Goal: Information Seeking & Learning: Learn about a topic

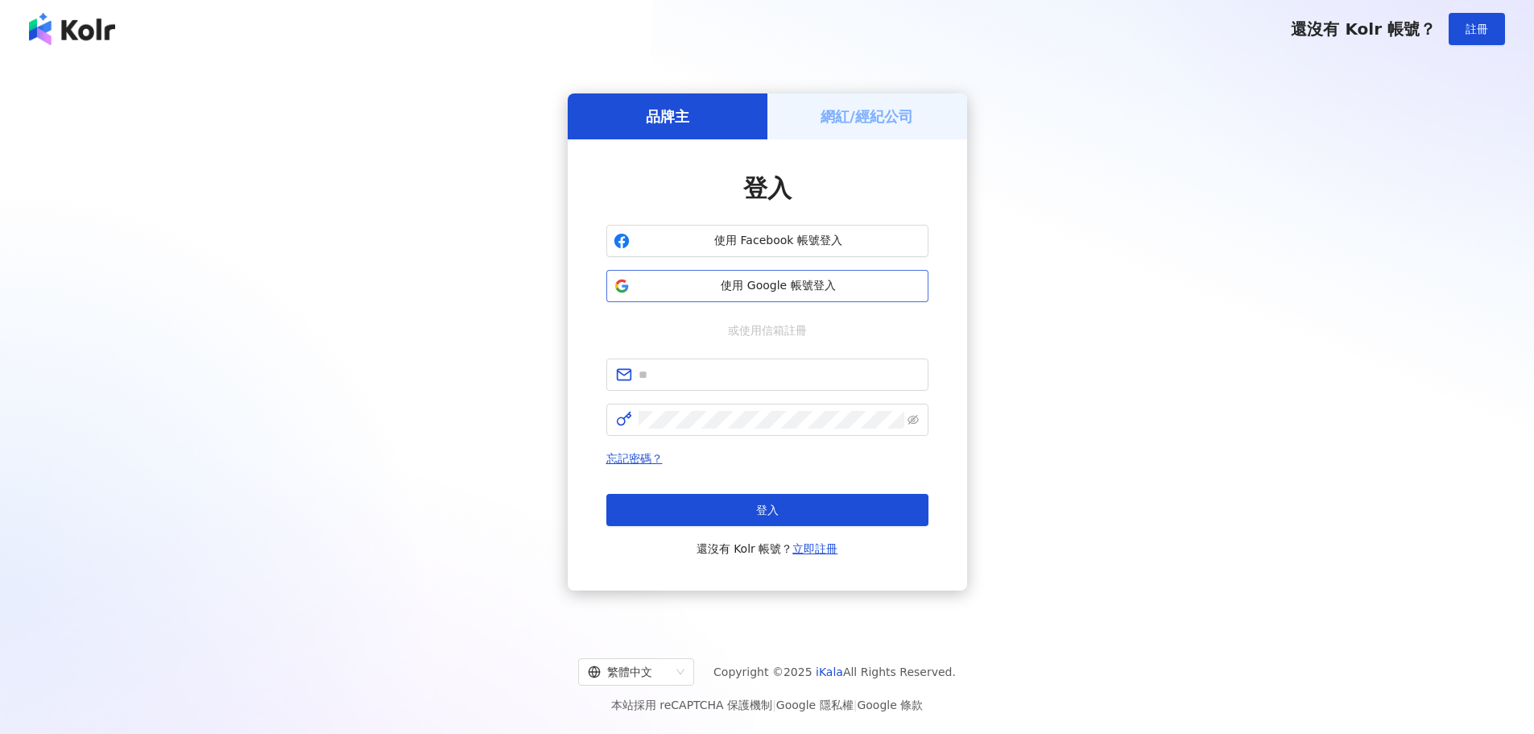
click at [724, 275] on button "使用 Google 帳號登入" at bounding box center [767, 286] width 322 height 32
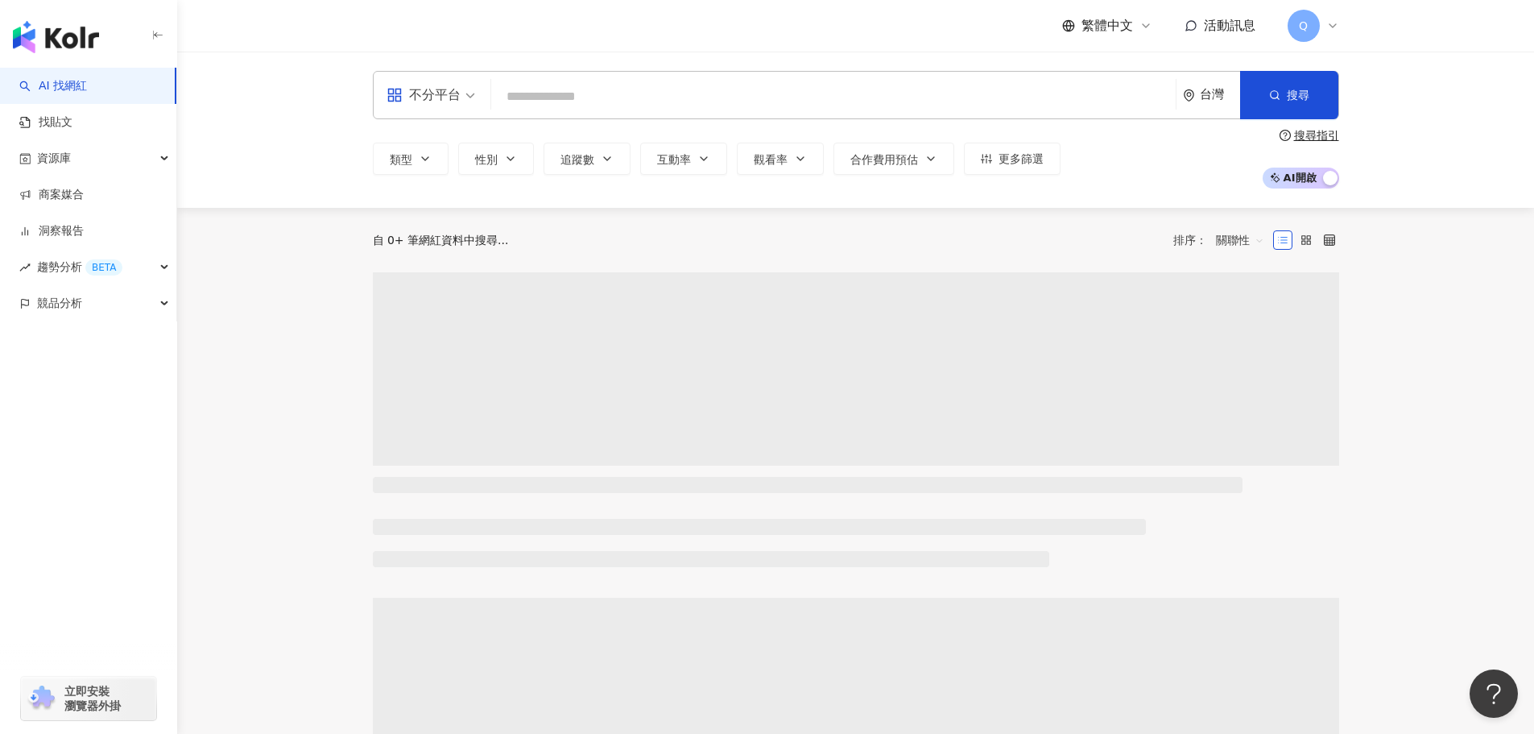
click at [631, 96] on input "search" at bounding box center [834, 96] width 672 height 31
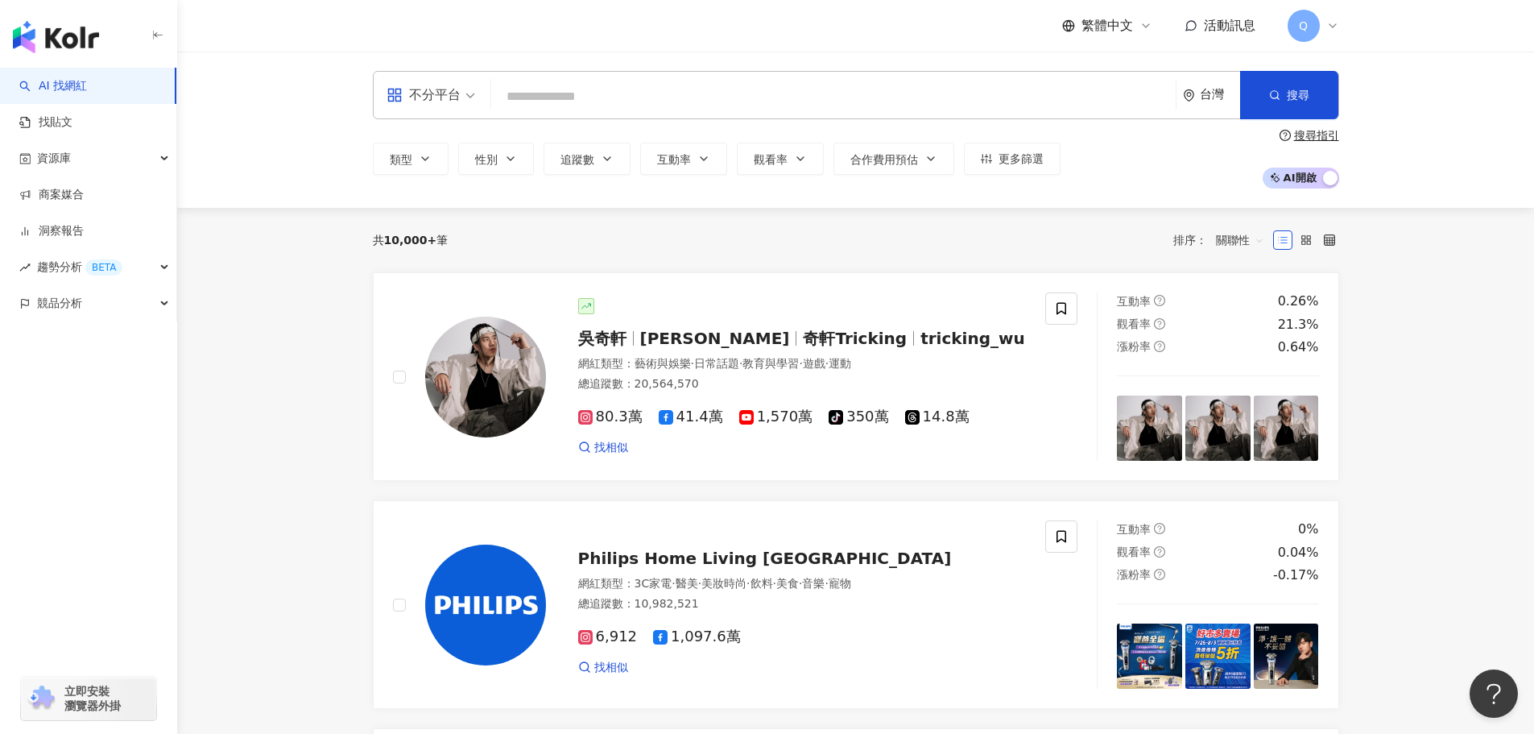
click at [428, 103] on div "不分平台" at bounding box center [424, 95] width 74 height 26
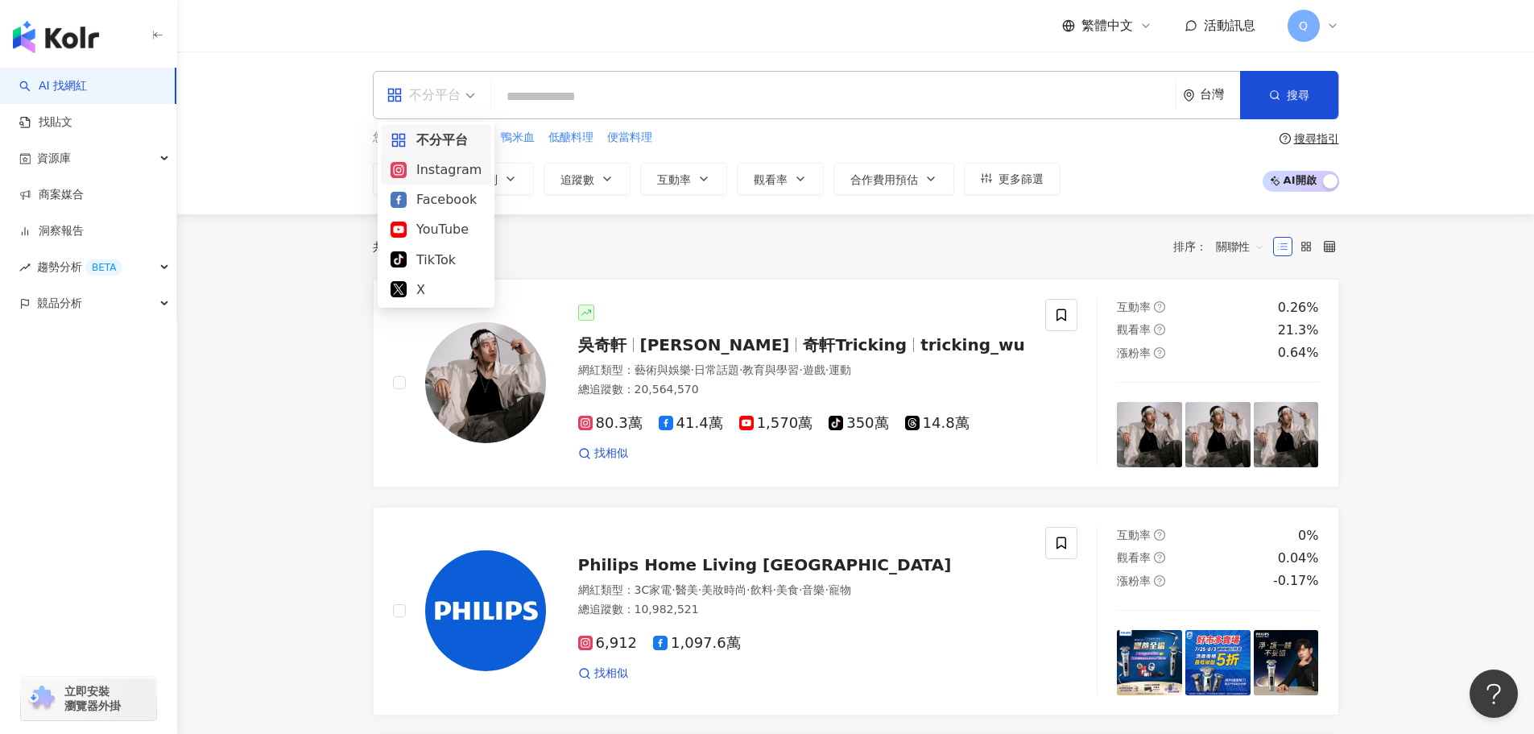
click at [427, 166] on div "Instagram" at bounding box center [436, 169] width 91 height 20
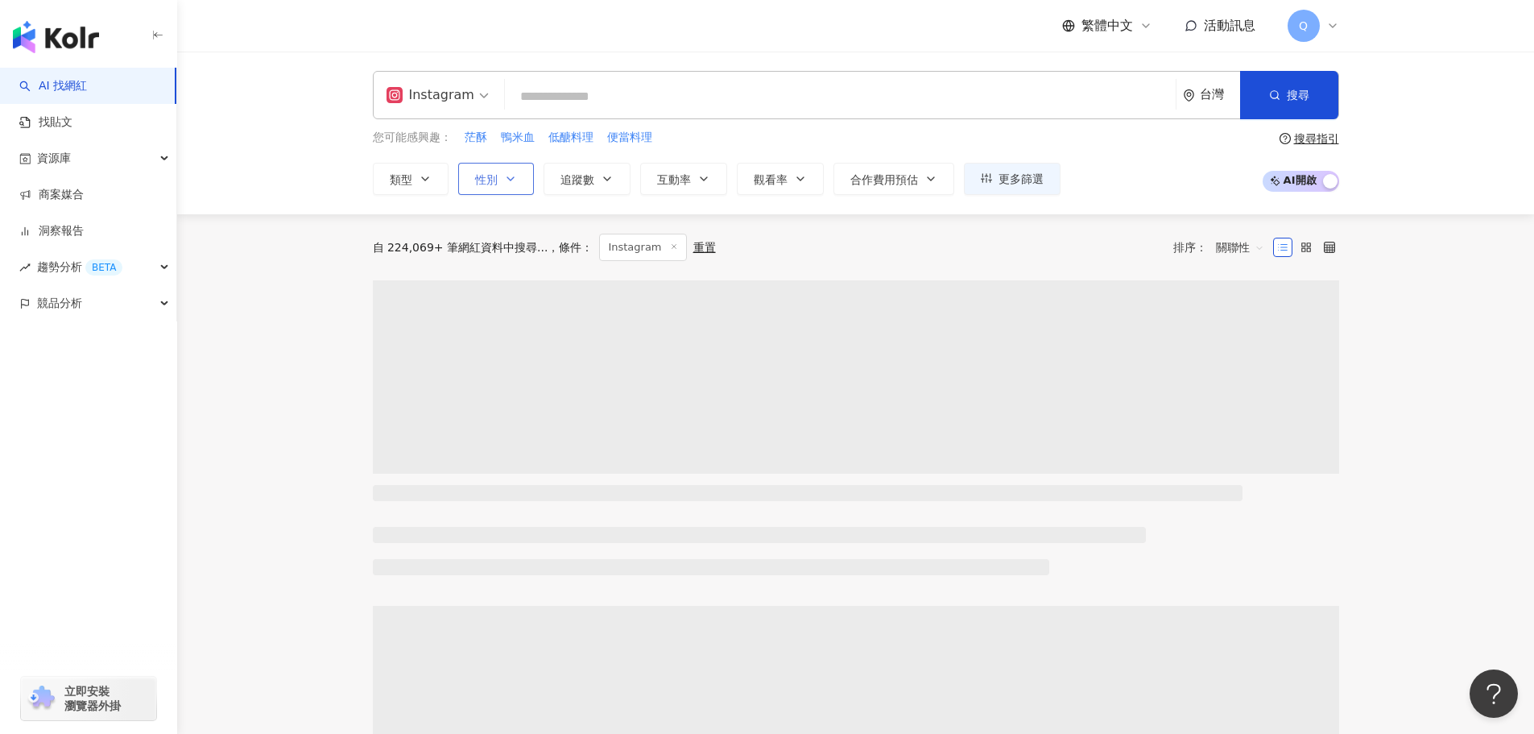
click at [488, 180] on span "性別" at bounding box center [486, 179] width 23 height 13
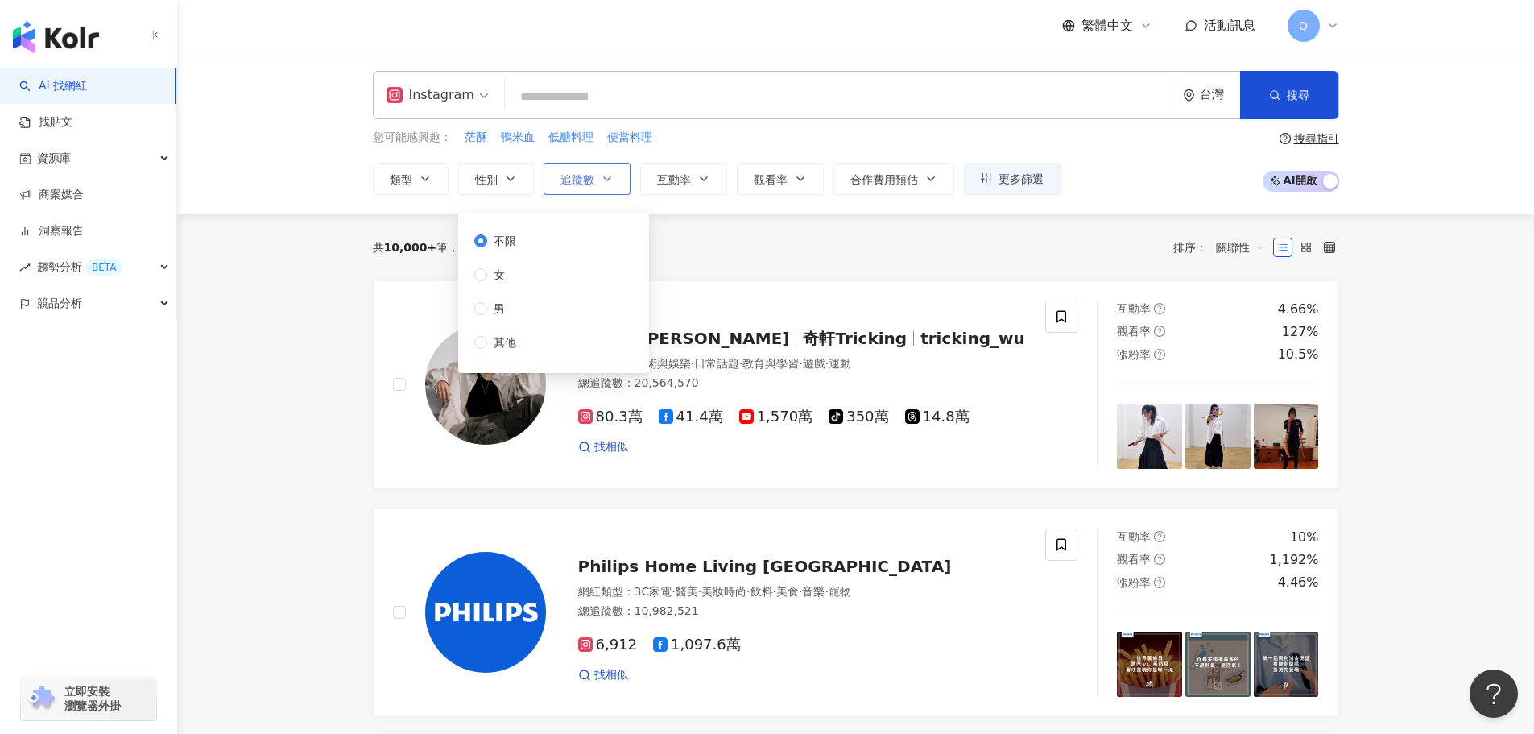
click at [608, 187] on button "追蹤數" at bounding box center [587, 179] width 87 height 32
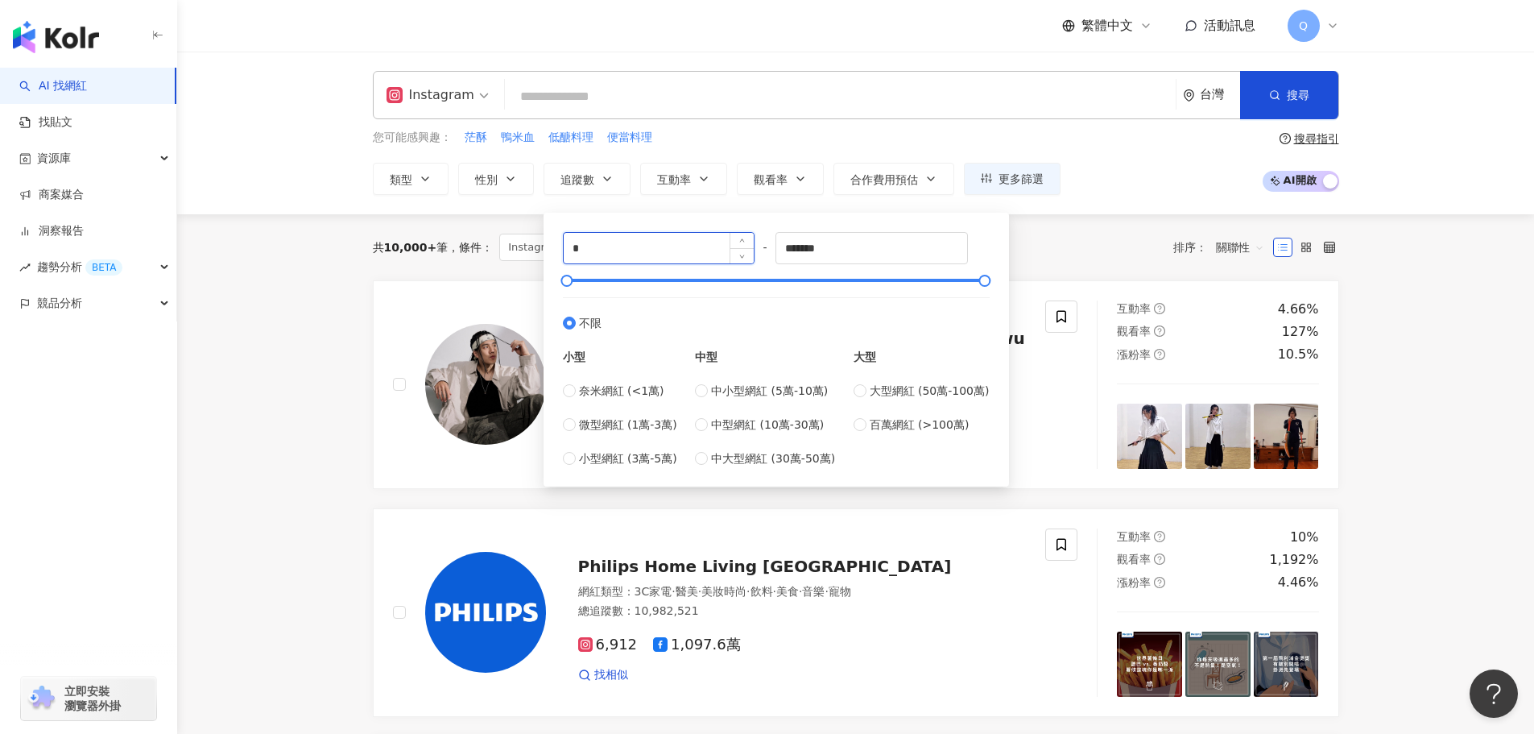
click at [608, 245] on input "*" at bounding box center [659, 248] width 191 height 31
type input "****"
drag, startPoint x: 844, startPoint y: 251, endPoint x: 648, endPoint y: 233, distance: 197.4
click at [648, 233] on div "**** - ******* 不限 小型 奈米網紅 (<1萬) 微型網紅 (1萬-3萬) 小型網紅 (3萬-5萬) 中型 中小型網紅 (5萬-10萬) 中型網…" at bounding box center [776, 349] width 427 height 235
type input "*****"
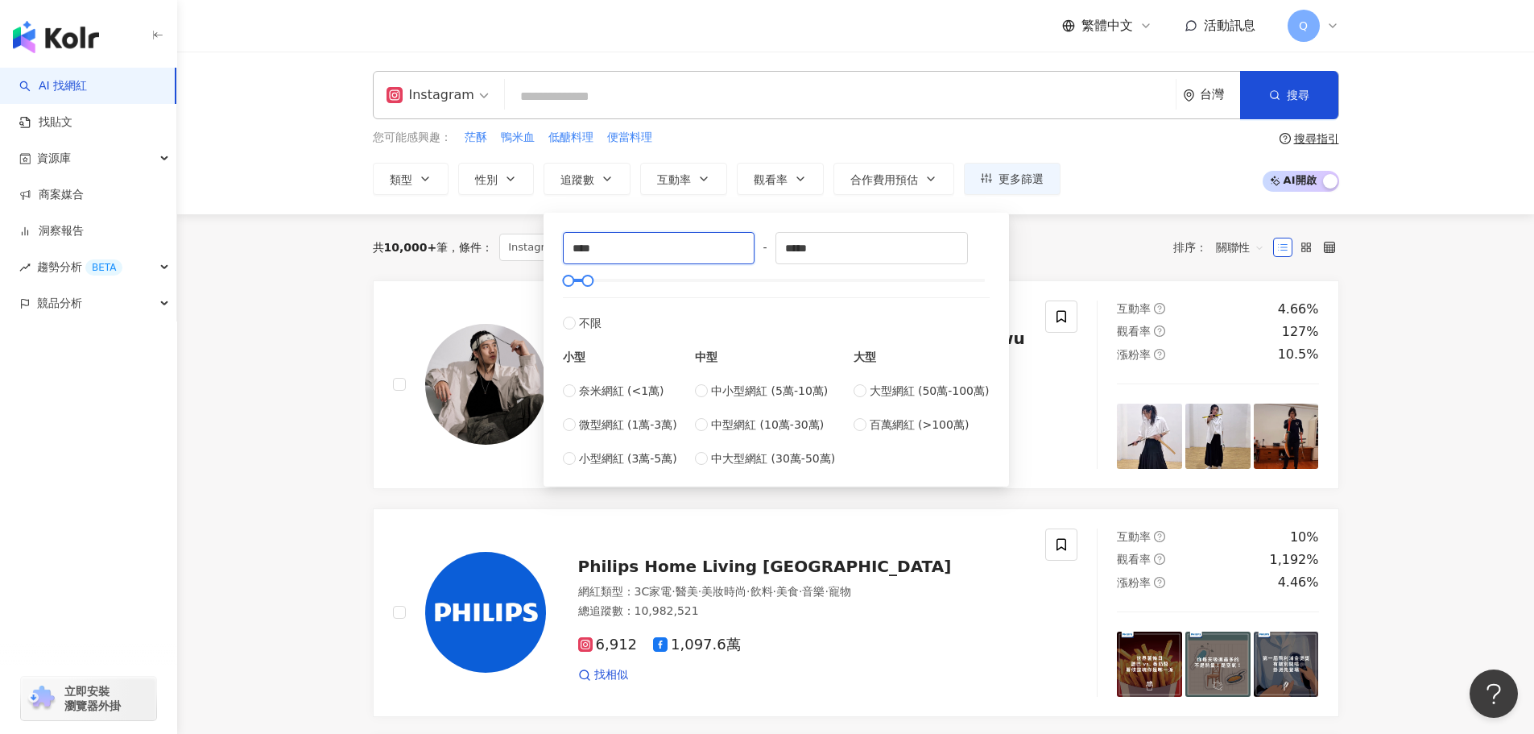
drag, startPoint x: 612, startPoint y: 255, endPoint x: 486, endPoint y: 206, distance: 134.6
type input "****"
click at [599, 101] on input "search" at bounding box center [840, 96] width 658 height 31
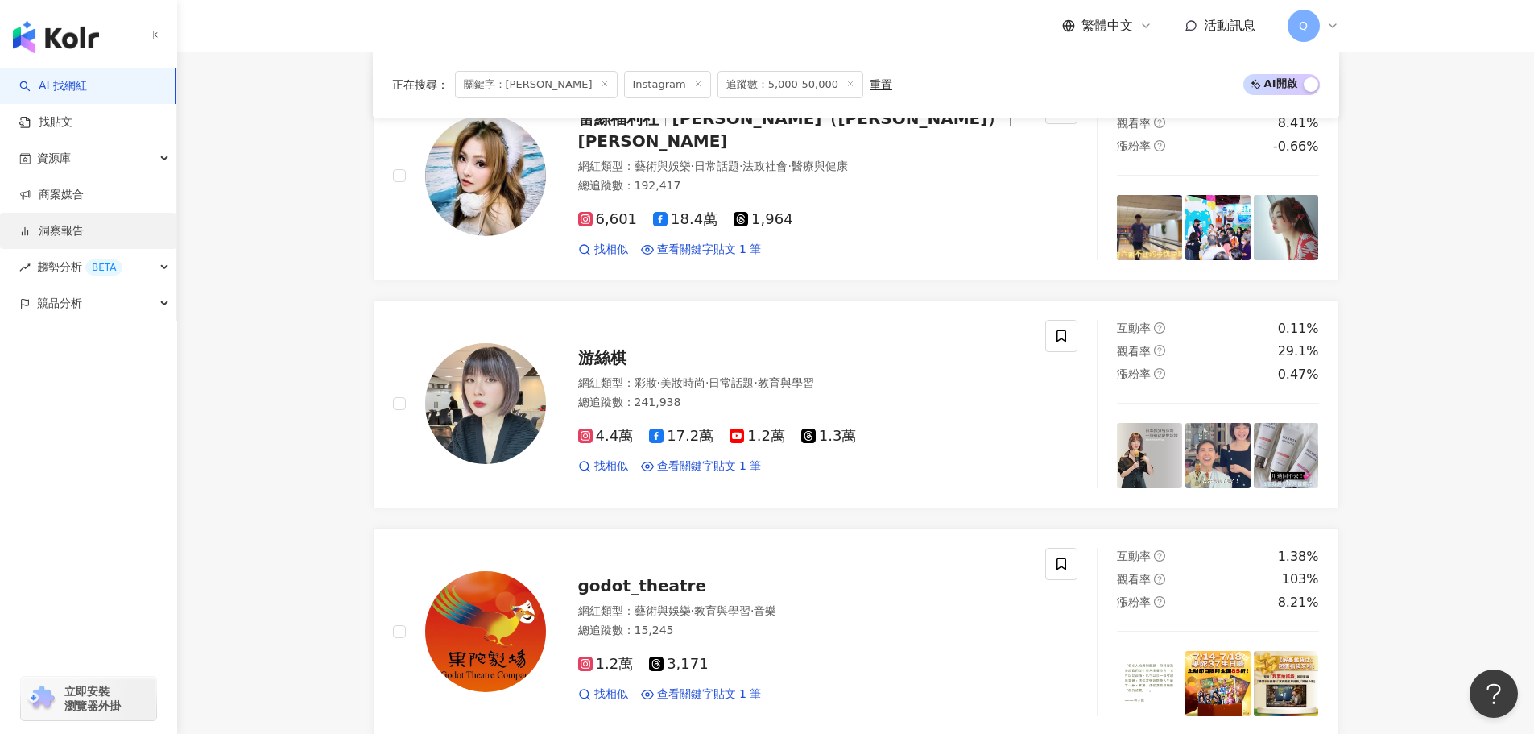
scroll to position [537, 0]
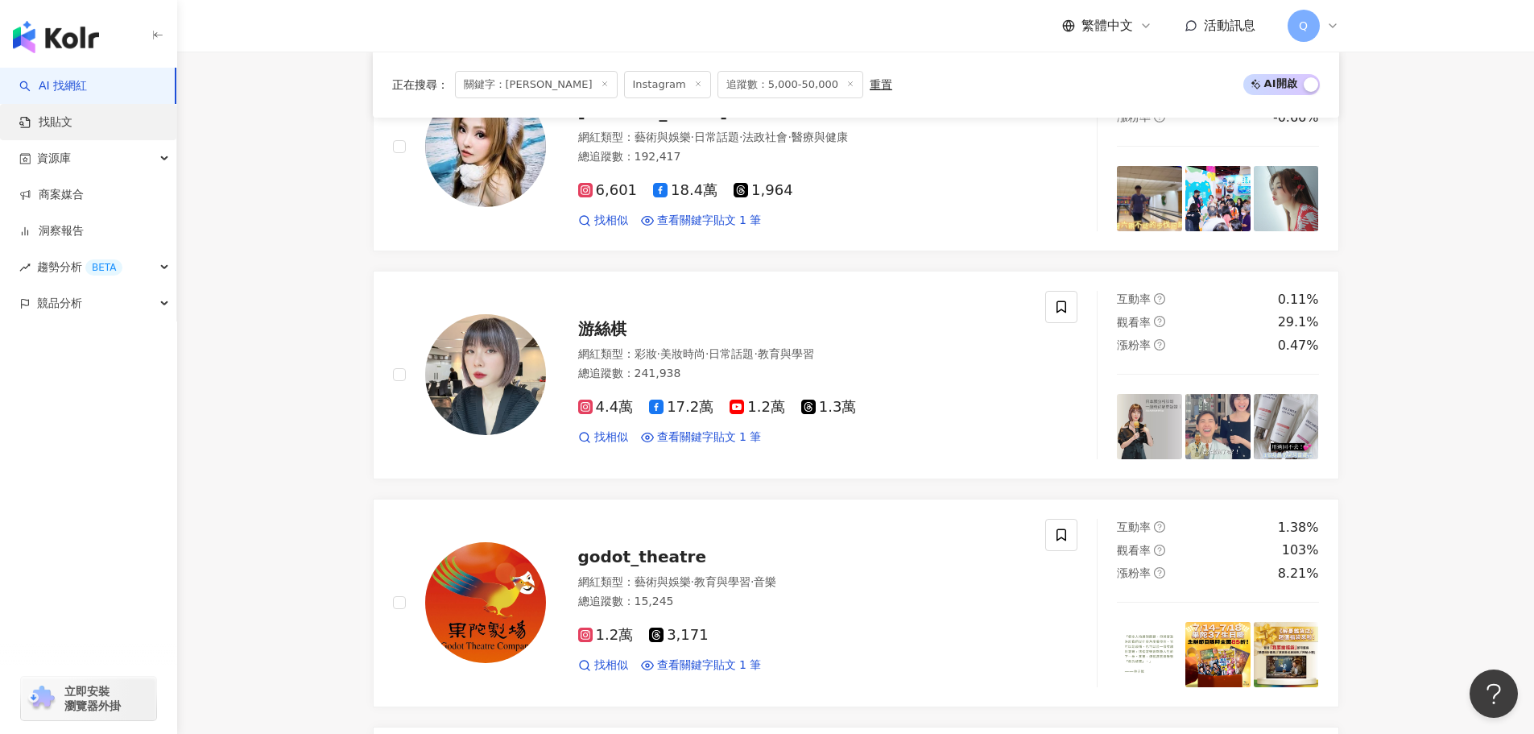
type input "**"
click at [72, 128] on link "找貼文" at bounding box center [45, 122] width 53 height 16
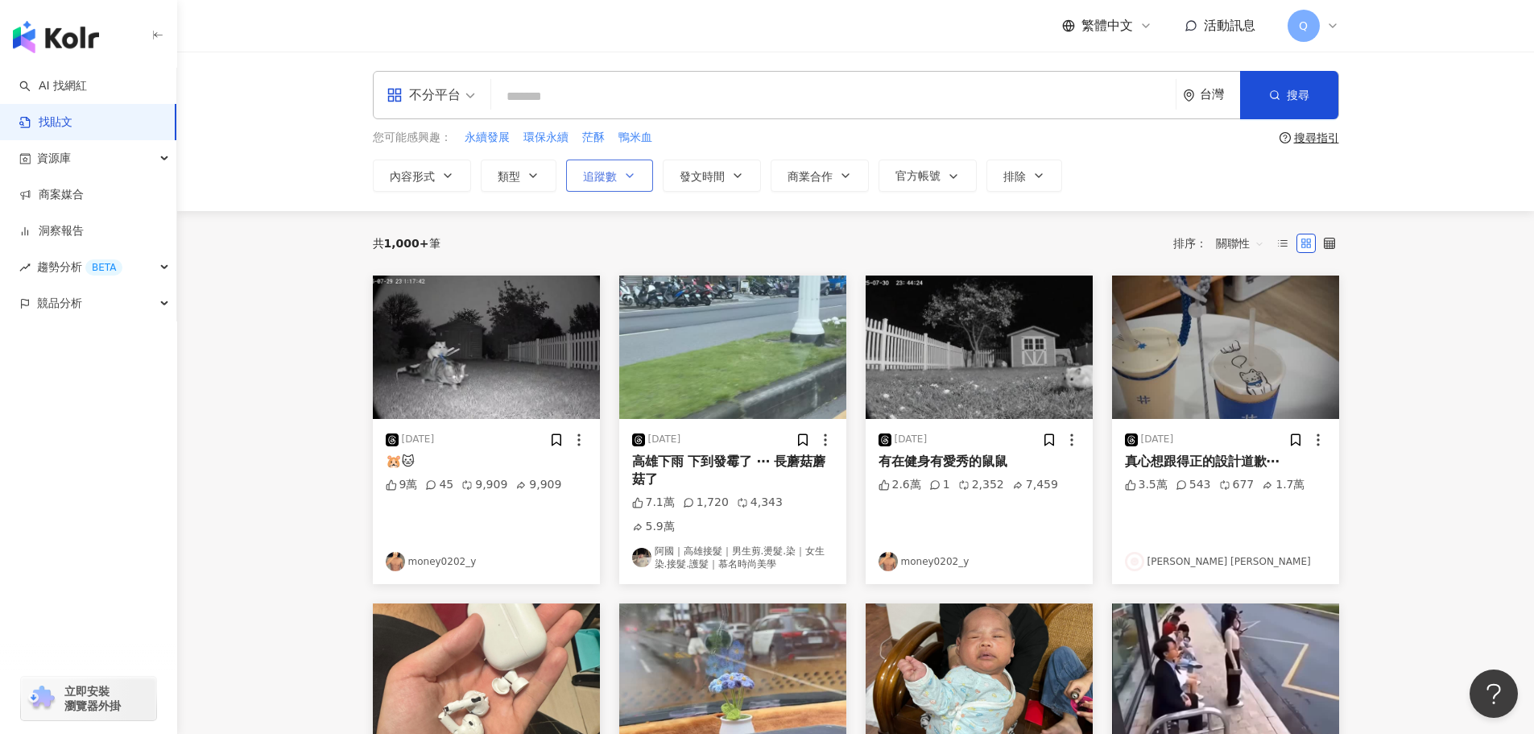
click at [572, 183] on button "追蹤數" at bounding box center [609, 175] width 87 height 32
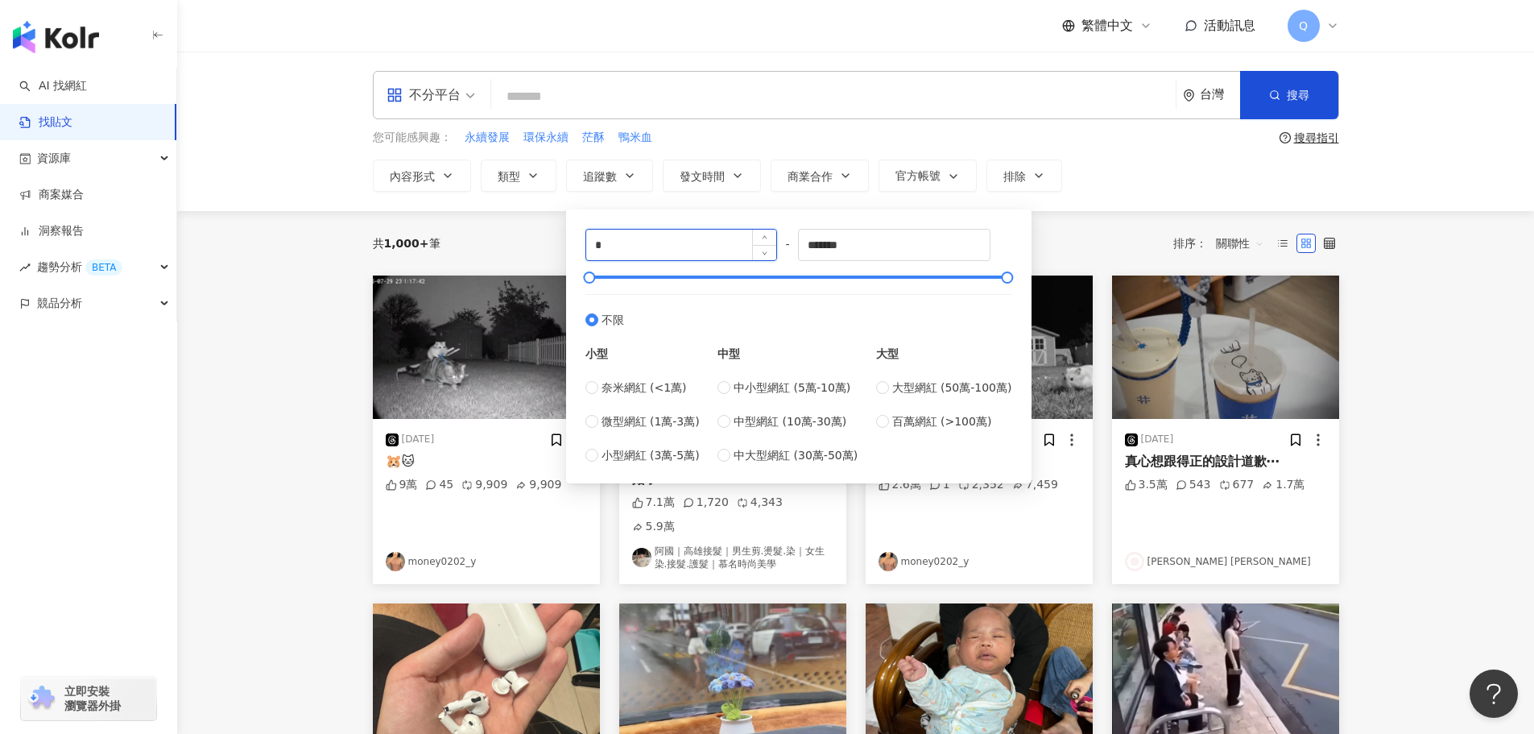
click at [624, 242] on input "*" at bounding box center [681, 245] width 191 height 31
type input "****"
drag, startPoint x: 888, startPoint y: 247, endPoint x: 612, endPoint y: 277, distance: 277.9
click at [612, 277] on div "**** - ******* 不限 小型 奈米網紅 (<1萬) 微型網紅 (1萬-3萬) 小型網紅 (3萬-5萬) 中型 中小型網紅 (5萬-10萬) 中型網…" at bounding box center [799, 346] width 427 height 235
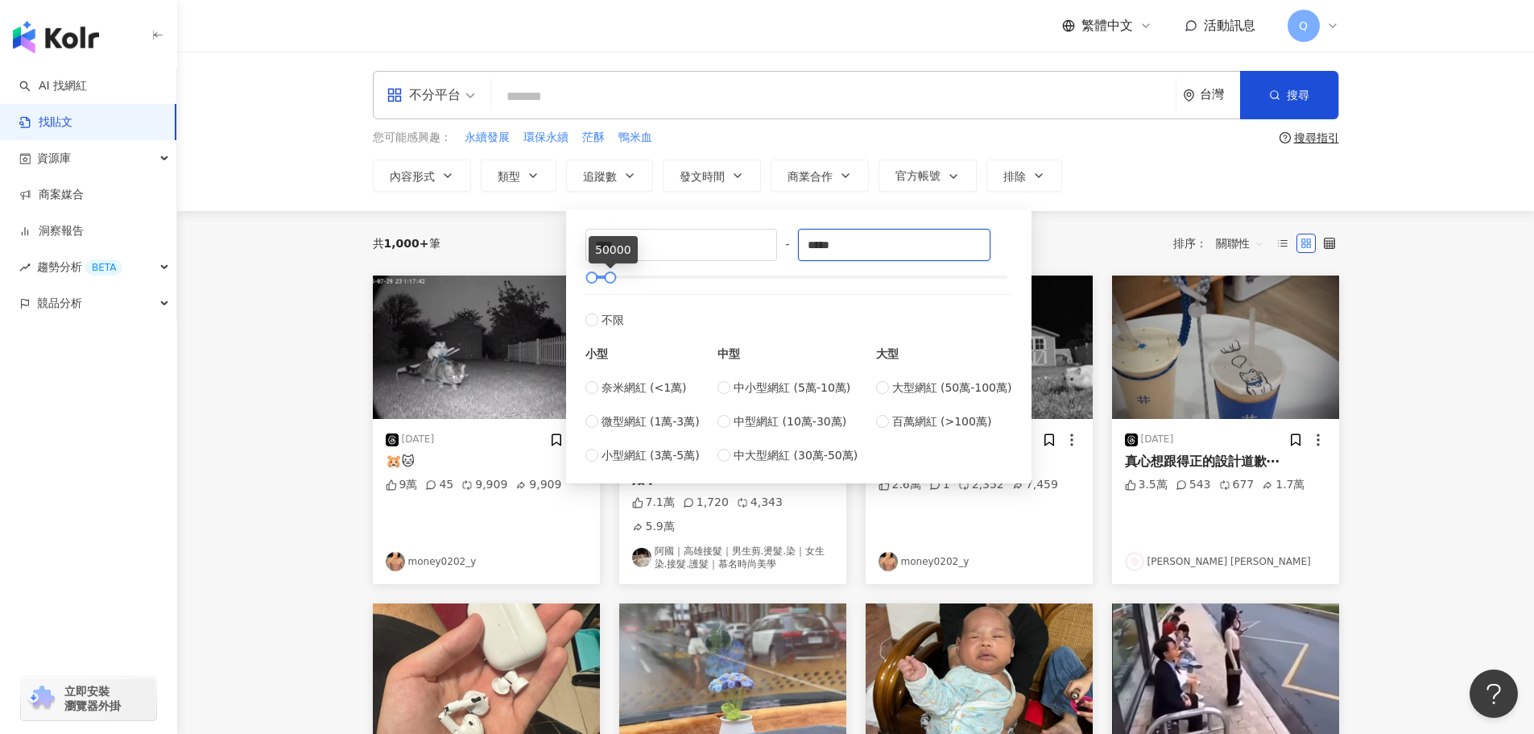
type input "*****"
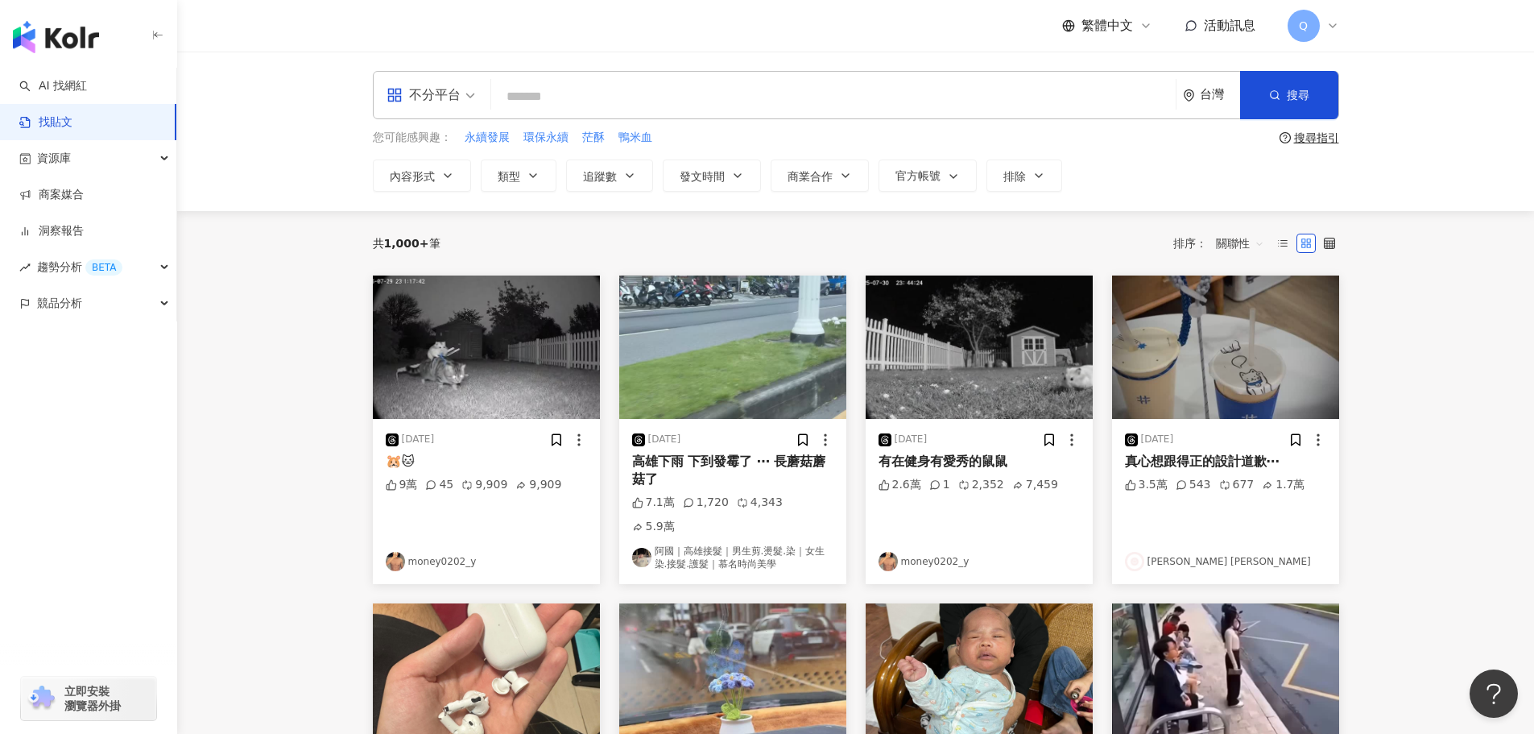
click at [615, 110] on input "search" at bounding box center [834, 96] width 672 height 35
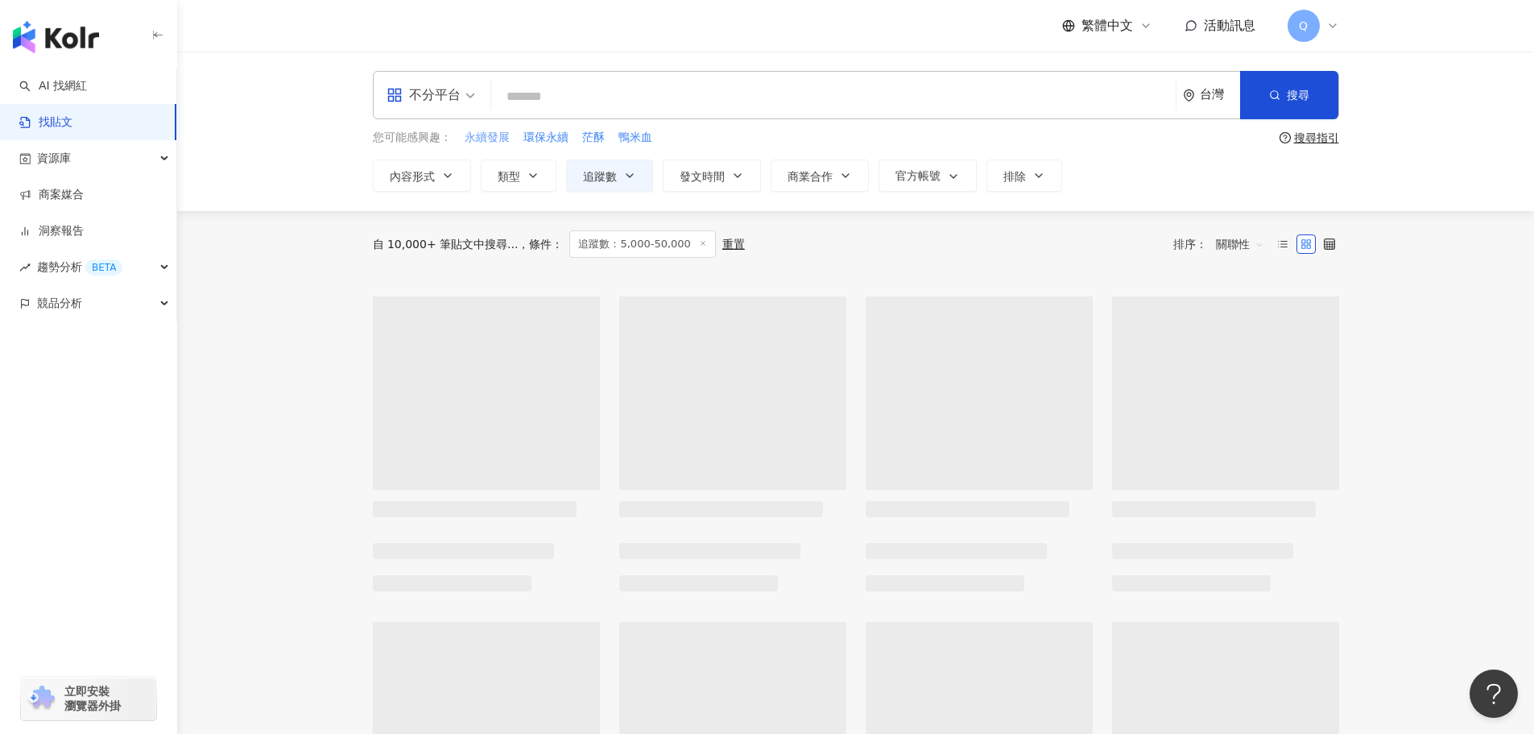
click at [503, 135] on span "永續發展" at bounding box center [487, 138] width 45 height 16
type input "****"
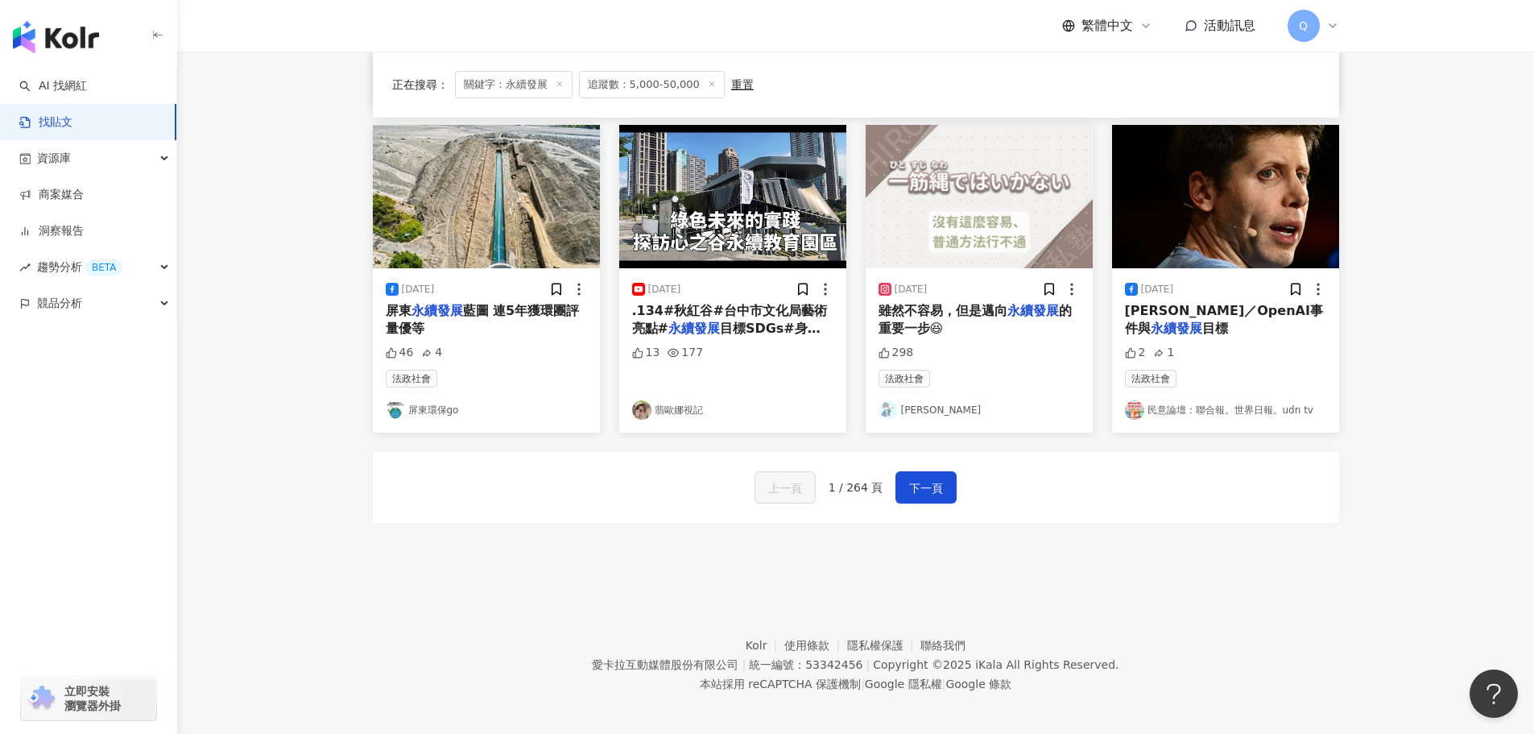
scroll to position [822, 0]
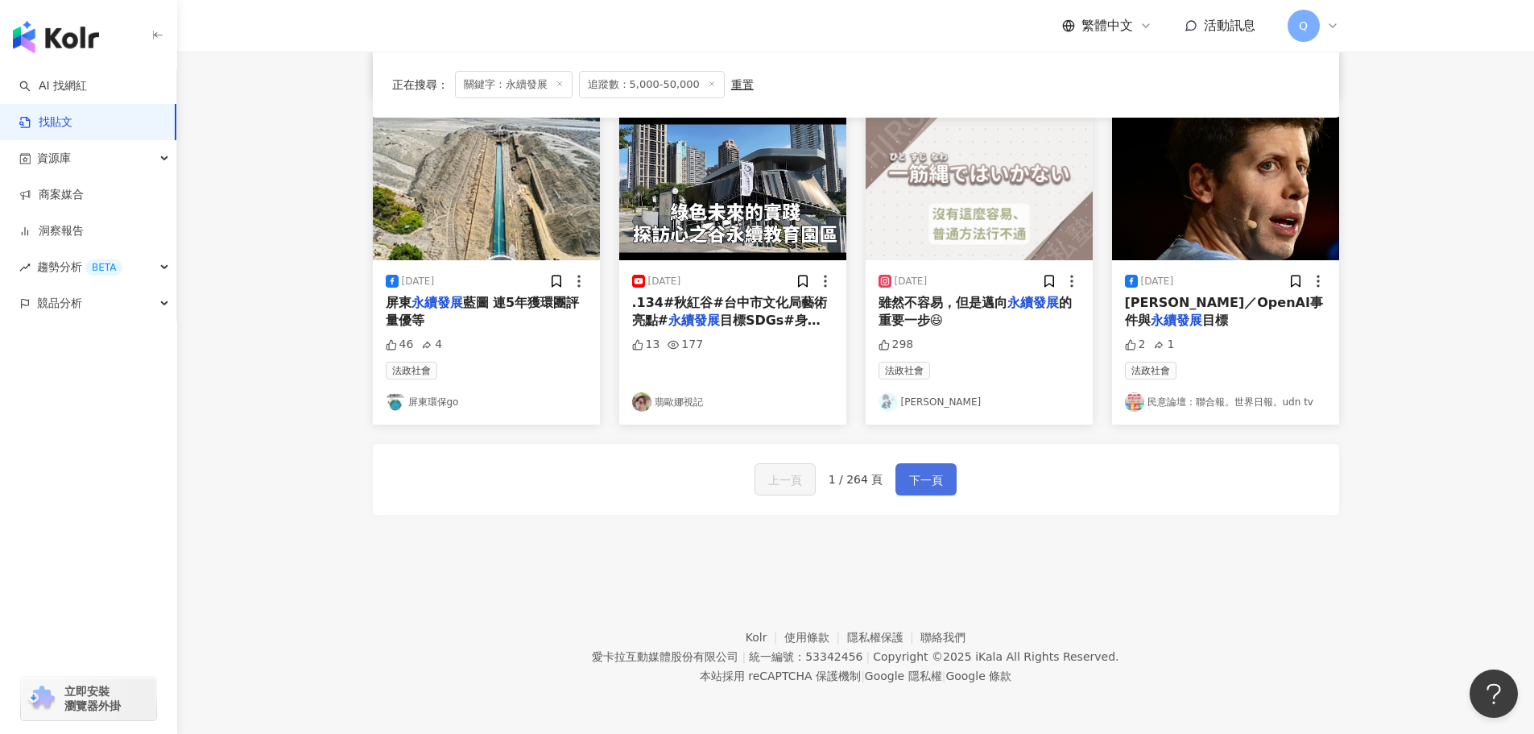
click at [926, 485] on span "下一頁" at bounding box center [926, 479] width 34 height 19
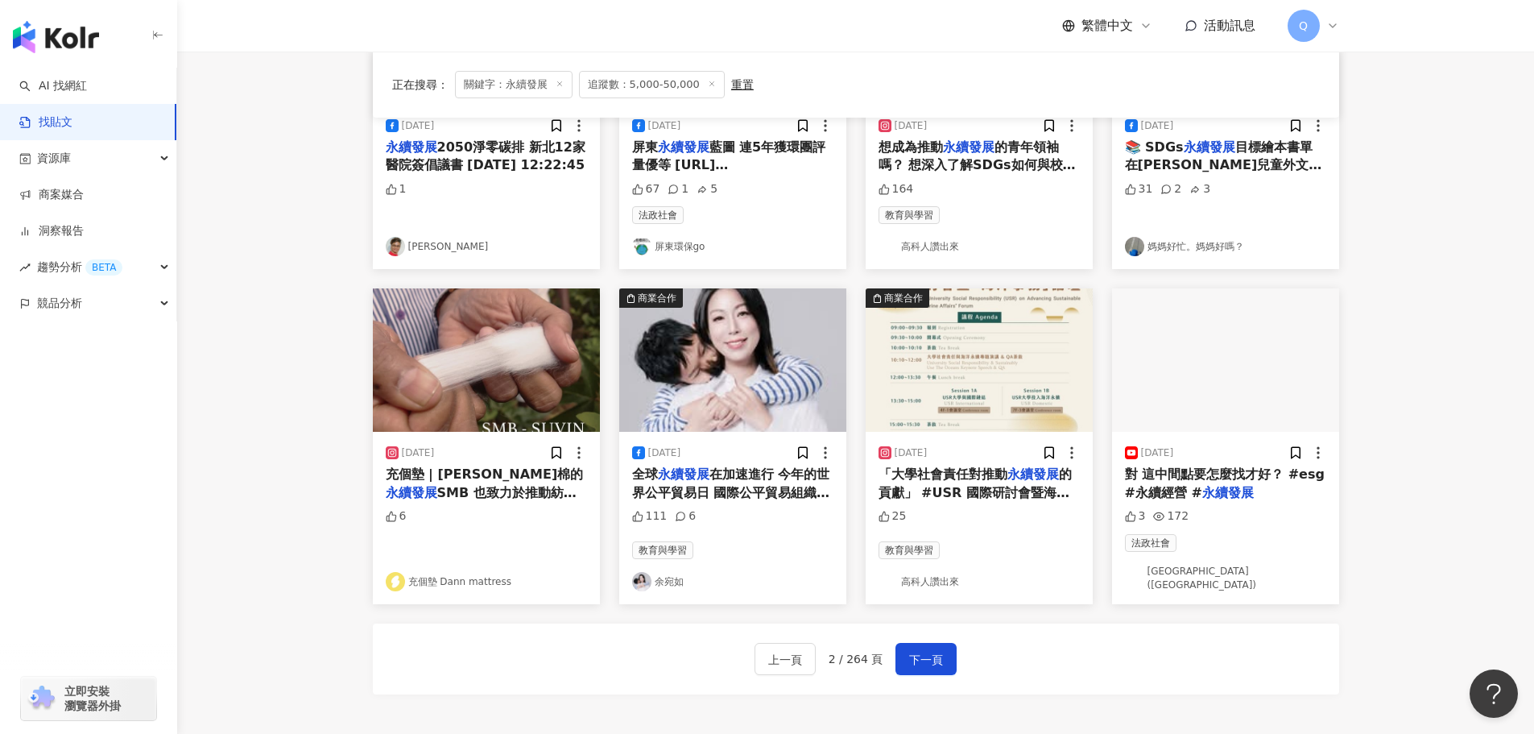
scroll to position [815, 0]
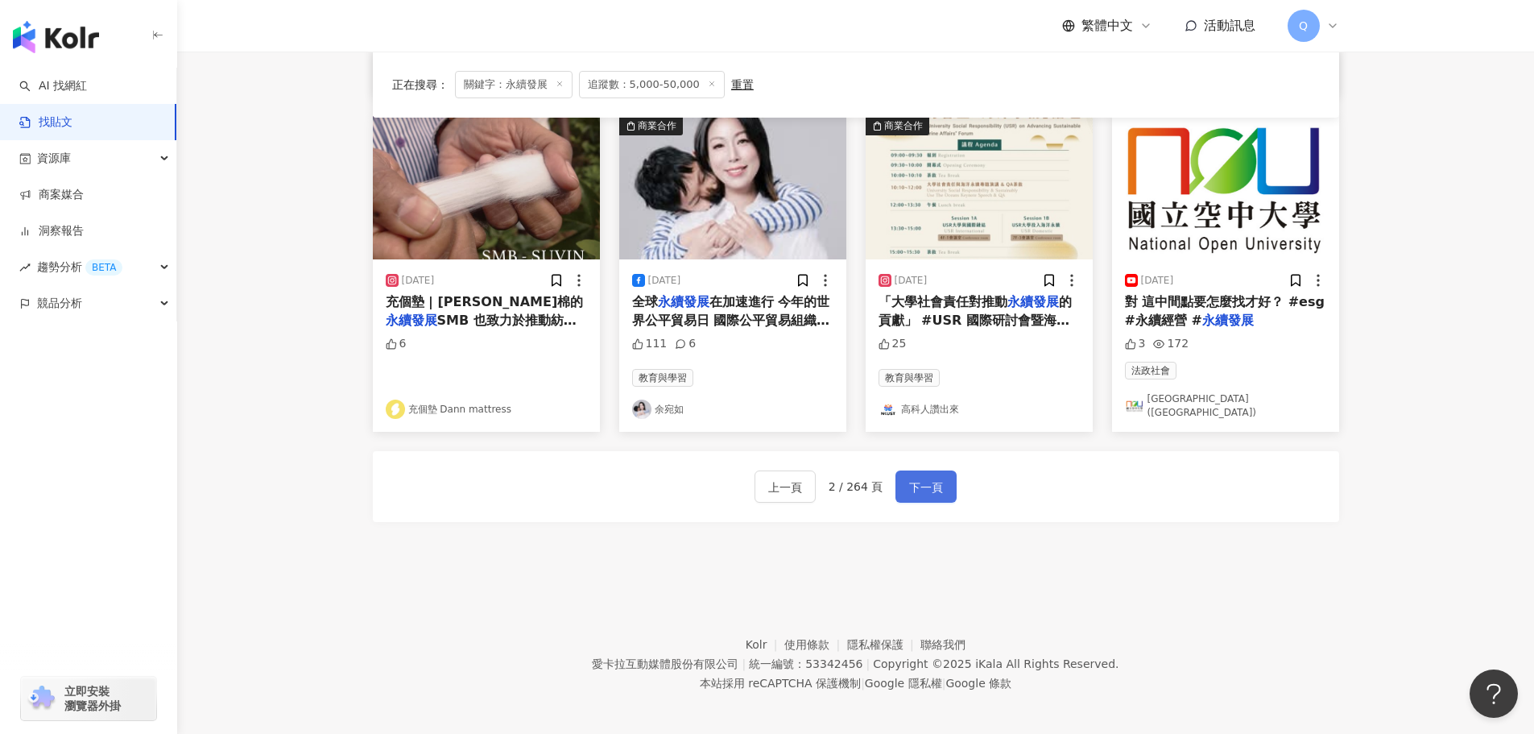
click at [938, 487] on span "下一頁" at bounding box center [926, 487] width 34 height 19
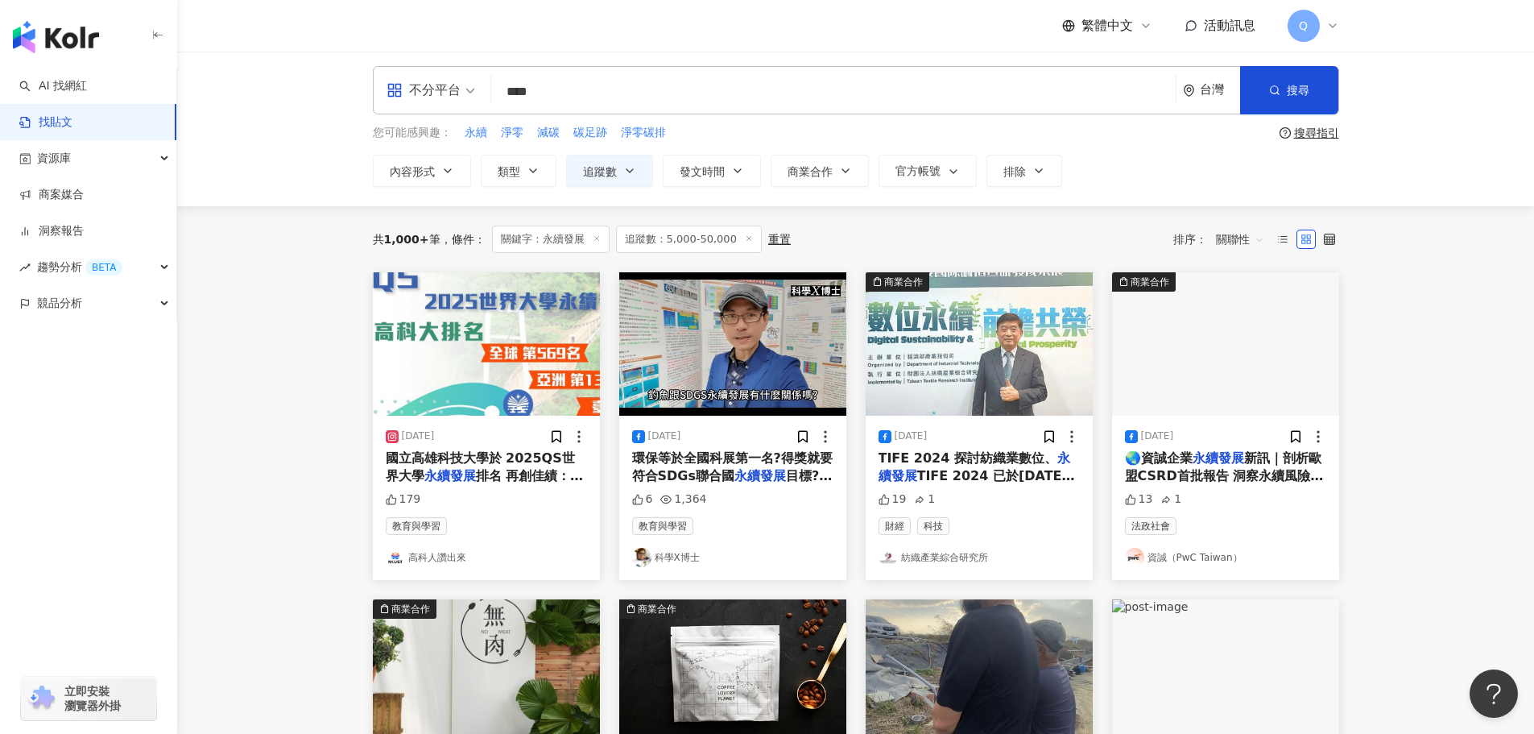
scroll to position [0, 0]
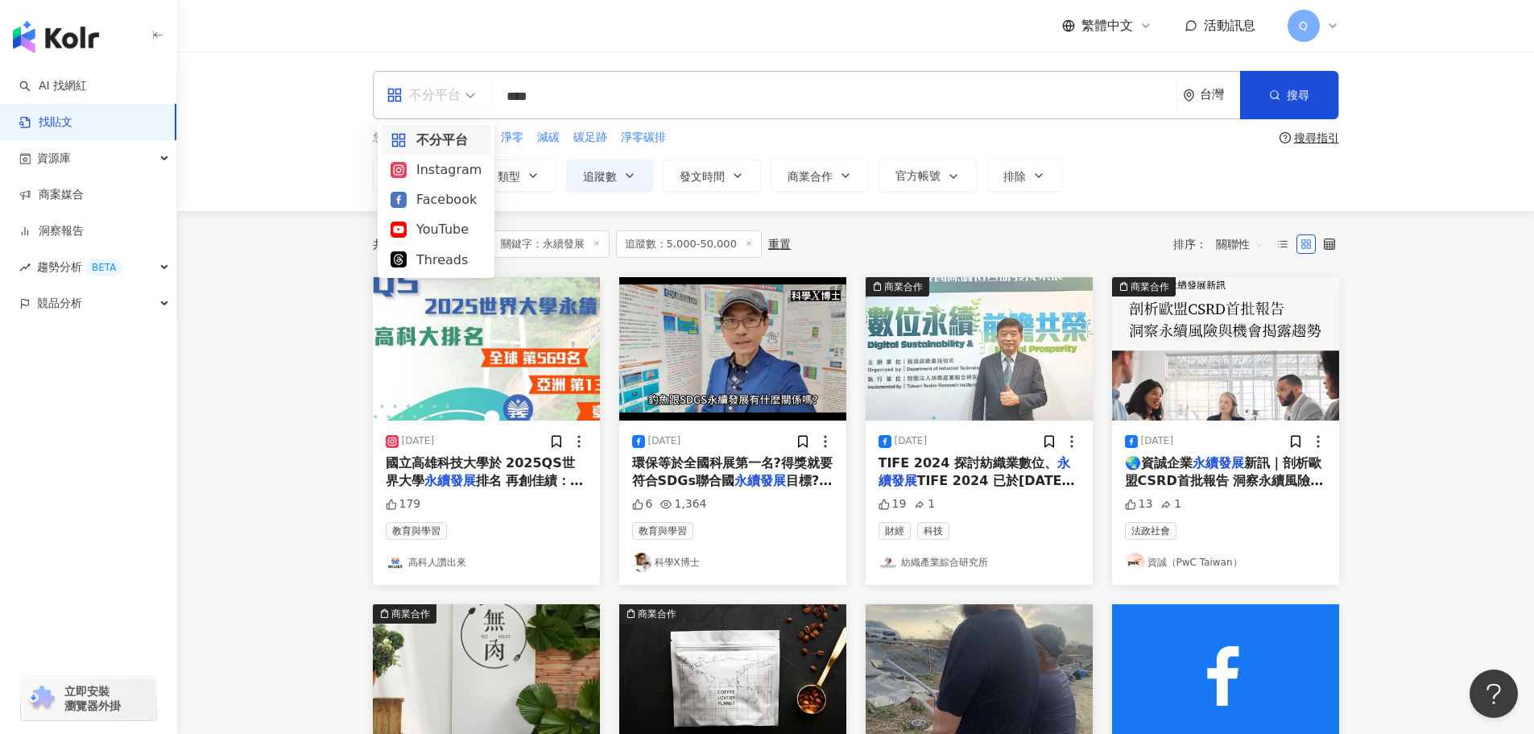
click at [468, 95] on span "不分平台" at bounding box center [431, 95] width 89 height 26
click at [438, 164] on div "Instagram" at bounding box center [436, 169] width 91 height 20
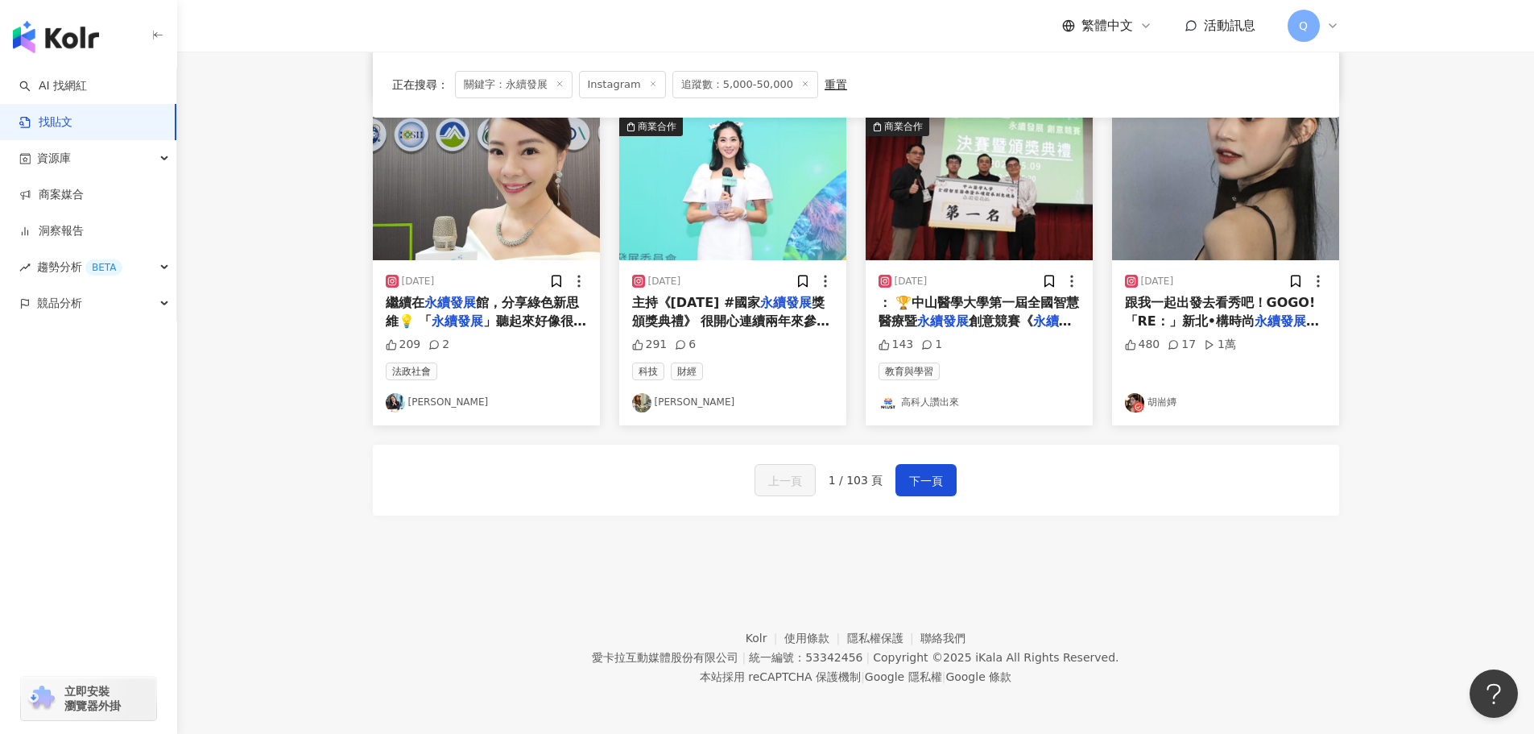
scroll to position [815, 0]
click at [918, 491] on button "下一頁" at bounding box center [926, 479] width 61 height 32
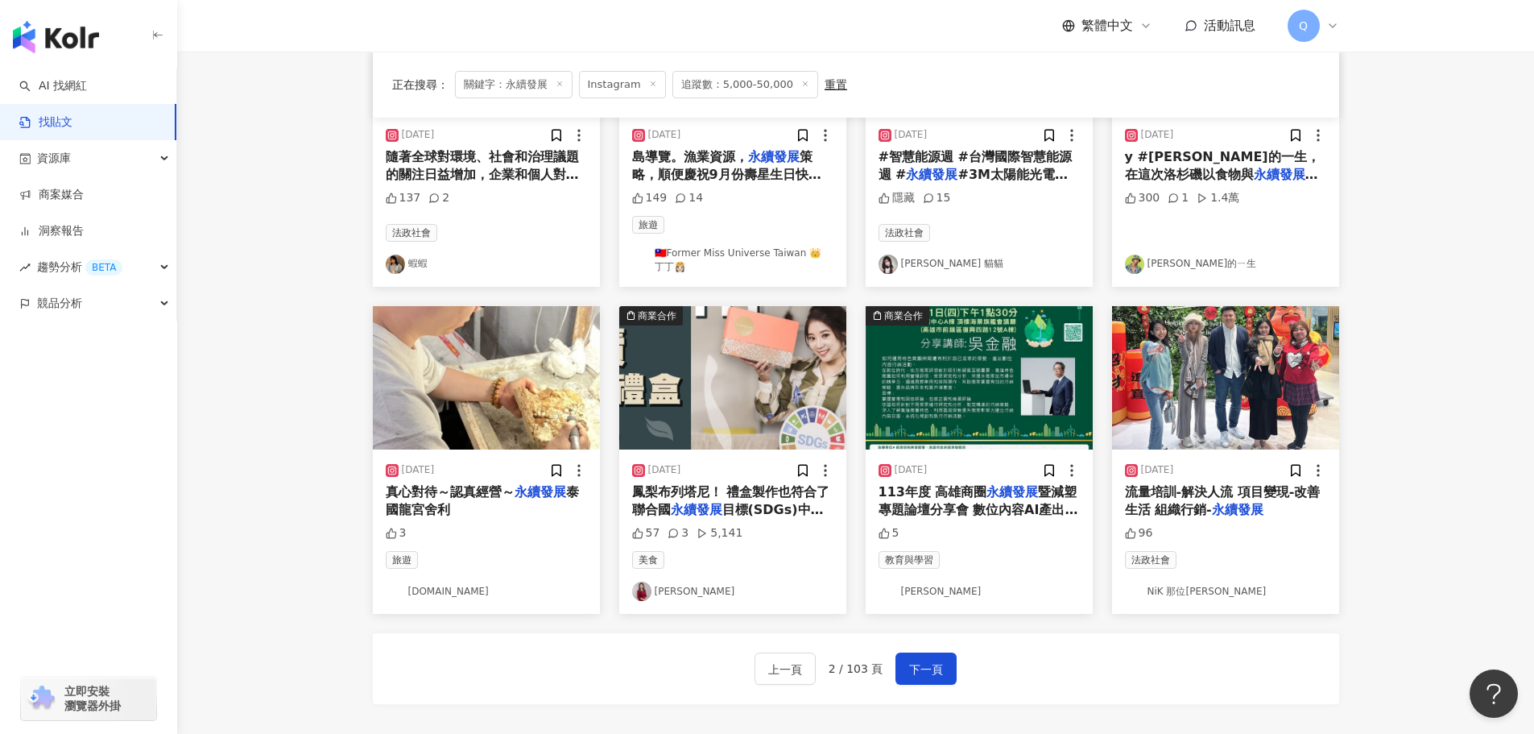
scroll to position [715, 0]
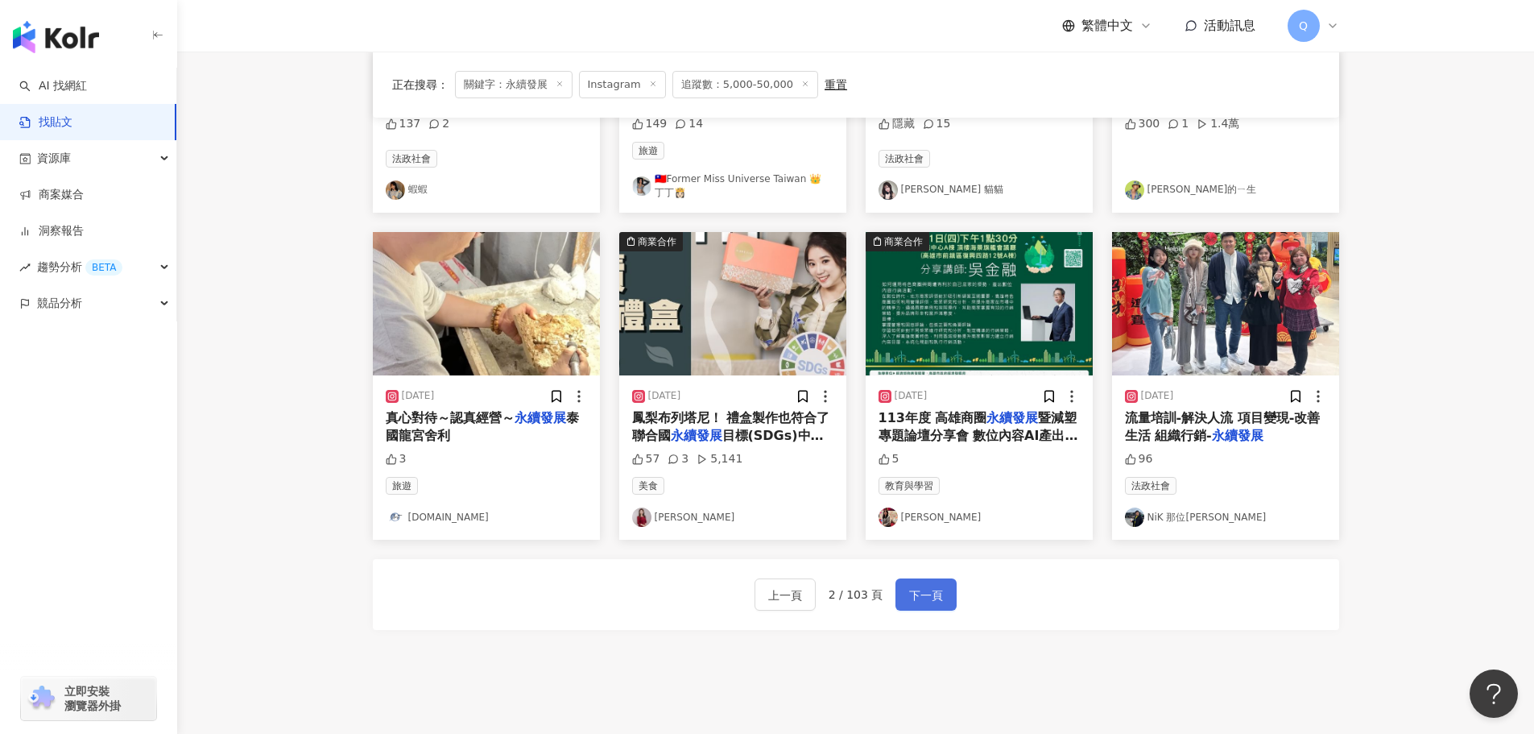
click at [926, 586] on span "下一頁" at bounding box center [926, 595] width 34 height 19
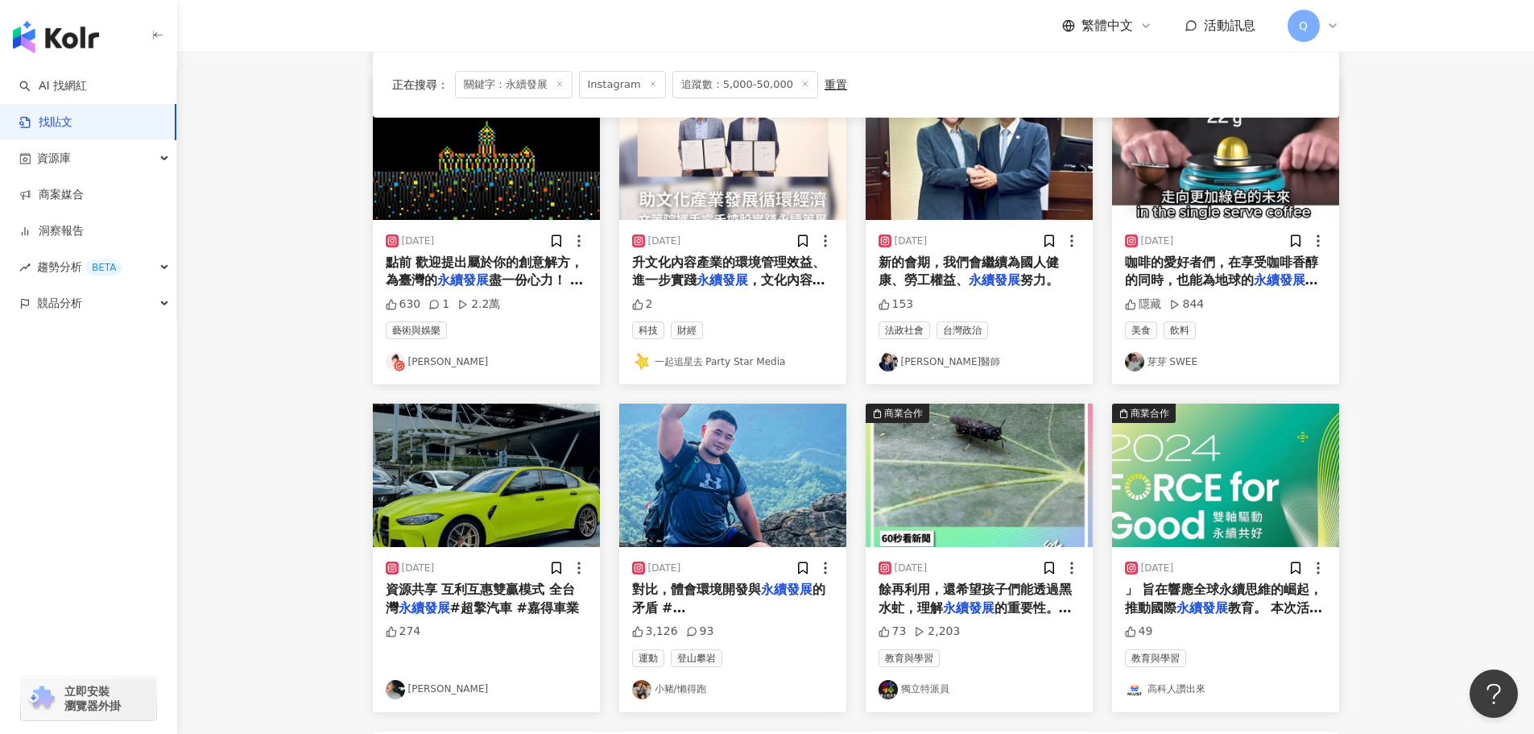
scroll to position [815, 0]
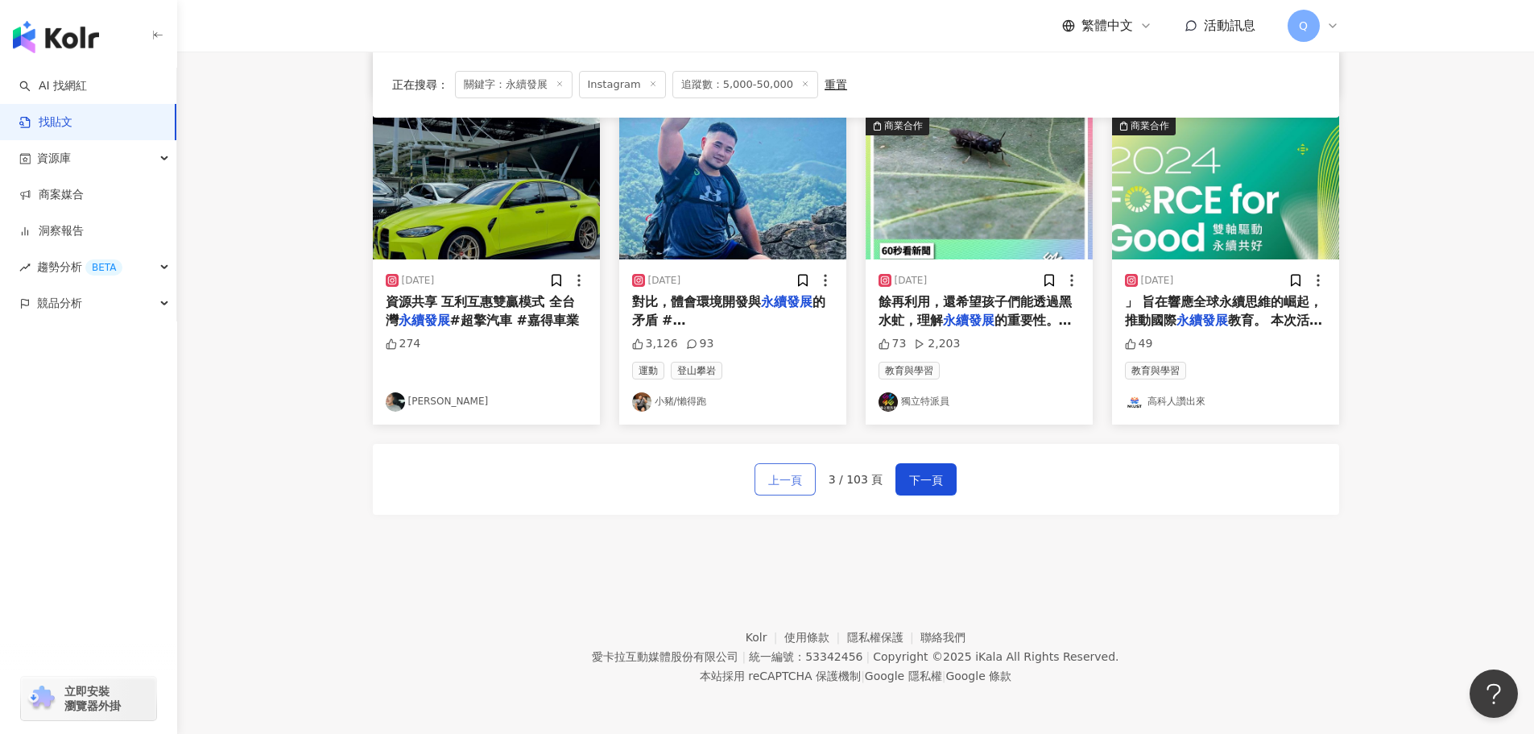
click at [785, 481] on span "上一頁" at bounding box center [785, 479] width 34 height 19
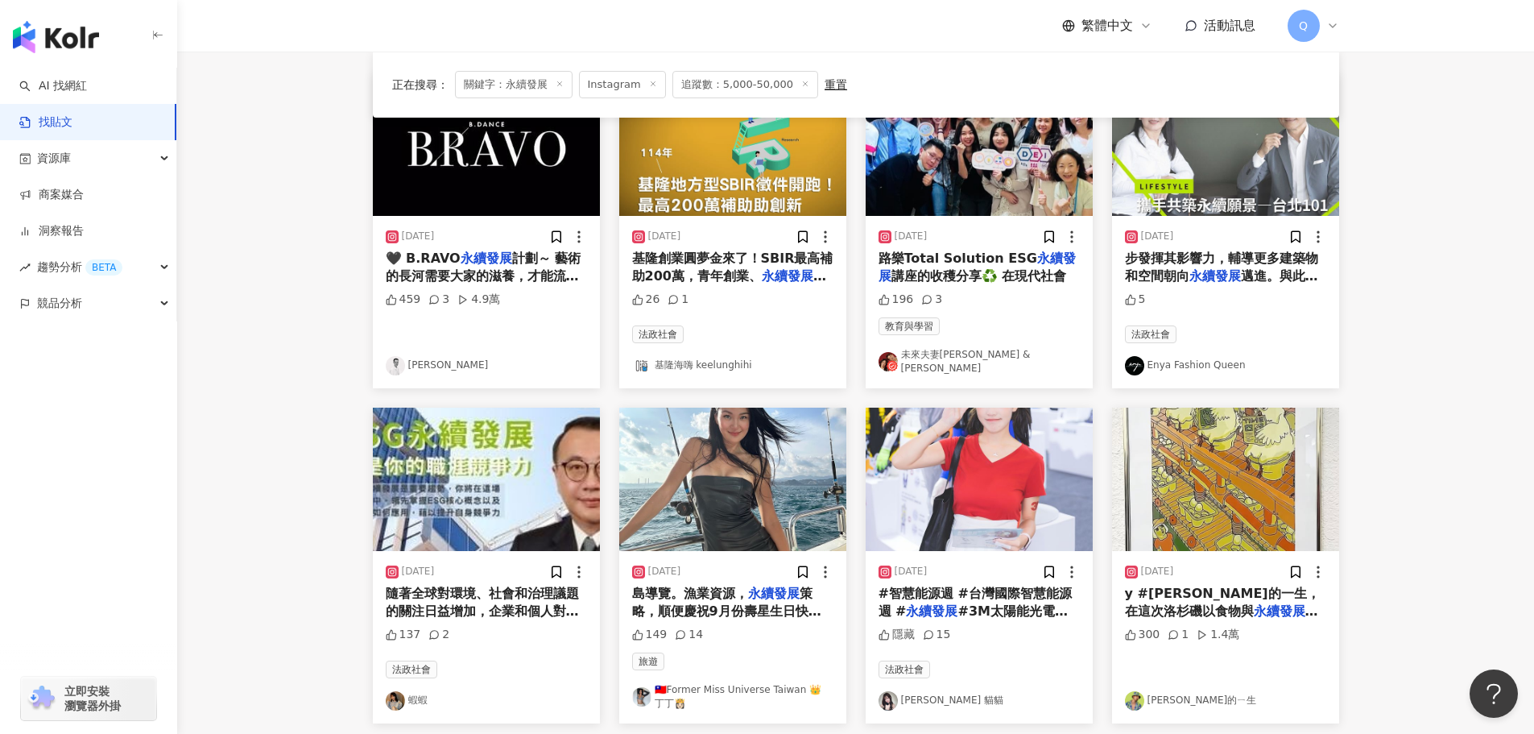
scroll to position [178, 0]
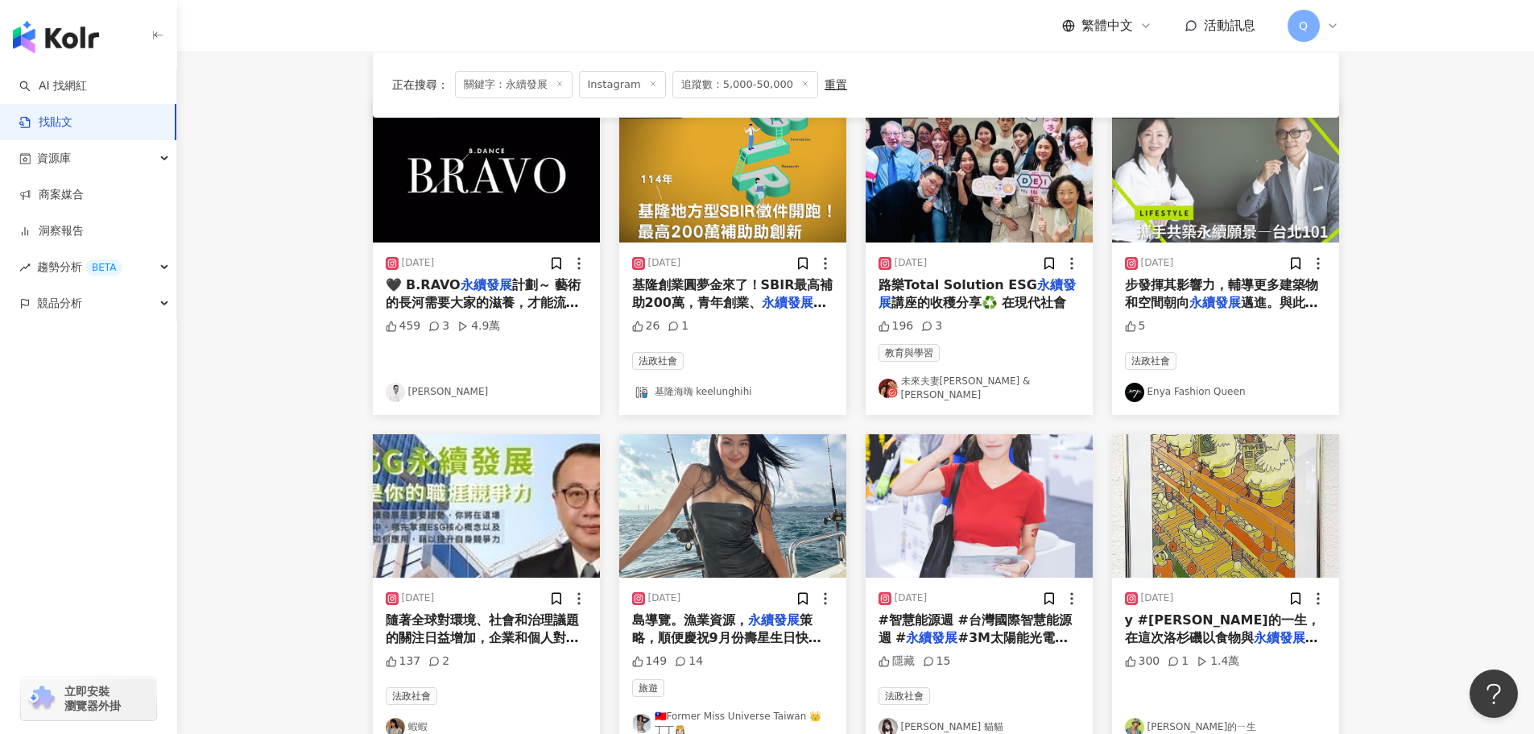
drag, startPoint x: 685, startPoint y: 618, endPoint x: 718, endPoint y: 684, distance: 73.8
click at [718, 684] on div "旅遊" at bounding box center [732, 688] width 201 height 18
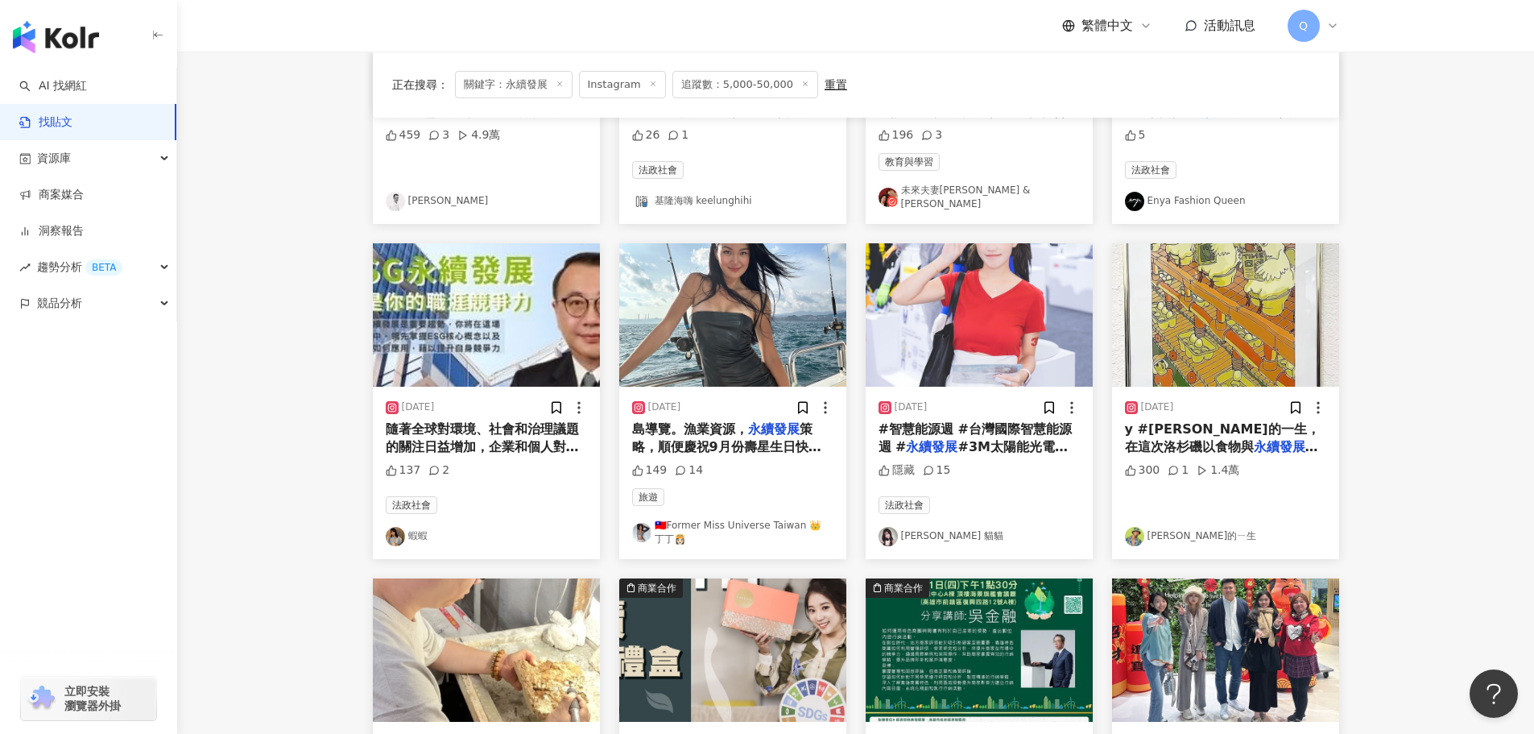
scroll to position [393, 0]
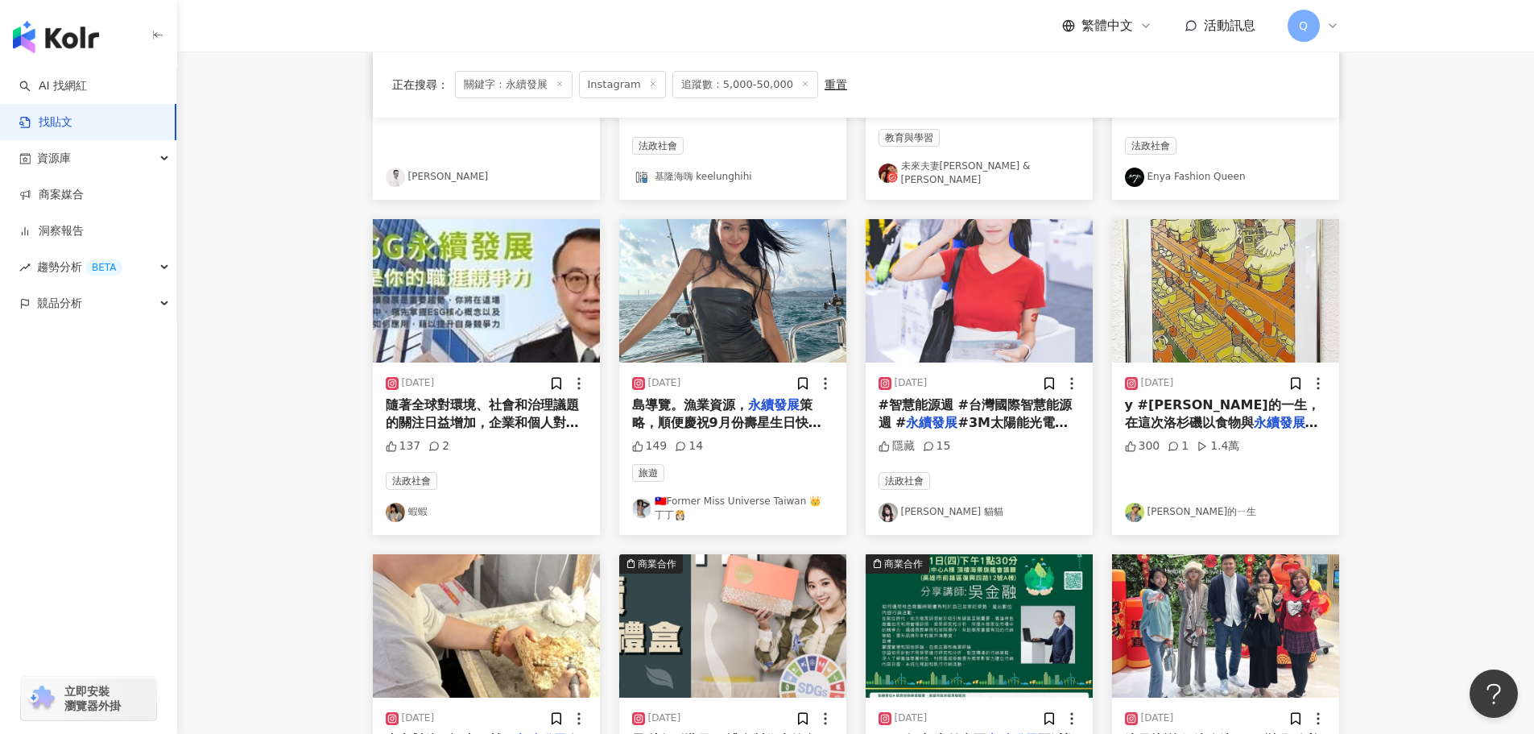
click at [745, 409] on span "策略，順便慶祝9月份壽星生日快樂！" at bounding box center [726, 423] width 189 height 52
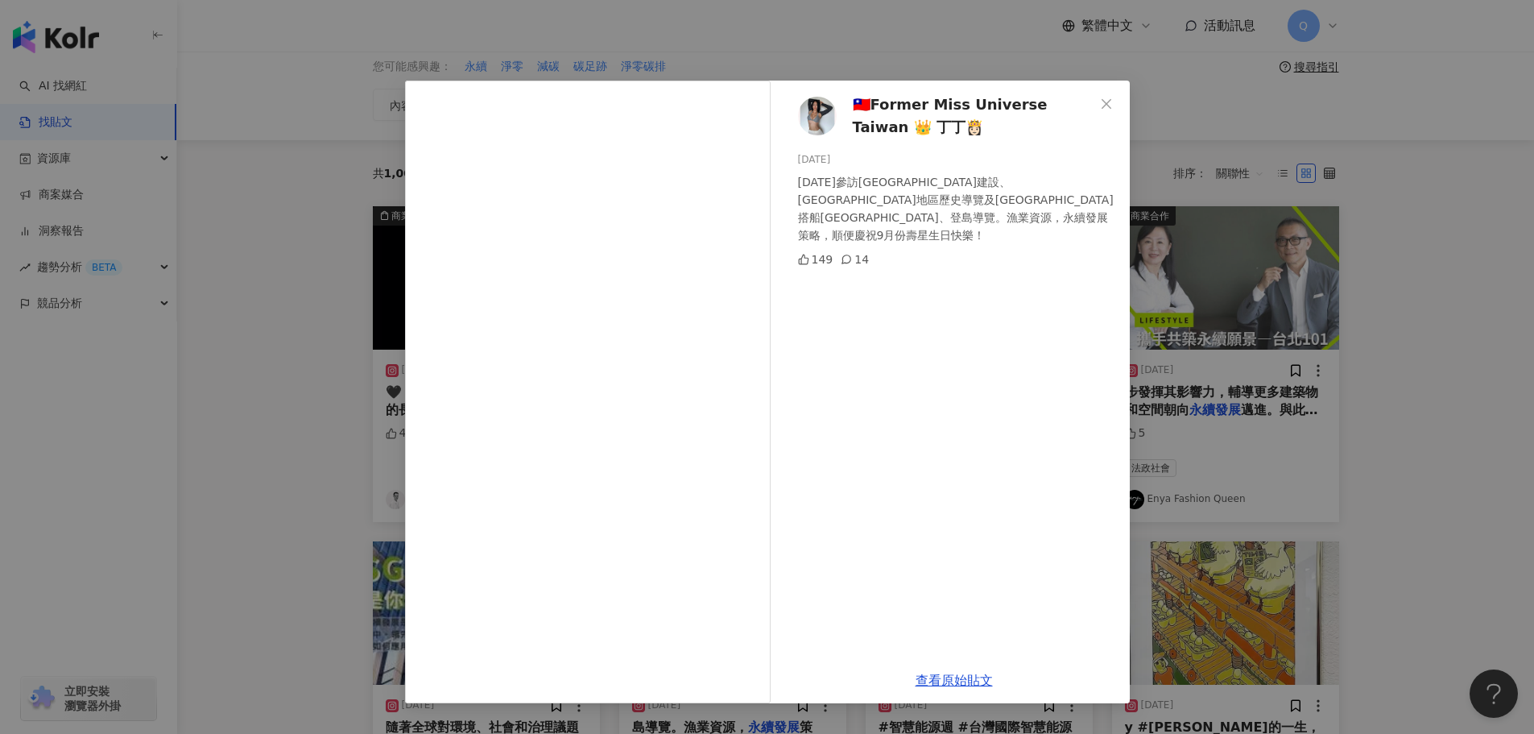
drag, startPoint x: 280, startPoint y: 301, endPoint x: 312, endPoint y: 300, distance: 31.5
click at [281, 301] on div "🇹🇼Former Miss Universe Taiwan 👑 丁丁👸🏻 2024/9/20 今天參訪基隆市政建設、和平島地區歷史導覽及基隆嶼搭船繞島、登島導…" at bounding box center [767, 367] width 1534 height 734
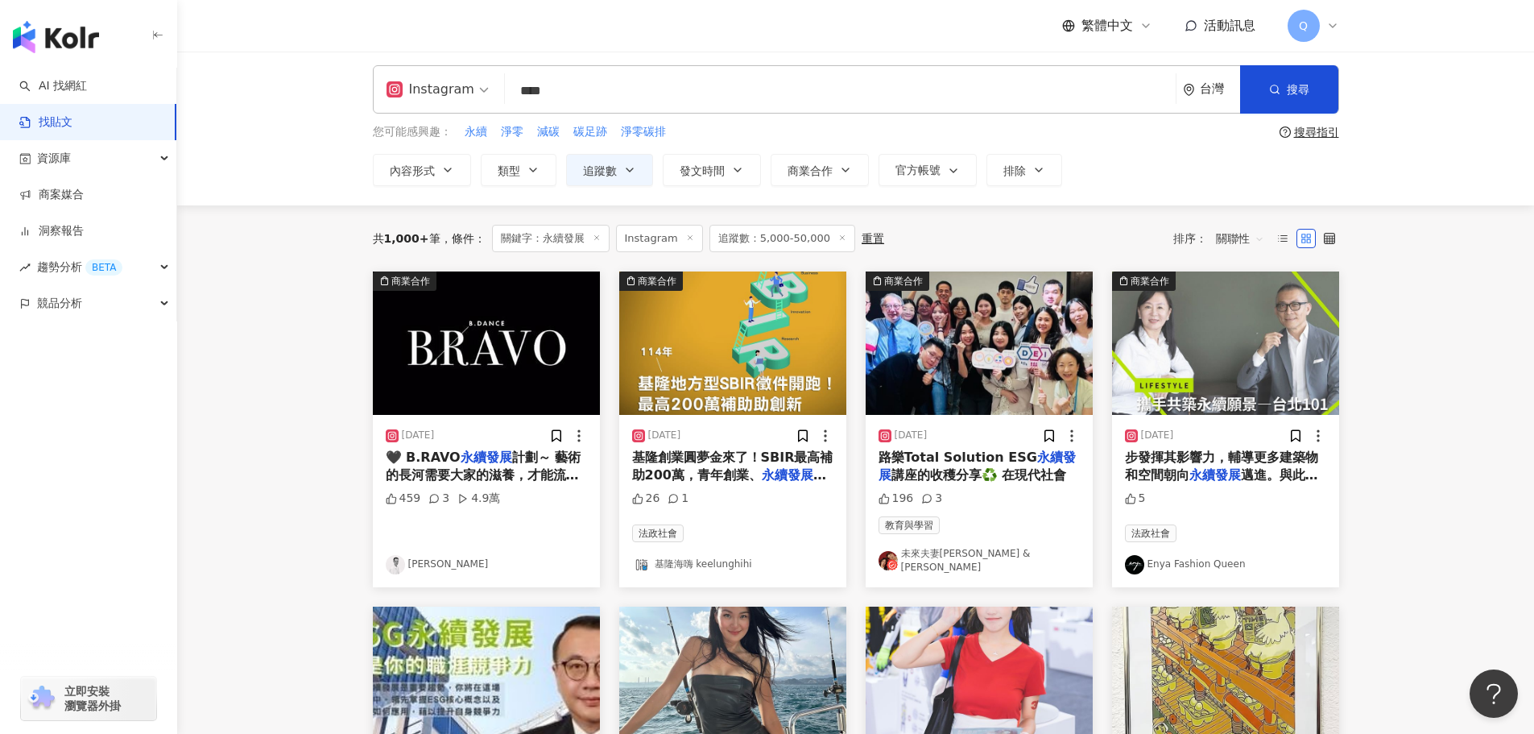
scroll to position [0, 0]
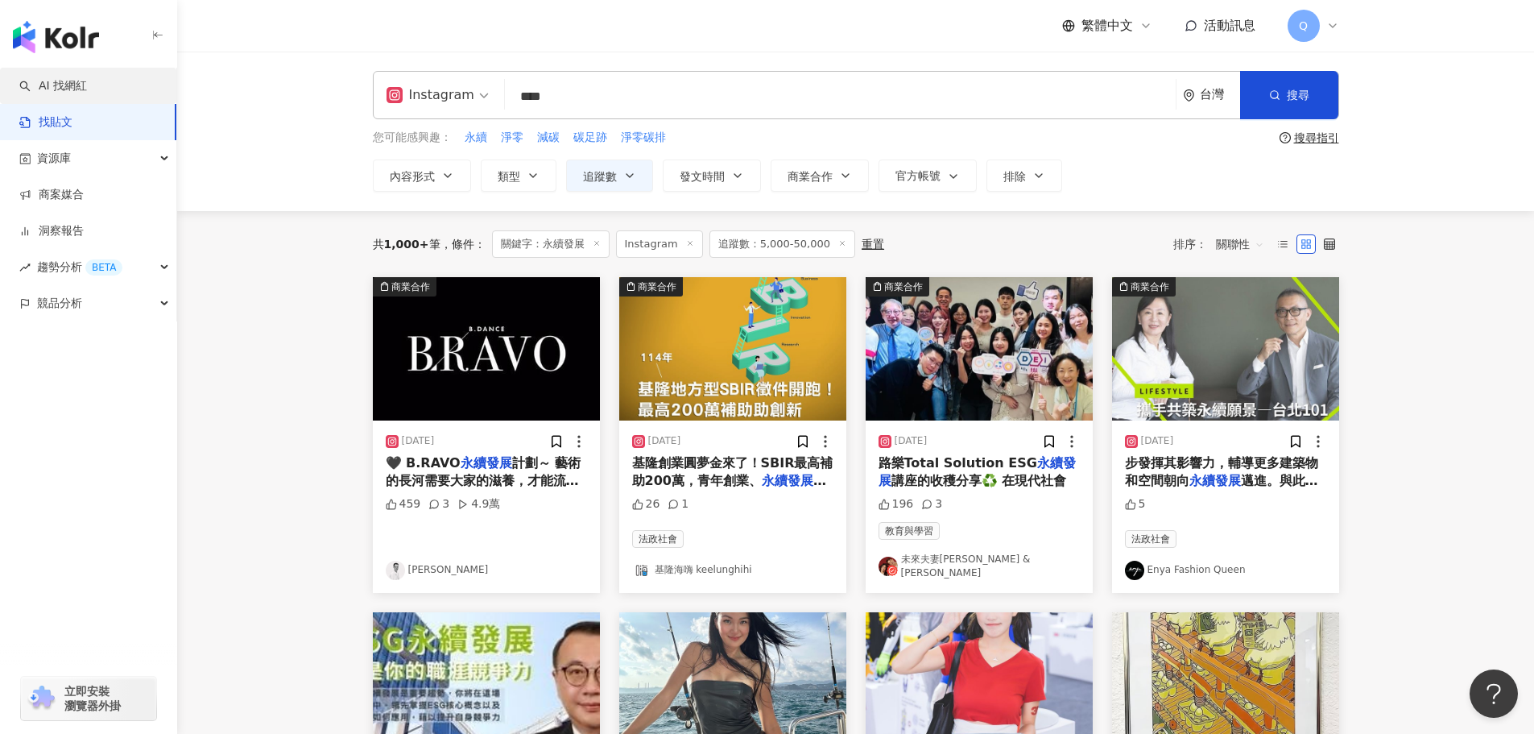
click at [87, 78] on link "AI 找網紅" at bounding box center [53, 86] width 68 height 16
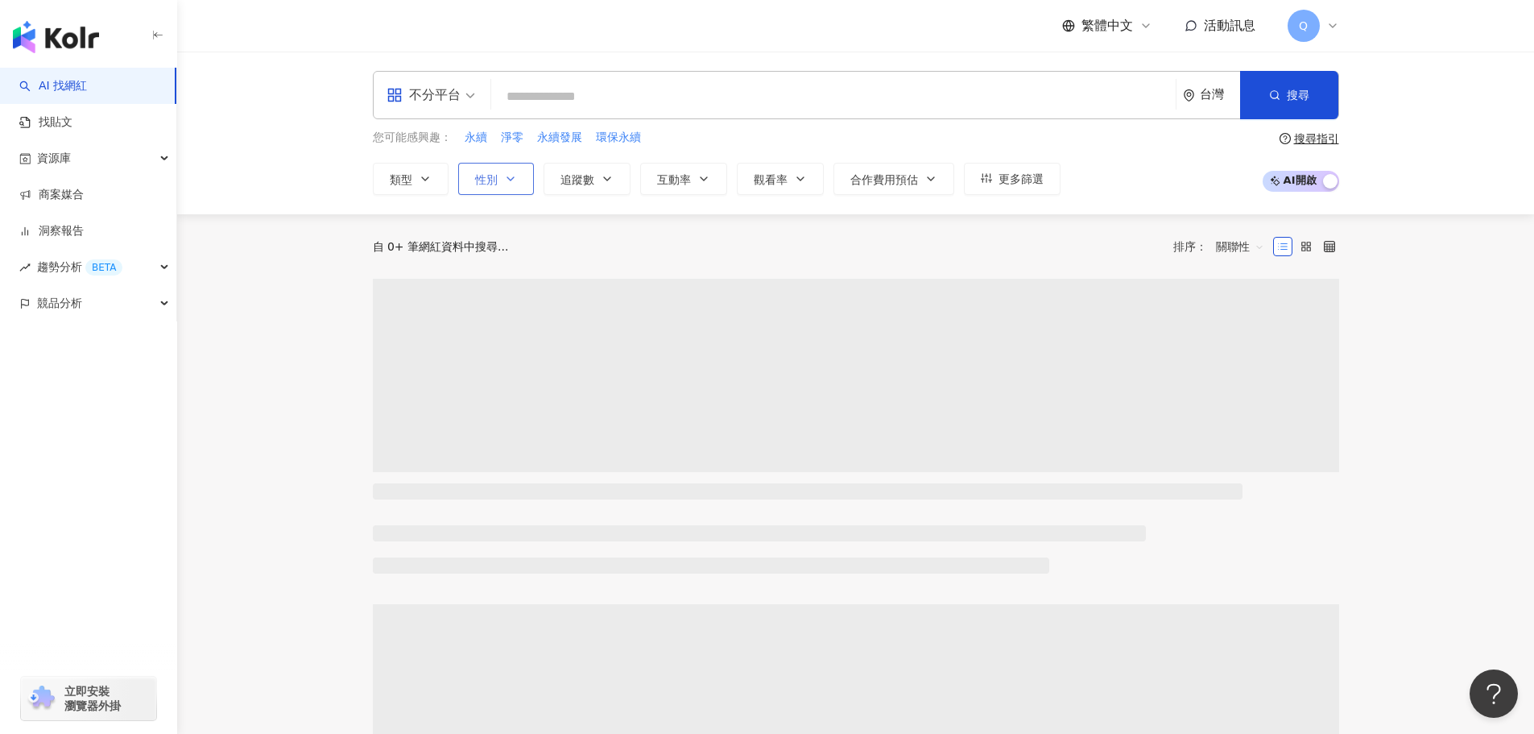
click at [495, 192] on button "性別" at bounding box center [496, 179] width 76 height 32
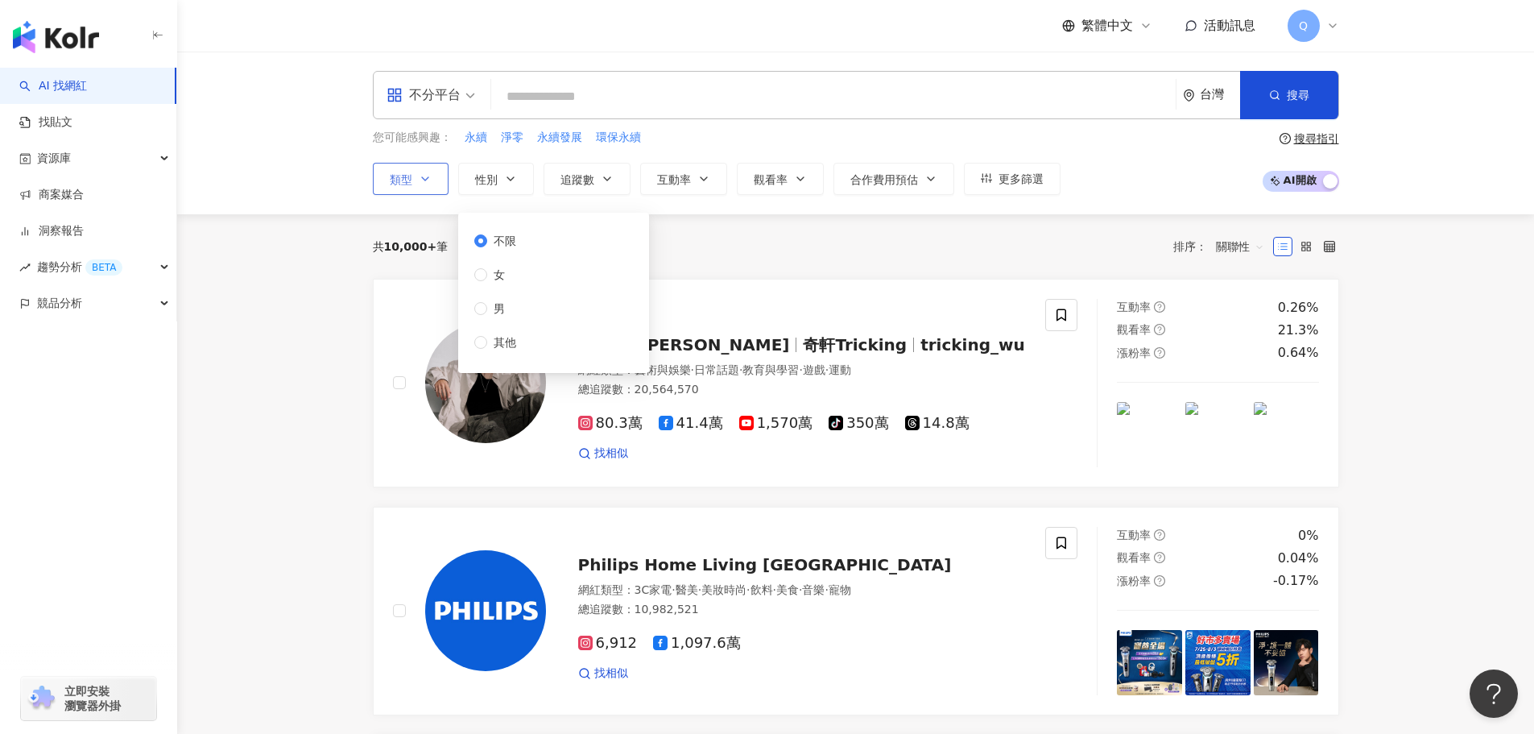
click at [439, 179] on button "類型" at bounding box center [411, 179] width 76 height 32
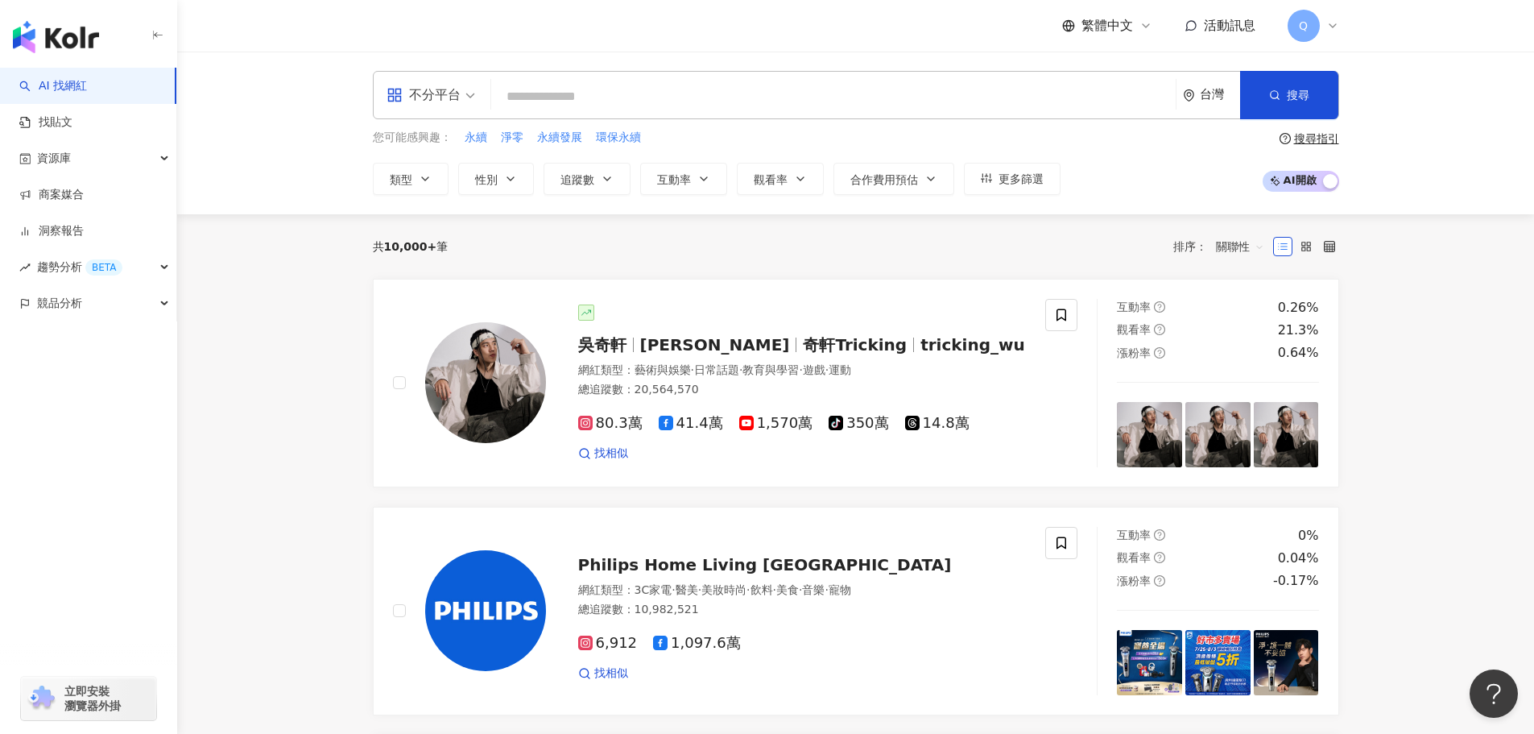
click at [858, 250] on div "共 10,000+ 筆 排序： 關聯性" at bounding box center [856, 247] width 967 height 26
click at [394, 181] on span "類型" at bounding box center [401, 179] width 23 height 13
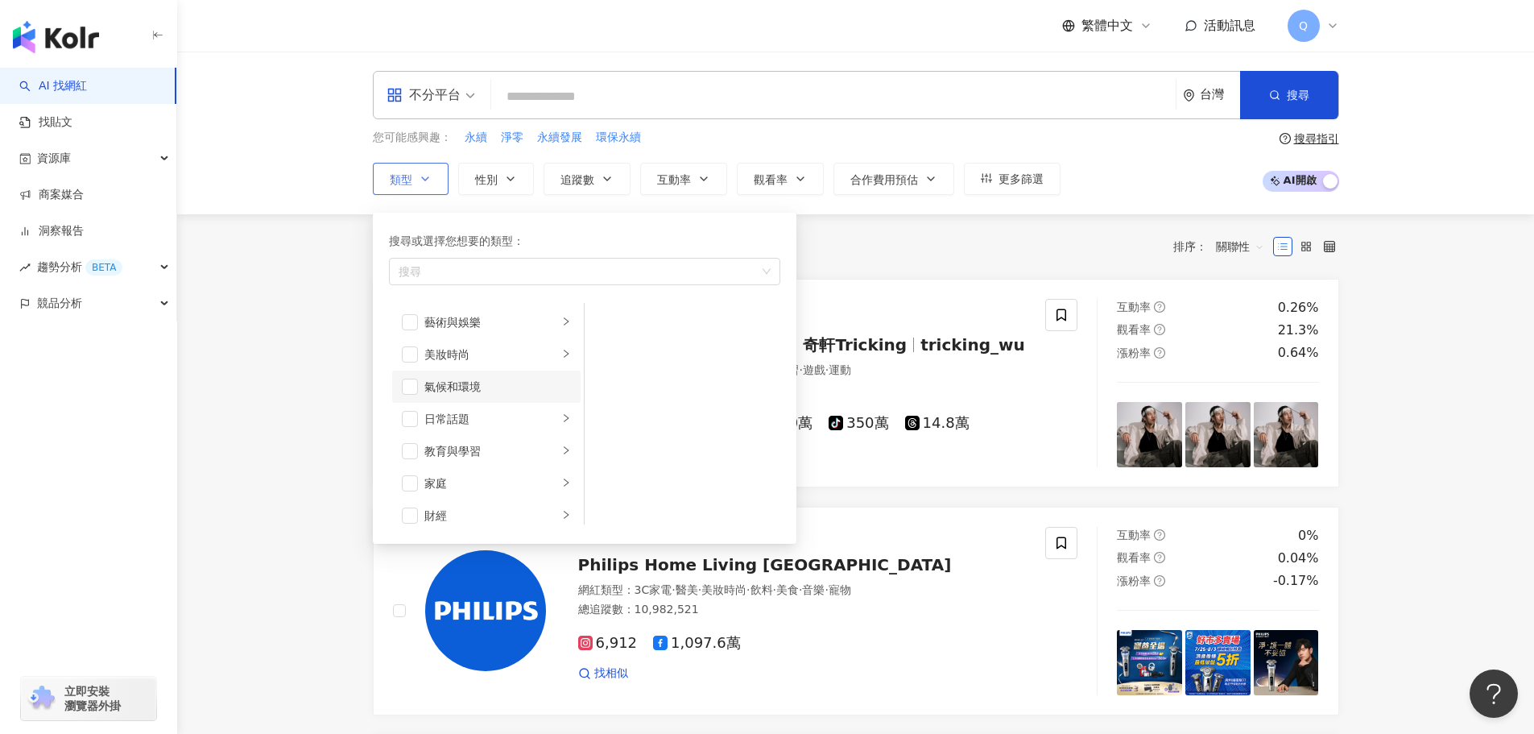
click at [418, 388] on li "氣候和環境" at bounding box center [486, 386] width 188 height 32
click at [585, 179] on span "追蹤數" at bounding box center [578, 179] width 34 height 13
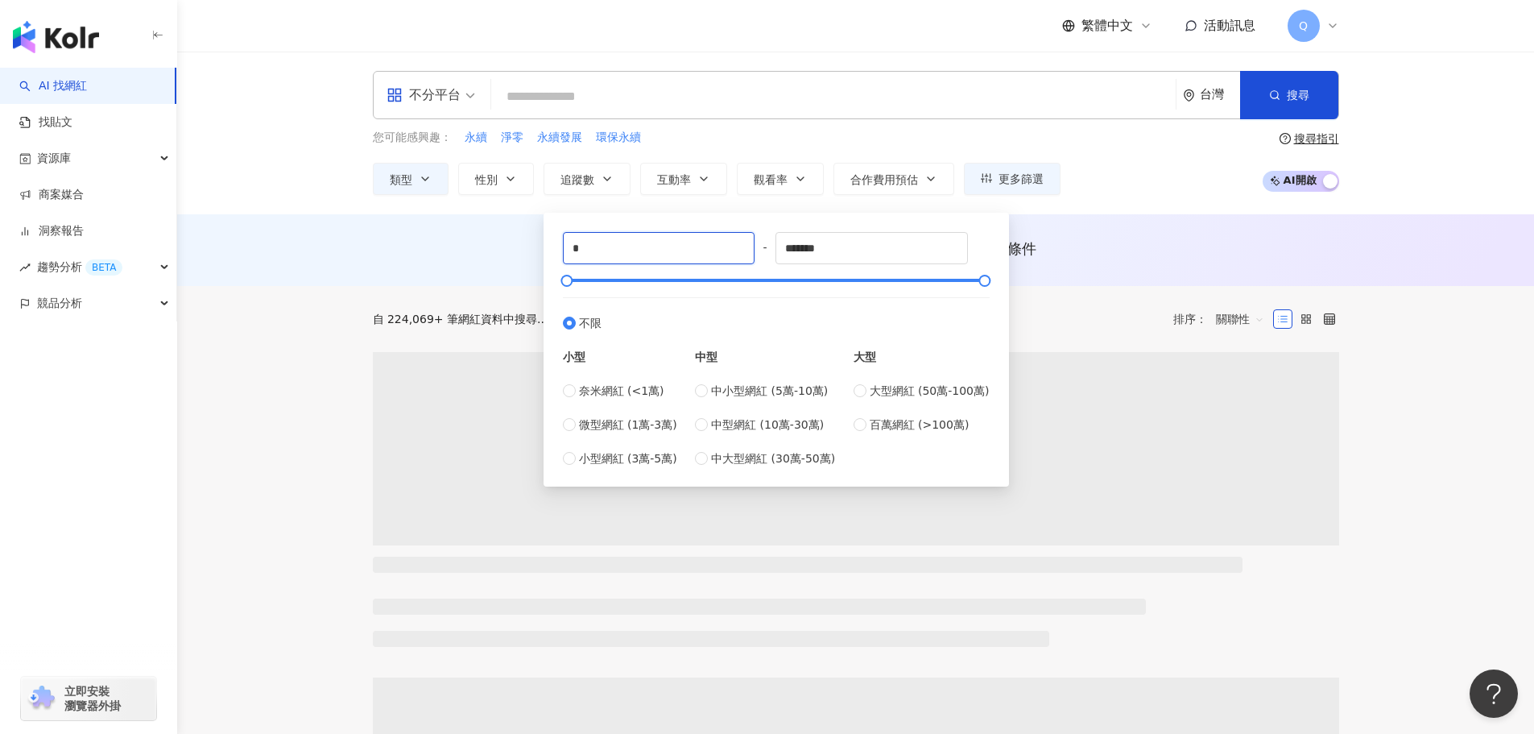
drag, startPoint x: 622, startPoint y: 250, endPoint x: 502, endPoint y: 206, distance: 127.9
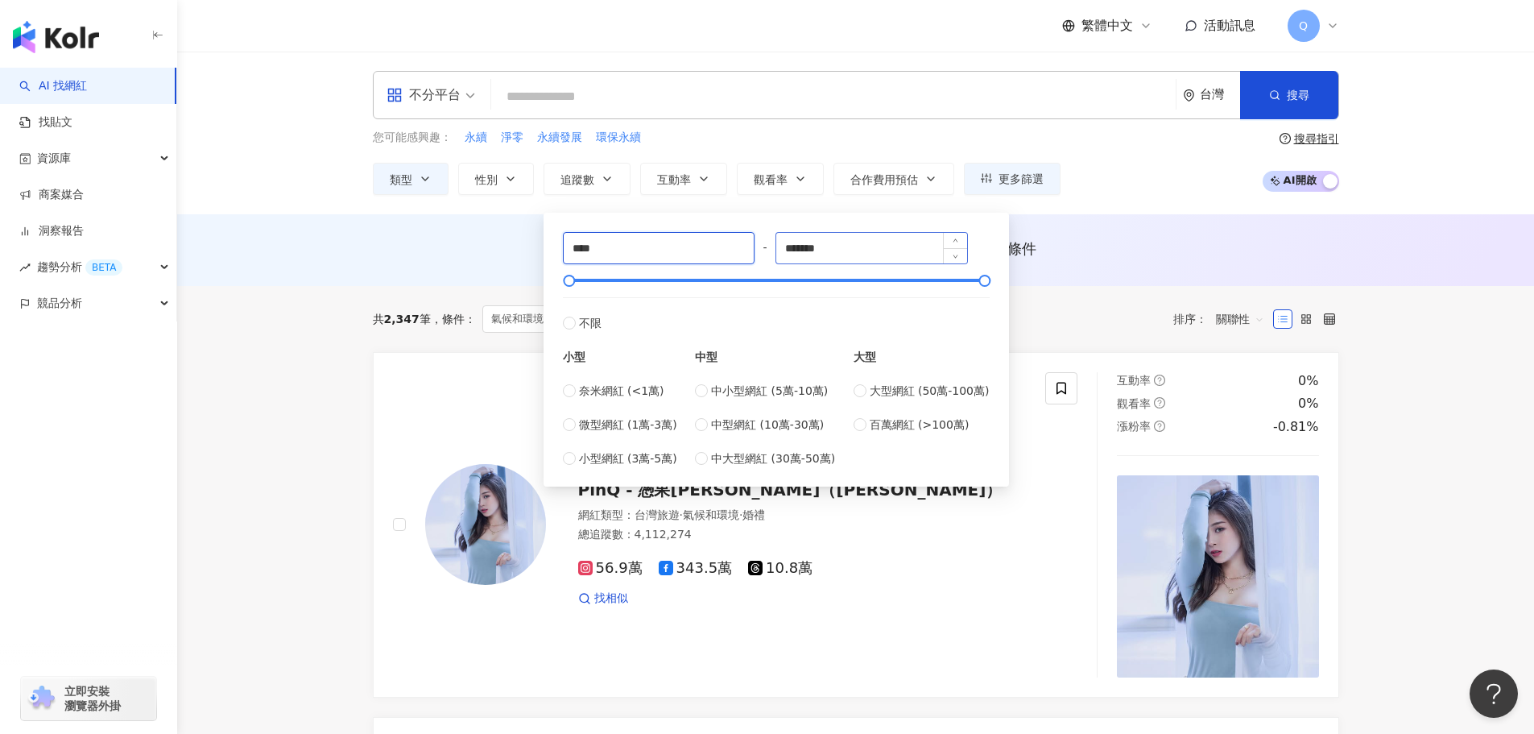
type input "****"
drag, startPoint x: 864, startPoint y: 246, endPoint x: 597, endPoint y: 267, distance: 268.2
click at [597, 267] on div "**** - ******* 不限 小型 奈米網紅 (<1萬) 微型網紅 (1萬-3萬) 小型網紅 (3萬-5萬) 中型 中小型網紅 (5萬-10萬) 中型網…" at bounding box center [776, 349] width 427 height 235
type input "*****"
click at [1103, 264] on div "AI 推薦 ： 無結果，請嘗試搜尋其他語言關鍵字或條件" at bounding box center [856, 253] width 1031 height 30
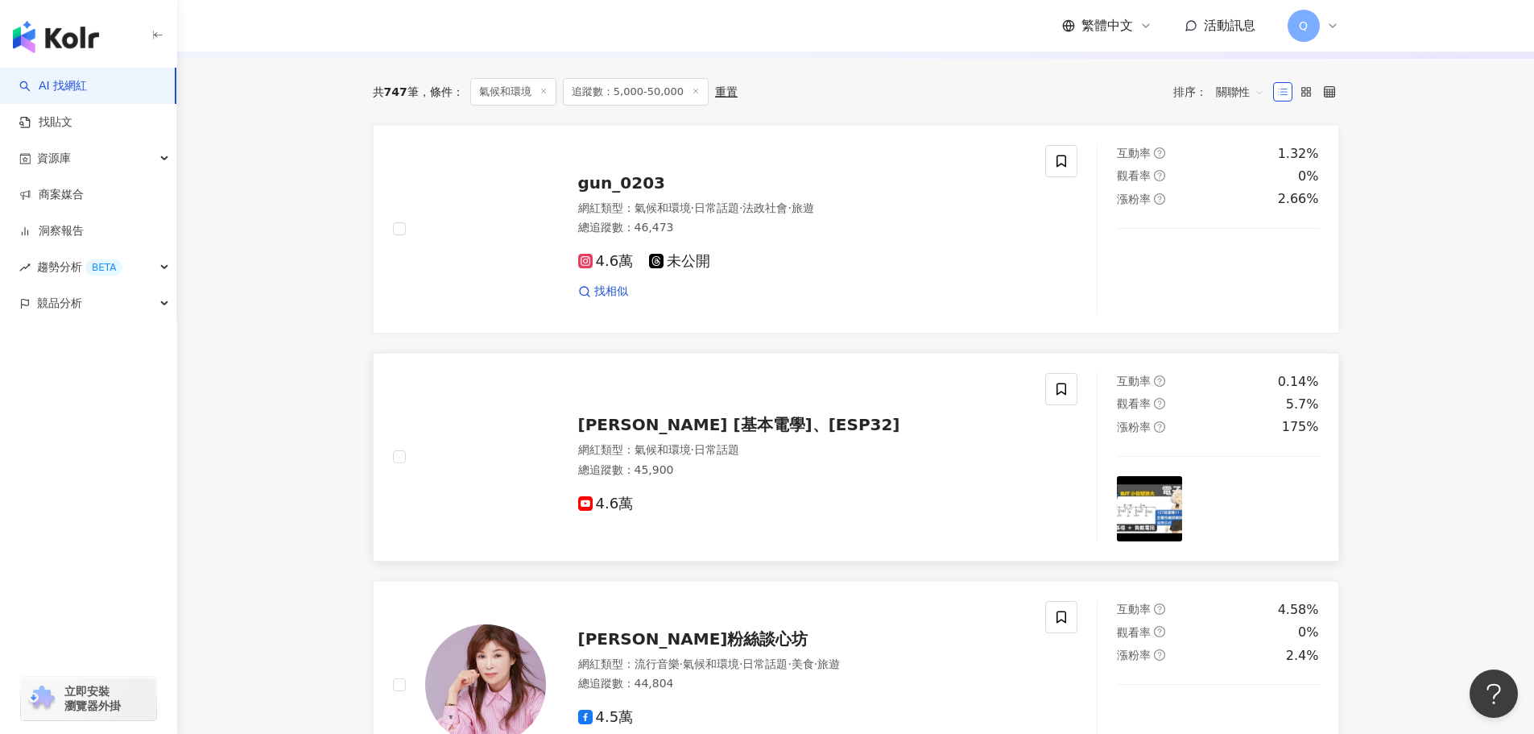
scroll to position [537, 0]
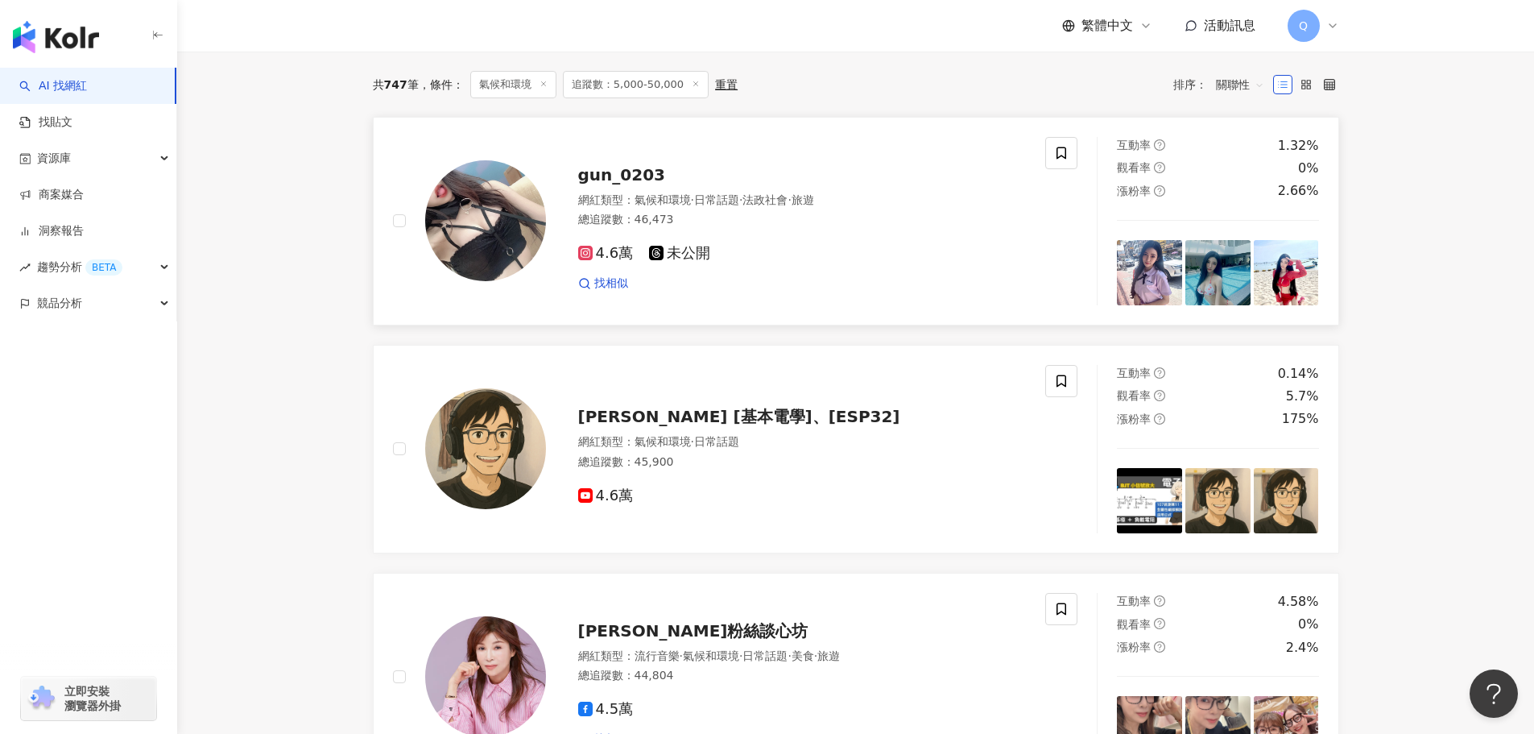
click at [665, 206] on span "氣候和環境" at bounding box center [663, 199] width 56 height 13
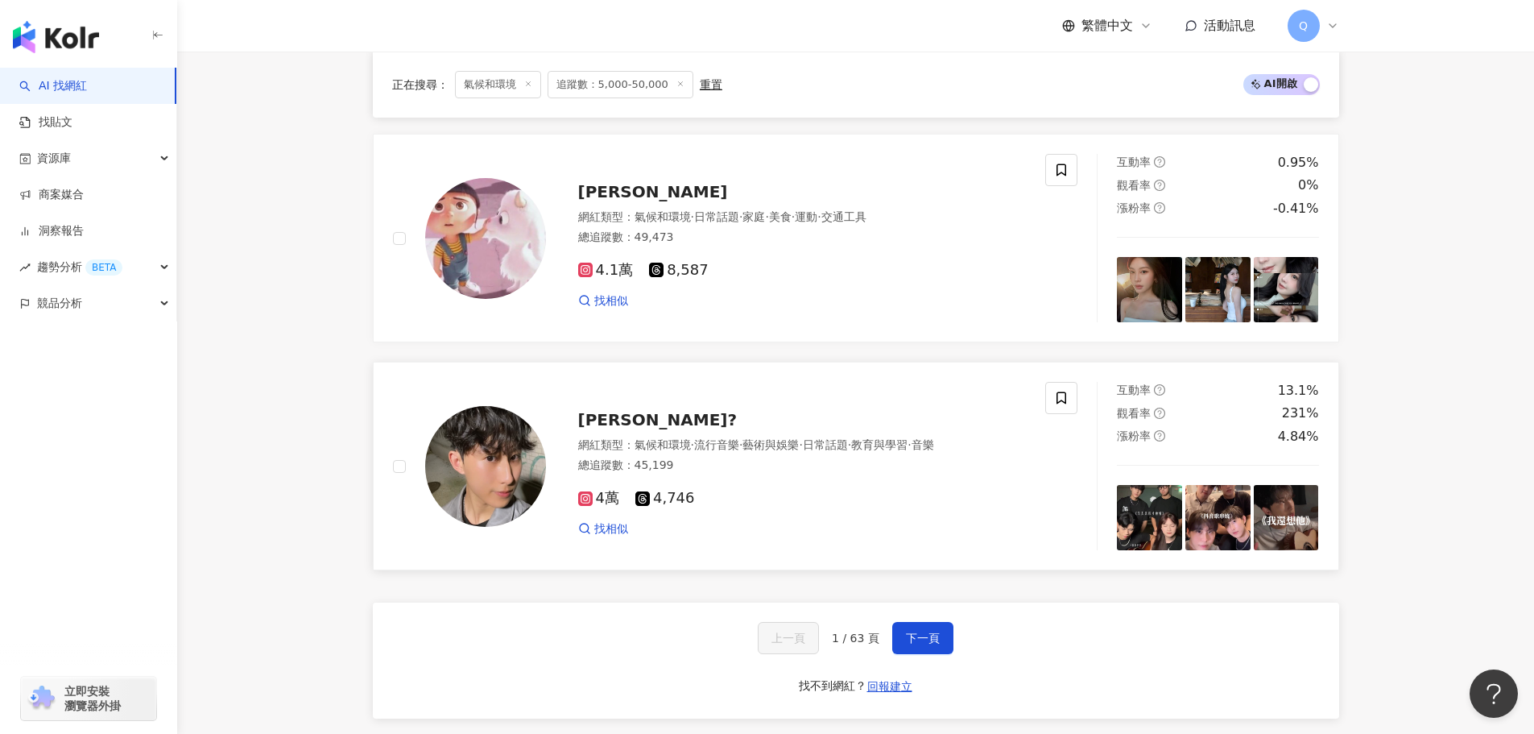
scroll to position [2582, 0]
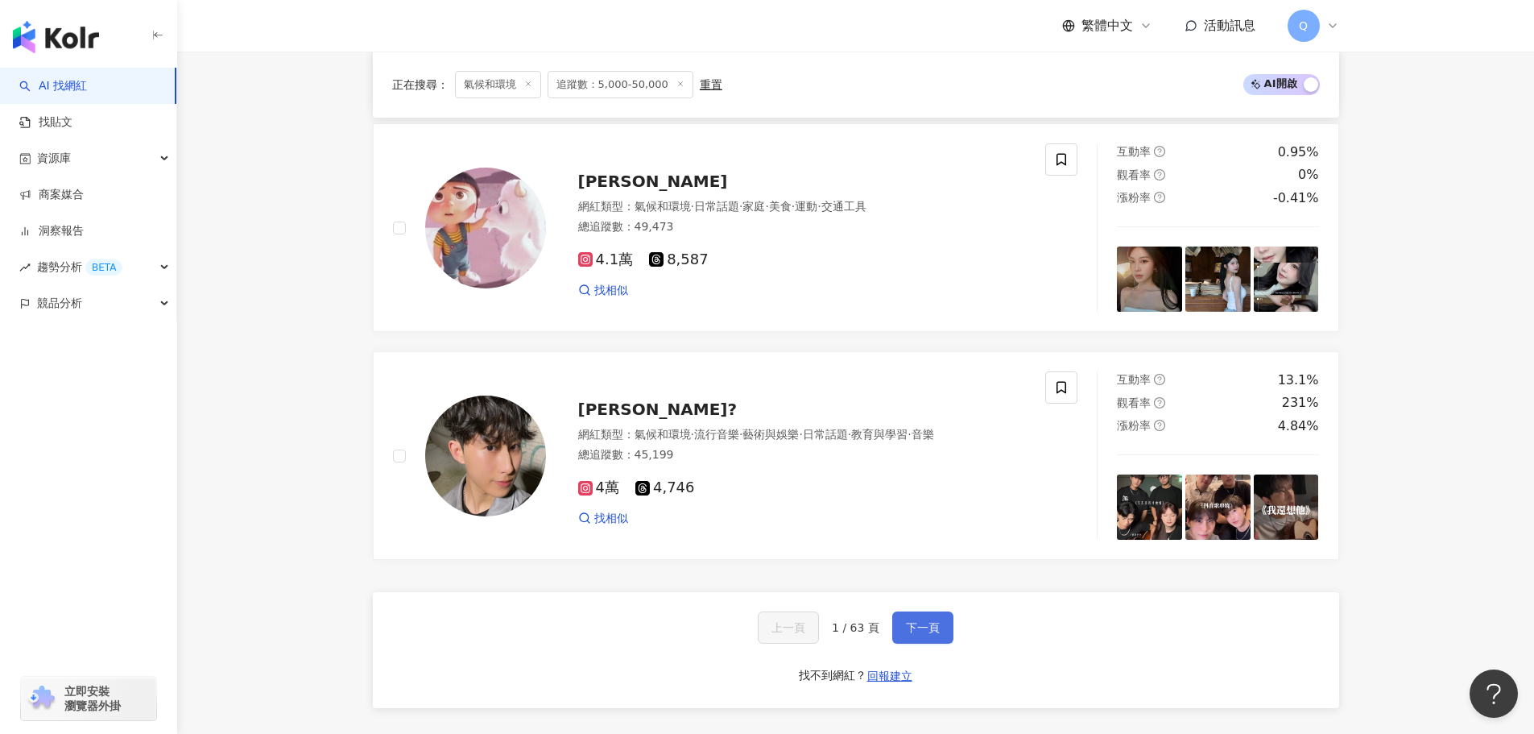
click at [920, 634] on span "下一頁" at bounding box center [923, 627] width 34 height 13
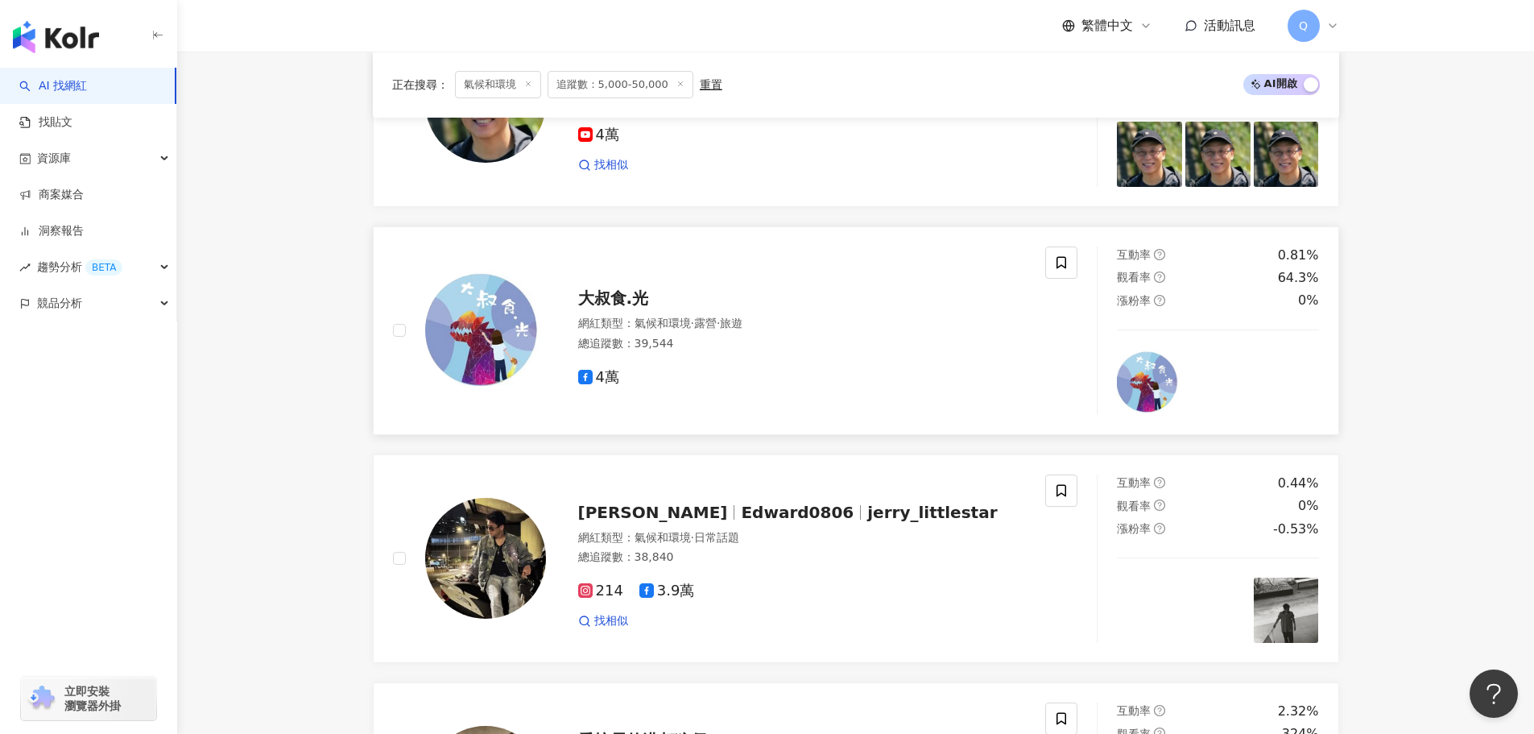
scroll to position [447, 0]
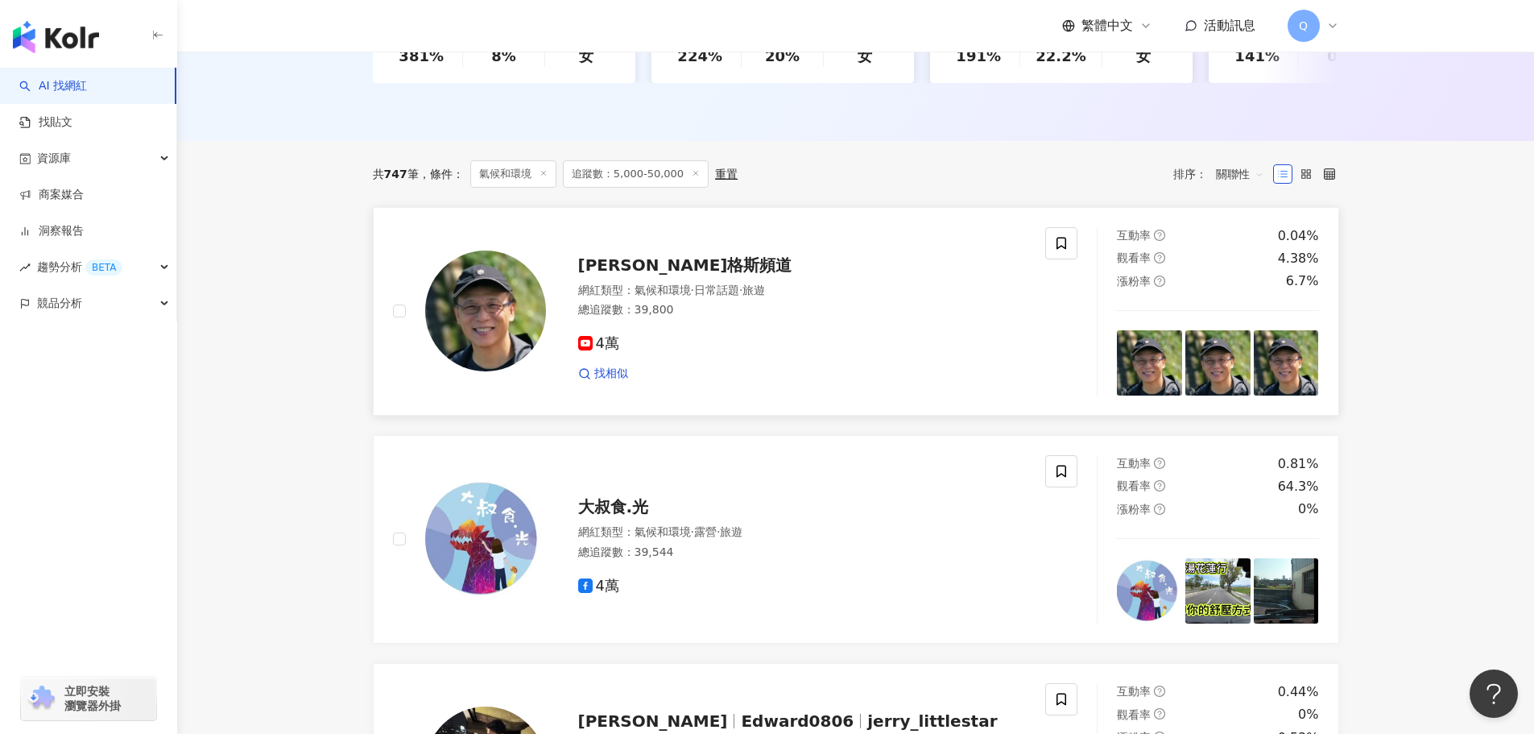
click at [529, 295] on img at bounding box center [485, 310] width 121 height 121
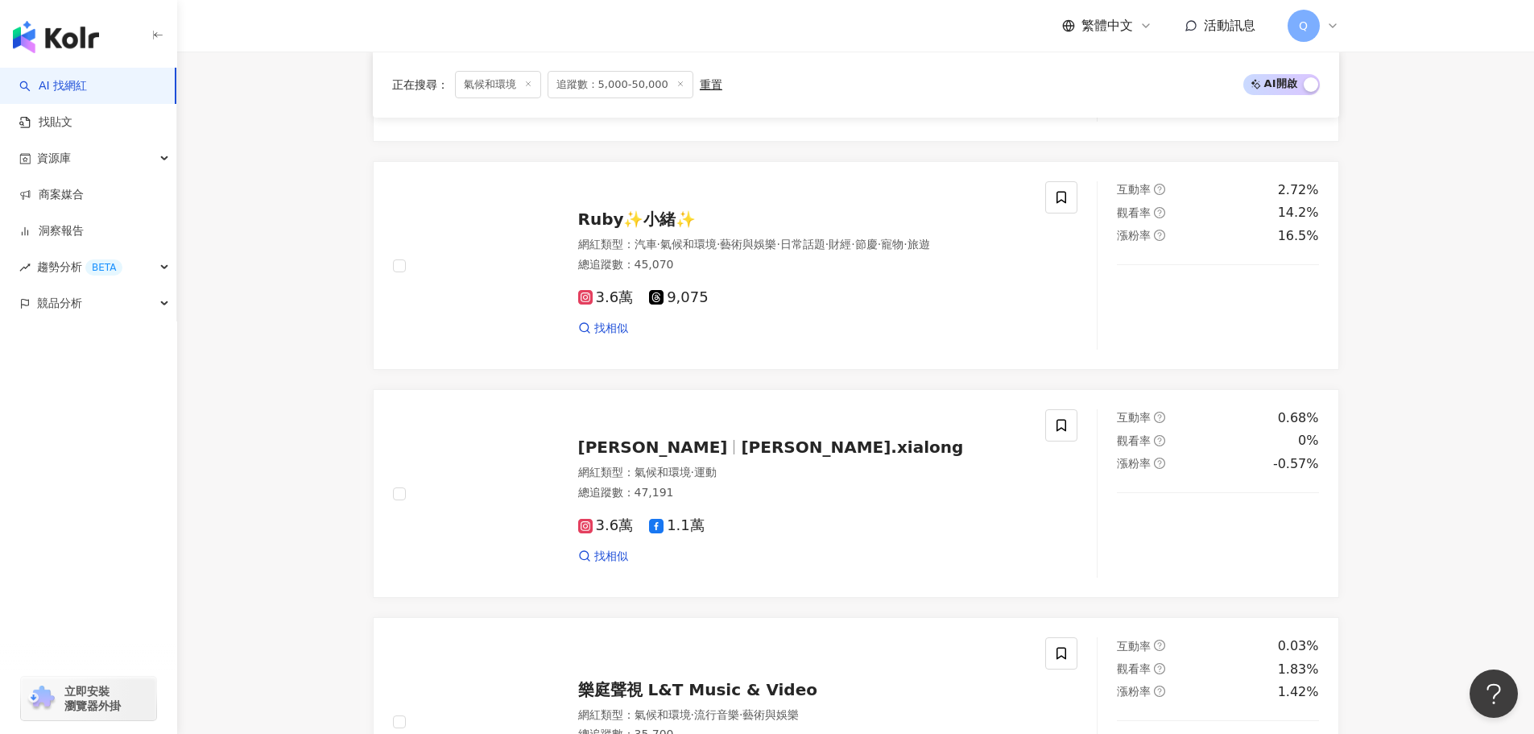
scroll to position [2917, 0]
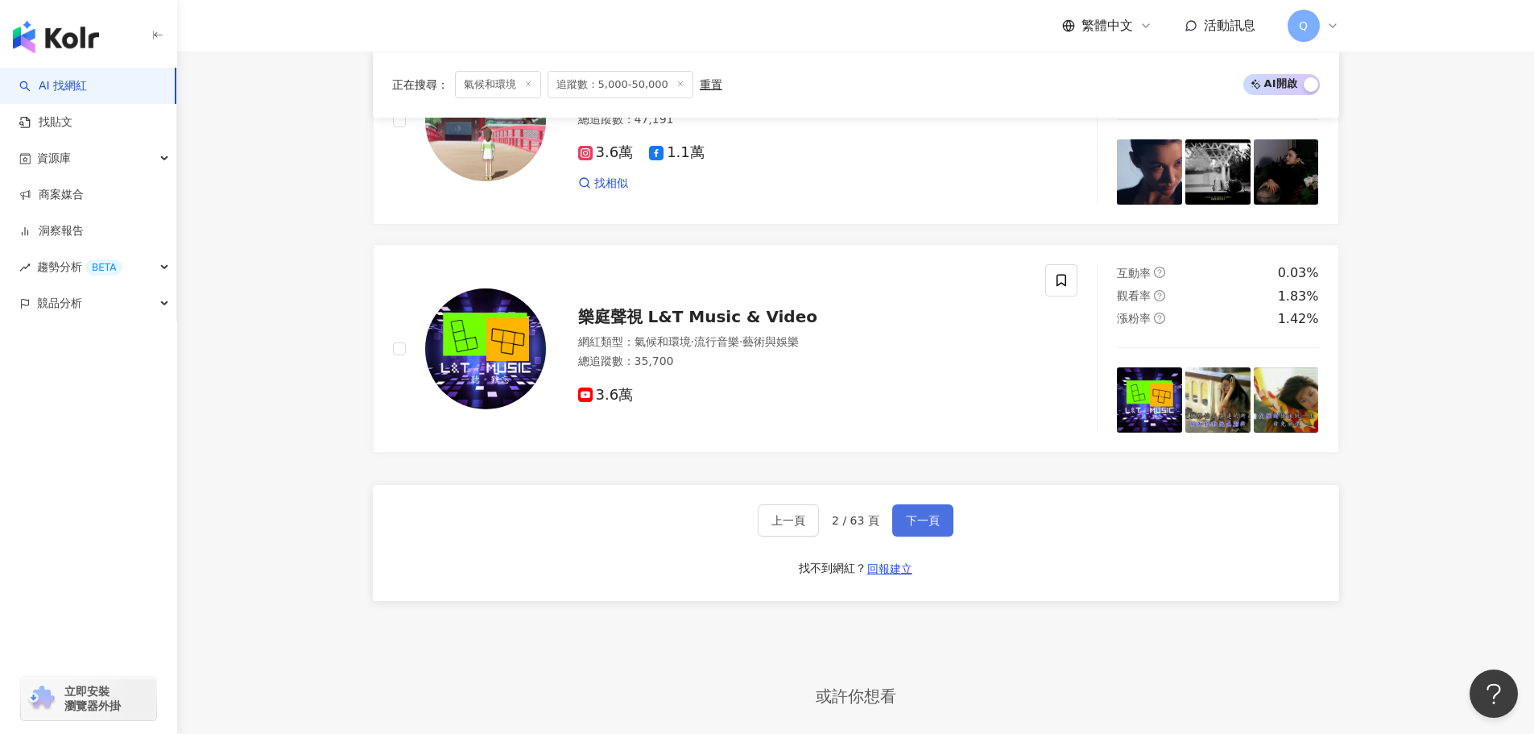
click at [938, 536] on button "下一頁" at bounding box center [922, 520] width 61 height 32
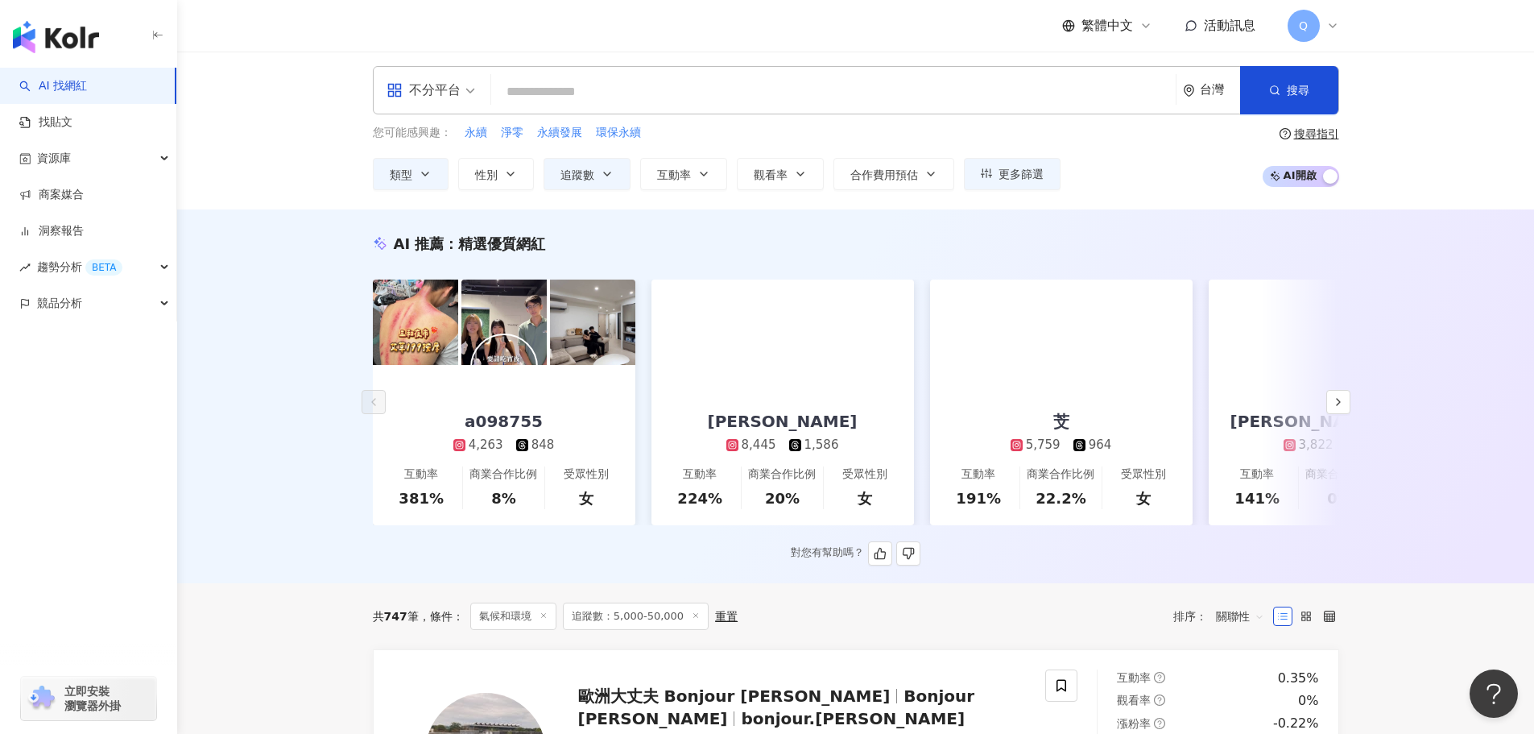
scroll to position [0, 0]
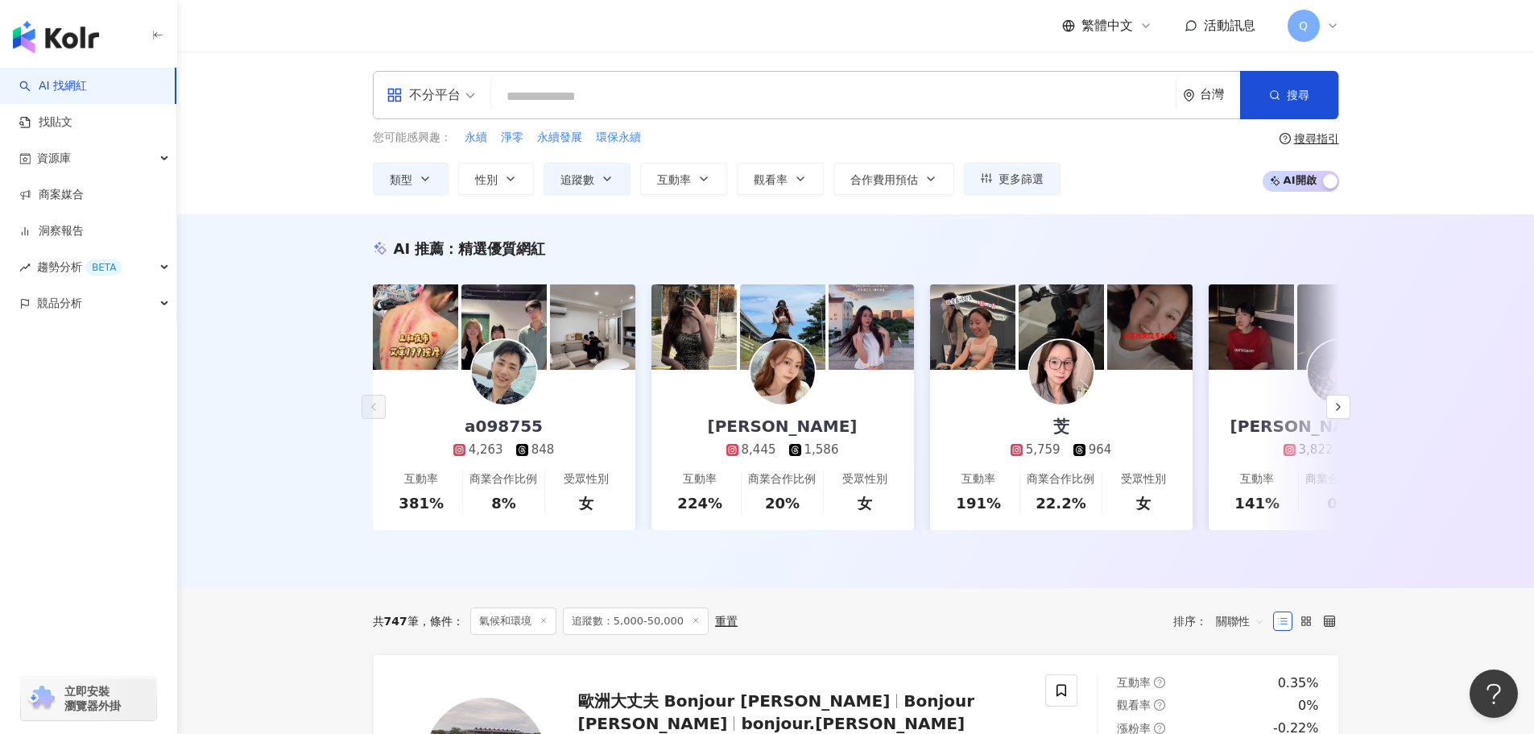
click at [712, 112] on input "search" at bounding box center [834, 96] width 672 height 31
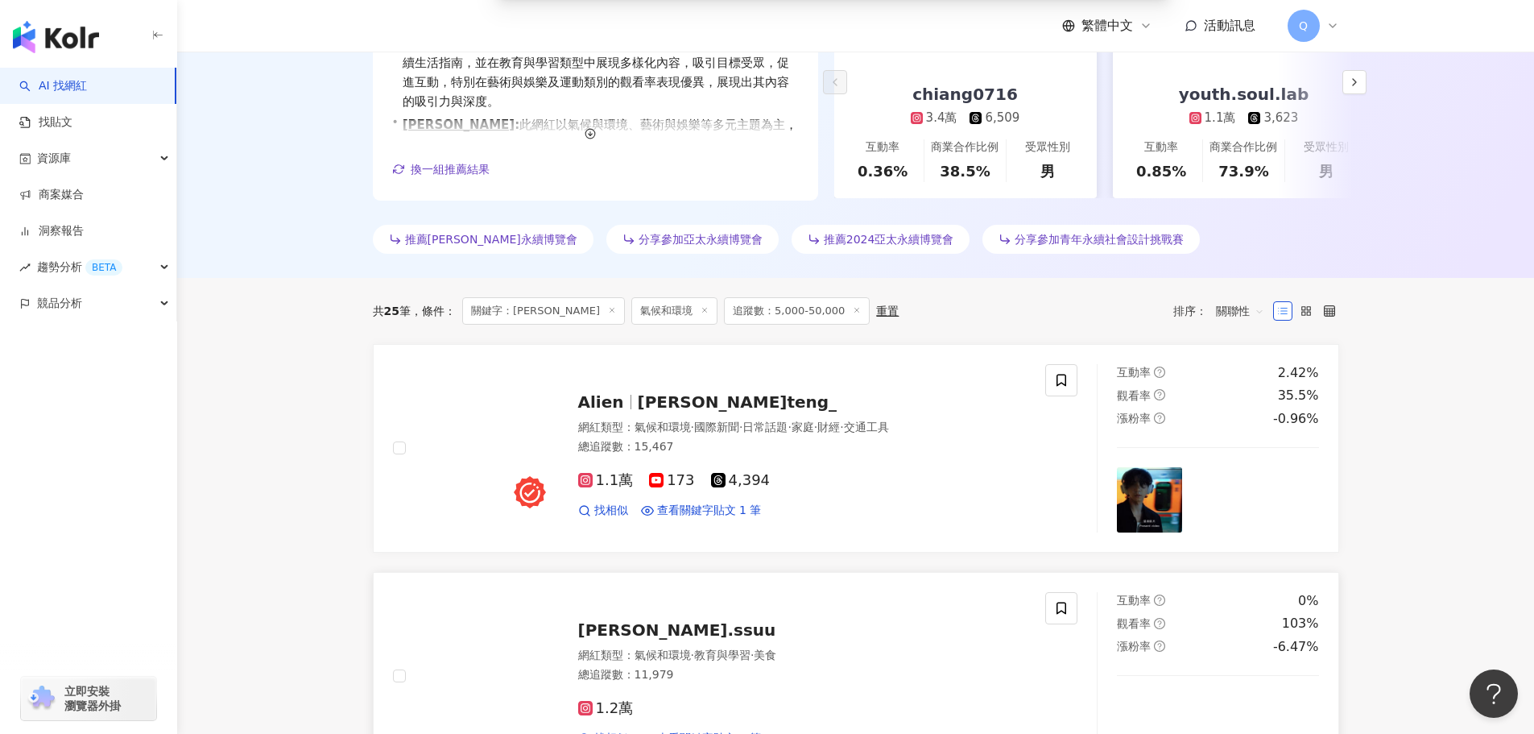
scroll to position [332, 0]
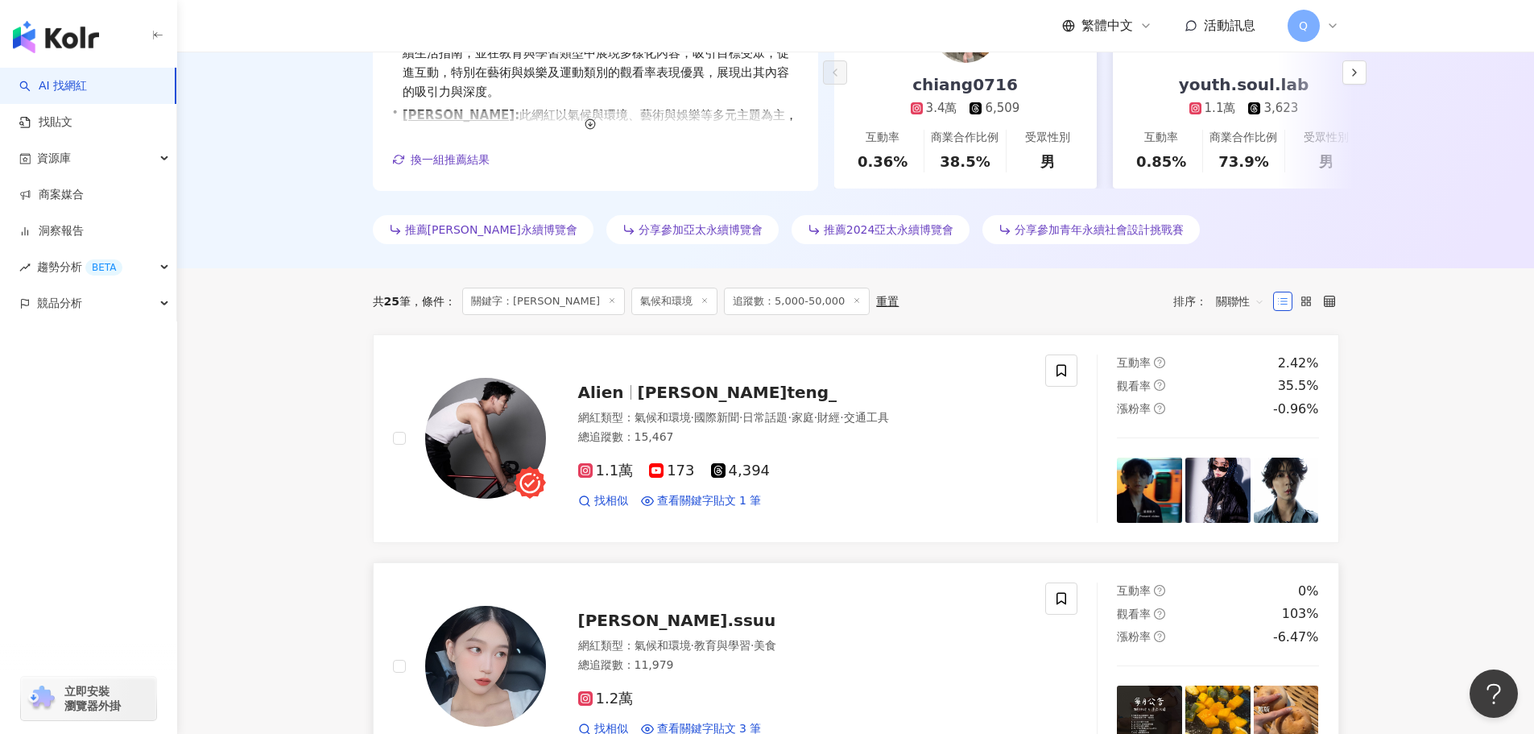
click at [605, 620] on span "han.ssuu" at bounding box center [677, 620] width 198 height 19
click at [615, 399] on span "Alien" at bounding box center [601, 392] width 46 height 19
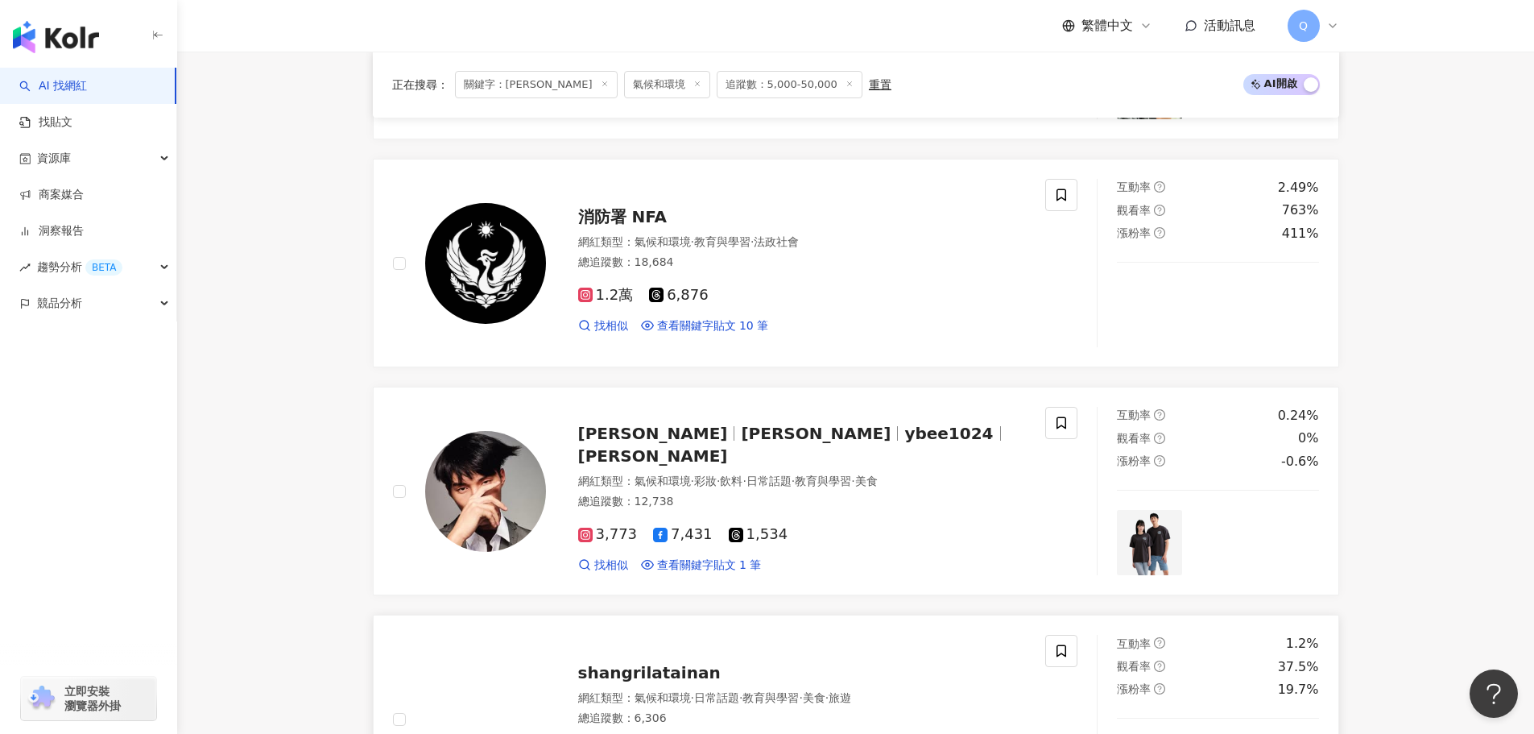
scroll to position [1405, 0]
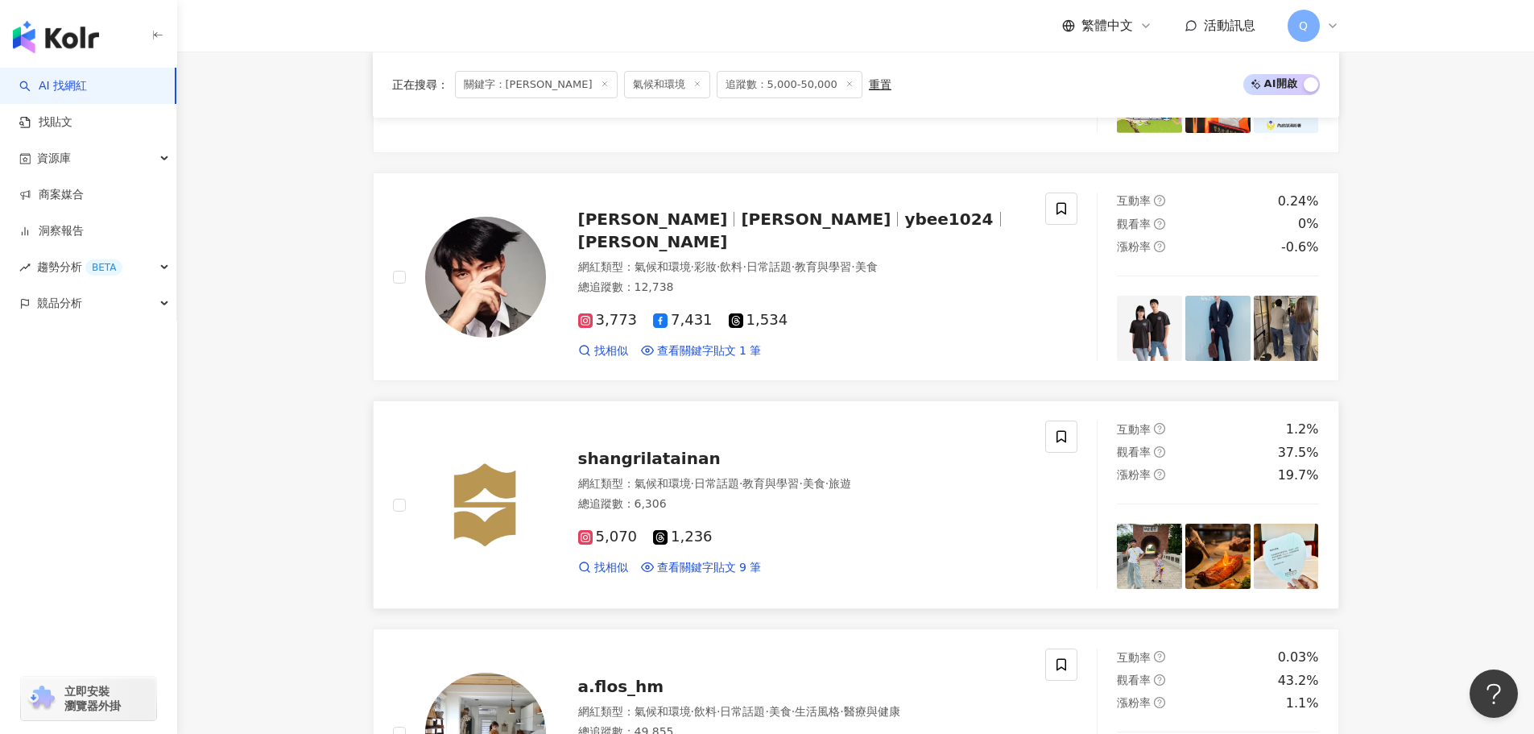
click at [664, 458] on span "shangrilatainan" at bounding box center [649, 458] width 143 height 19
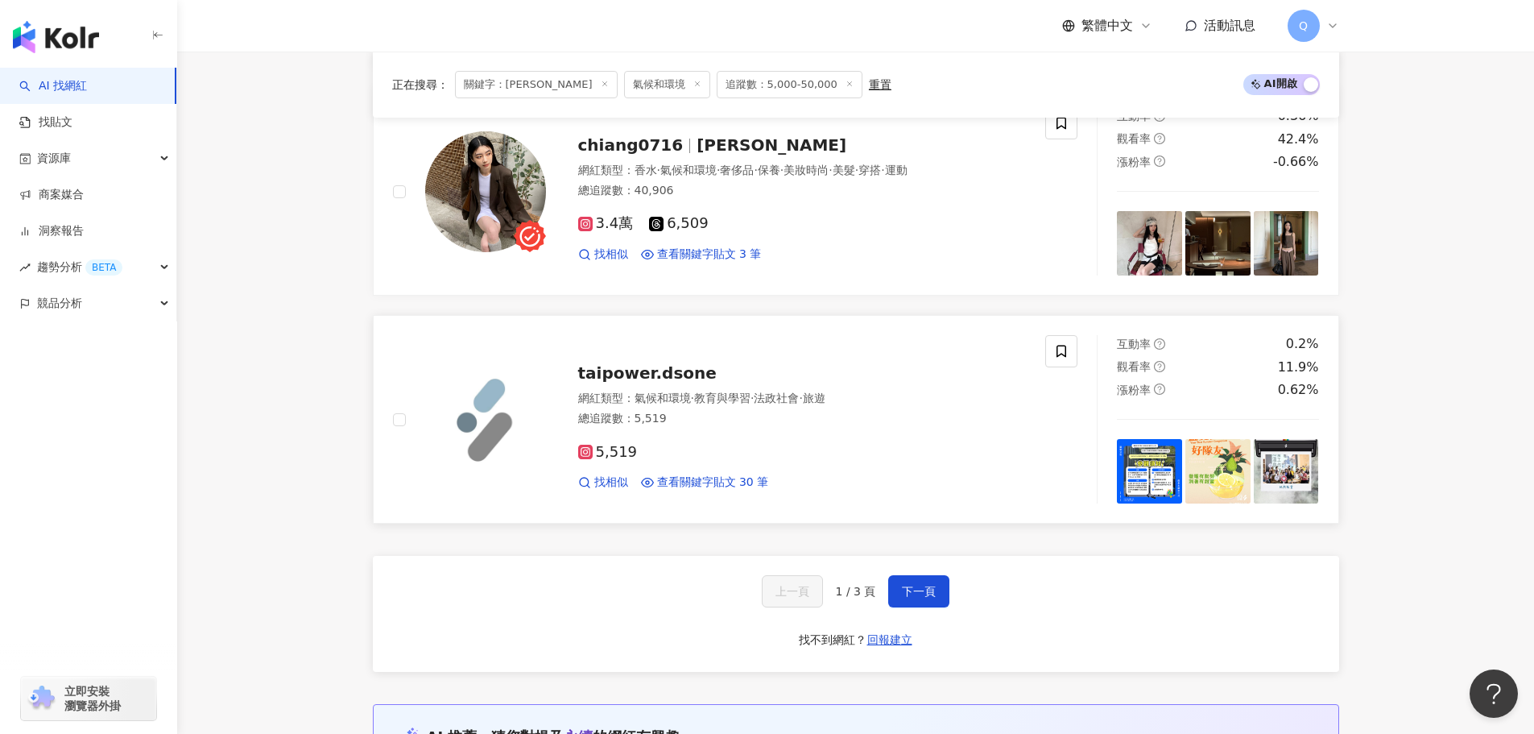
scroll to position [2909, 0]
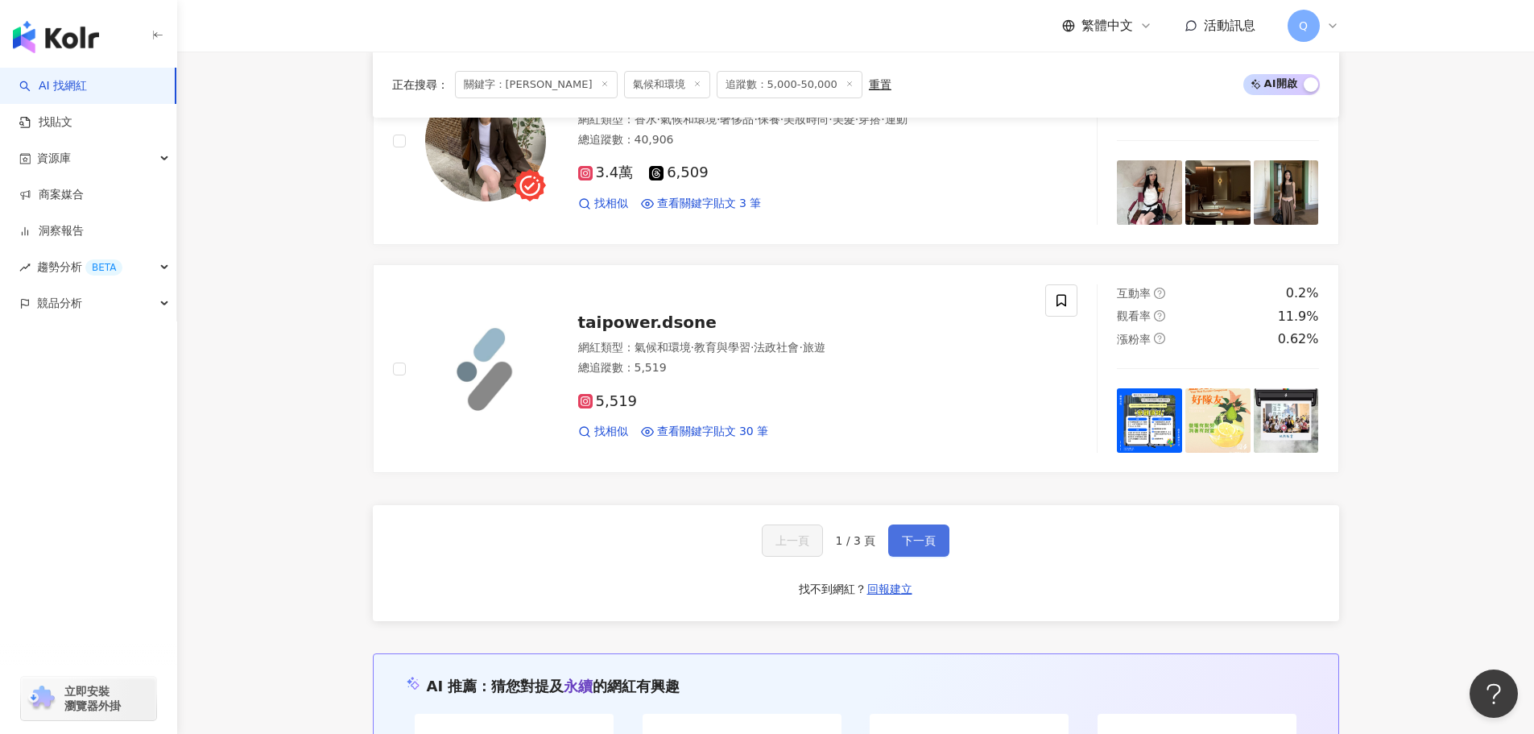
click at [897, 532] on button "下一頁" at bounding box center [918, 540] width 61 height 32
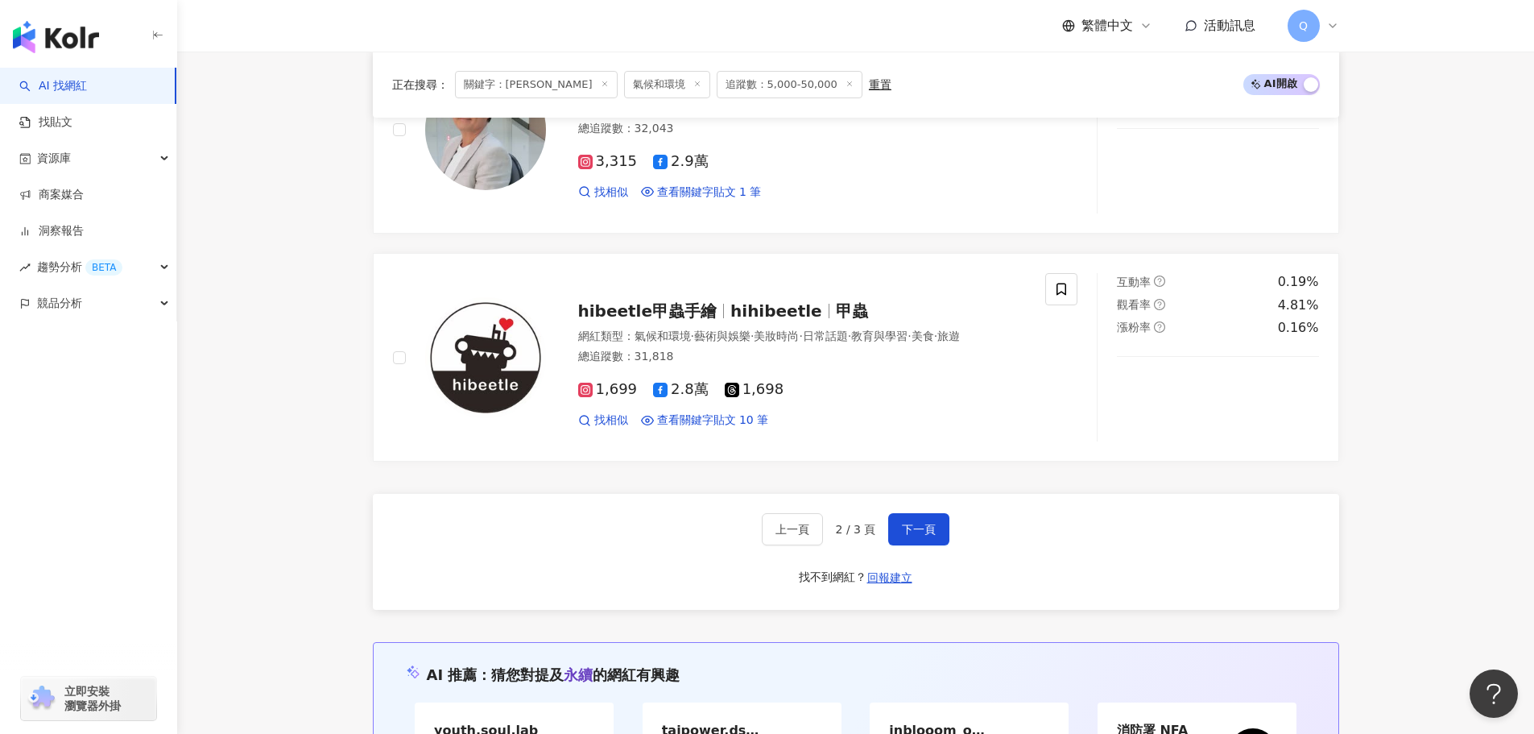
scroll to position [3016, 0]
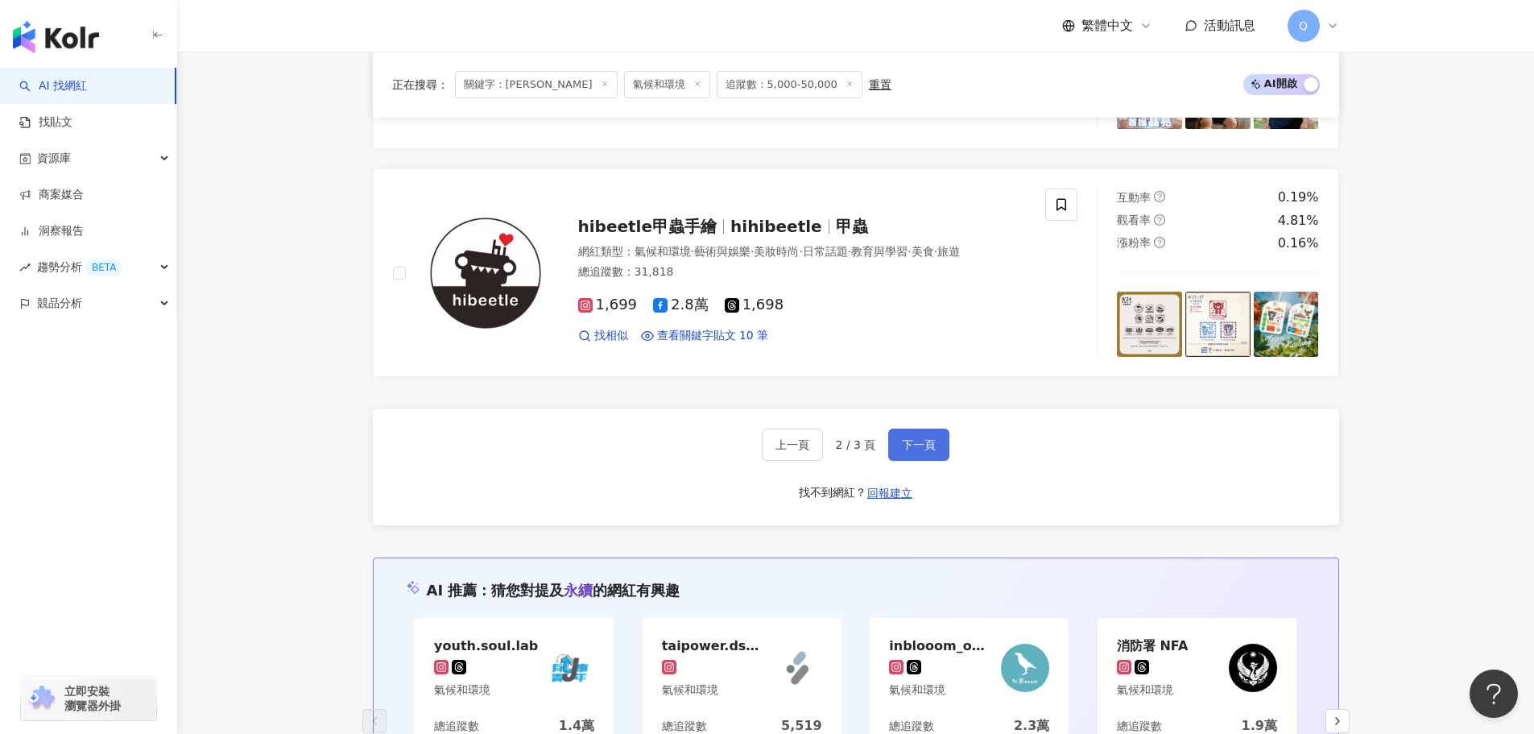
click at [892, 433] on button "下一頁" at bounding box center [918, 444] width 61 height 32
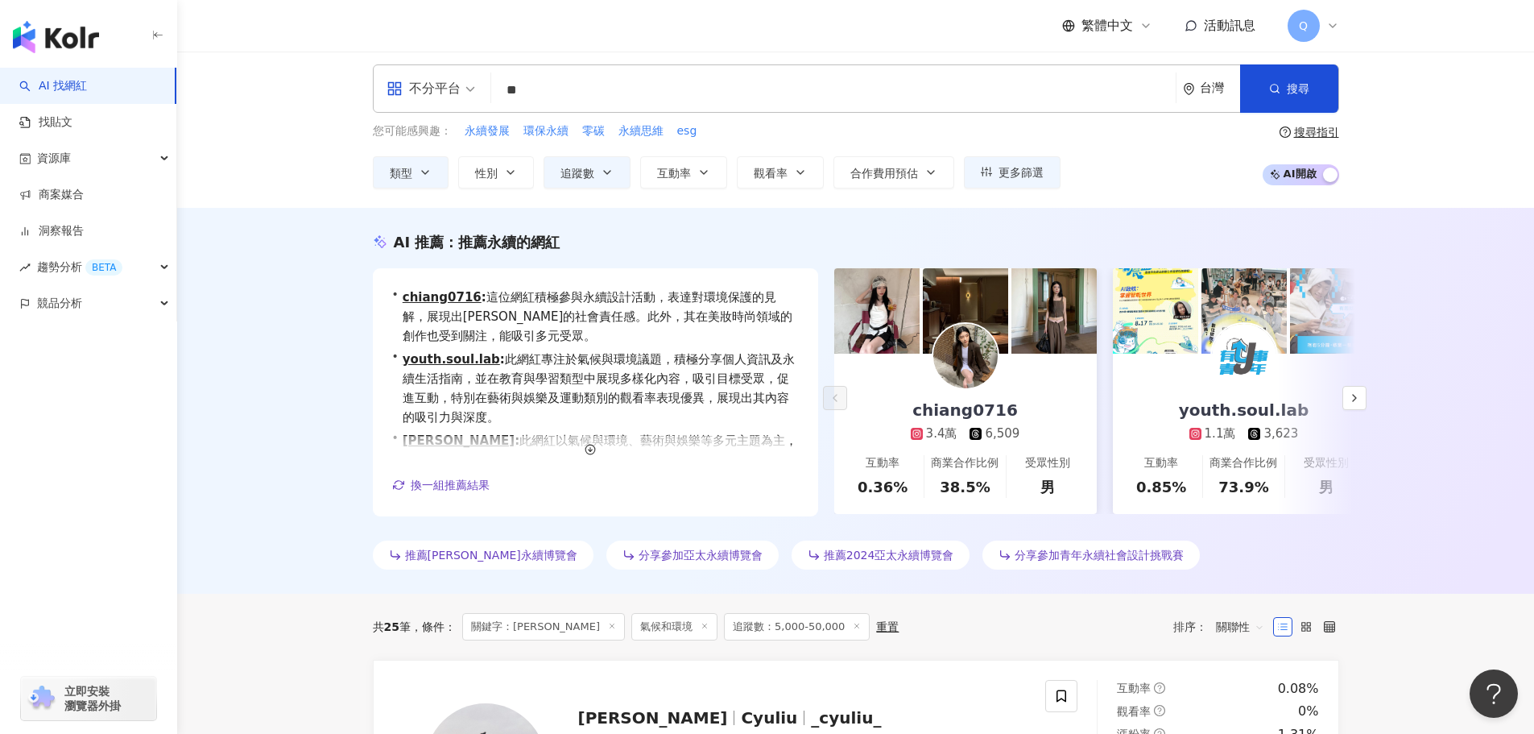
scroll to position [0, 0]
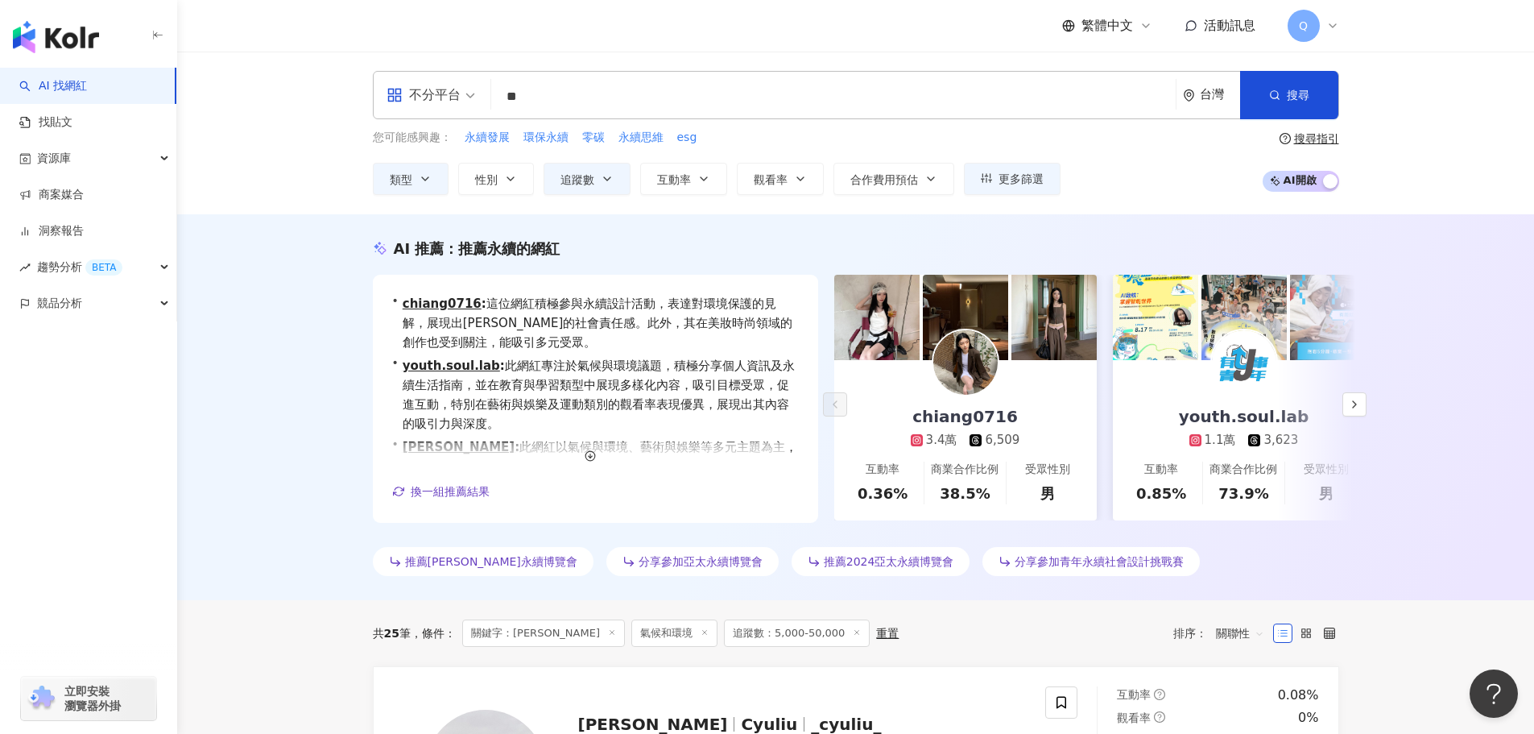
click at [967, 379] on img at bounding box center [965, 362] width 64 height 64
click at [1230, 366] on img at bounding box center [1244, 362] width 64 height 64
click at [768, 78] on div "不分平台 ** 台灣 搜尋 90a47840-1865-4848-8160-2db9a60b68d4 76e215f6-4b64-497f-b143-2fbb…" at bounding box center [856, 95] width 967 height 48
click at [566, 134] on span "環保永續" at bounding box center [546, 138] width 45 height 16
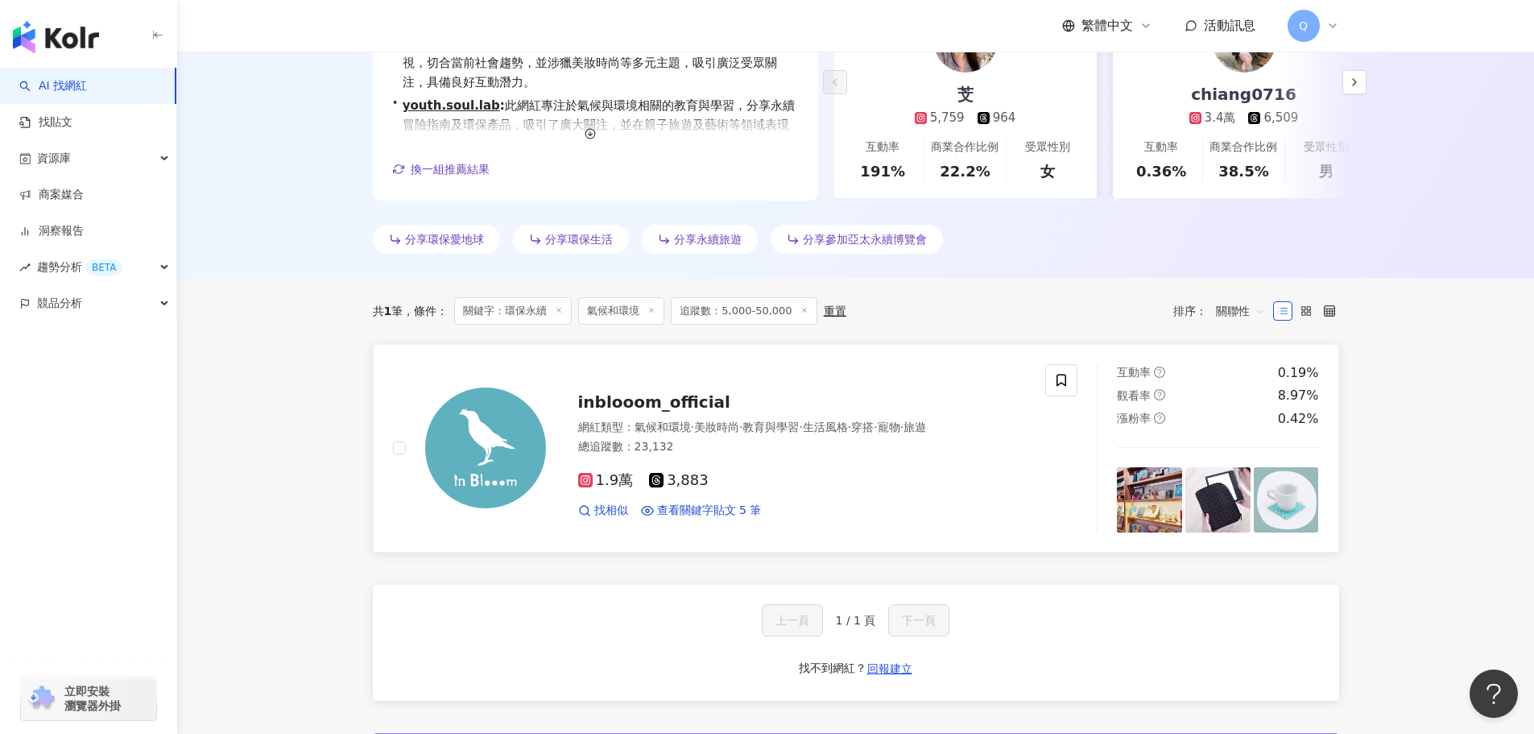
scroll to position [332, 0]
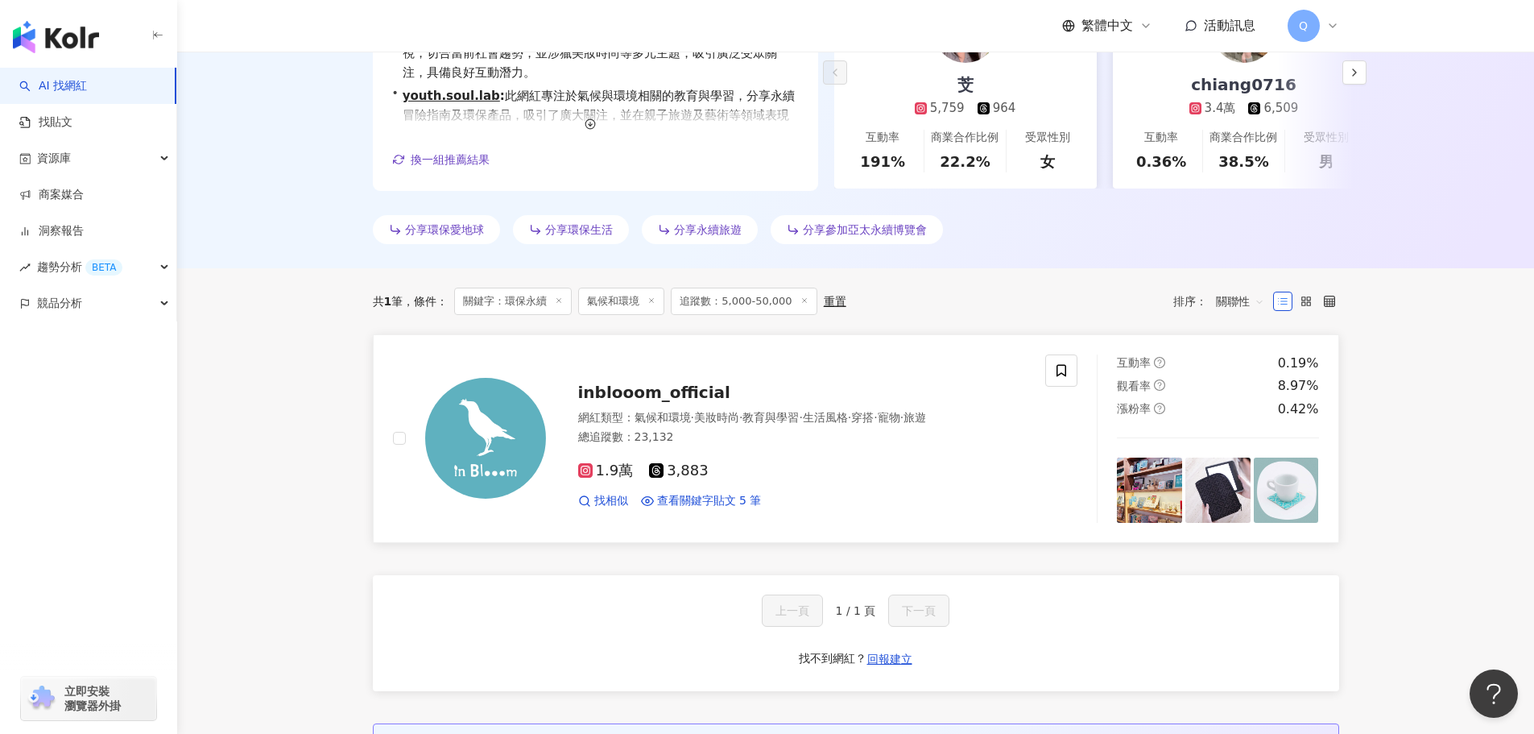
click at [653, 379] on div "inblooom_official 網紅類型 ： 氣候和環境 · 美妝時尚 · 教育與學習 · 生活風格 · 穿搭 · 寵物 · 旅遊 總追蹤數 ： 23,1…" at bounding box center [786, 438] width 481 height 141
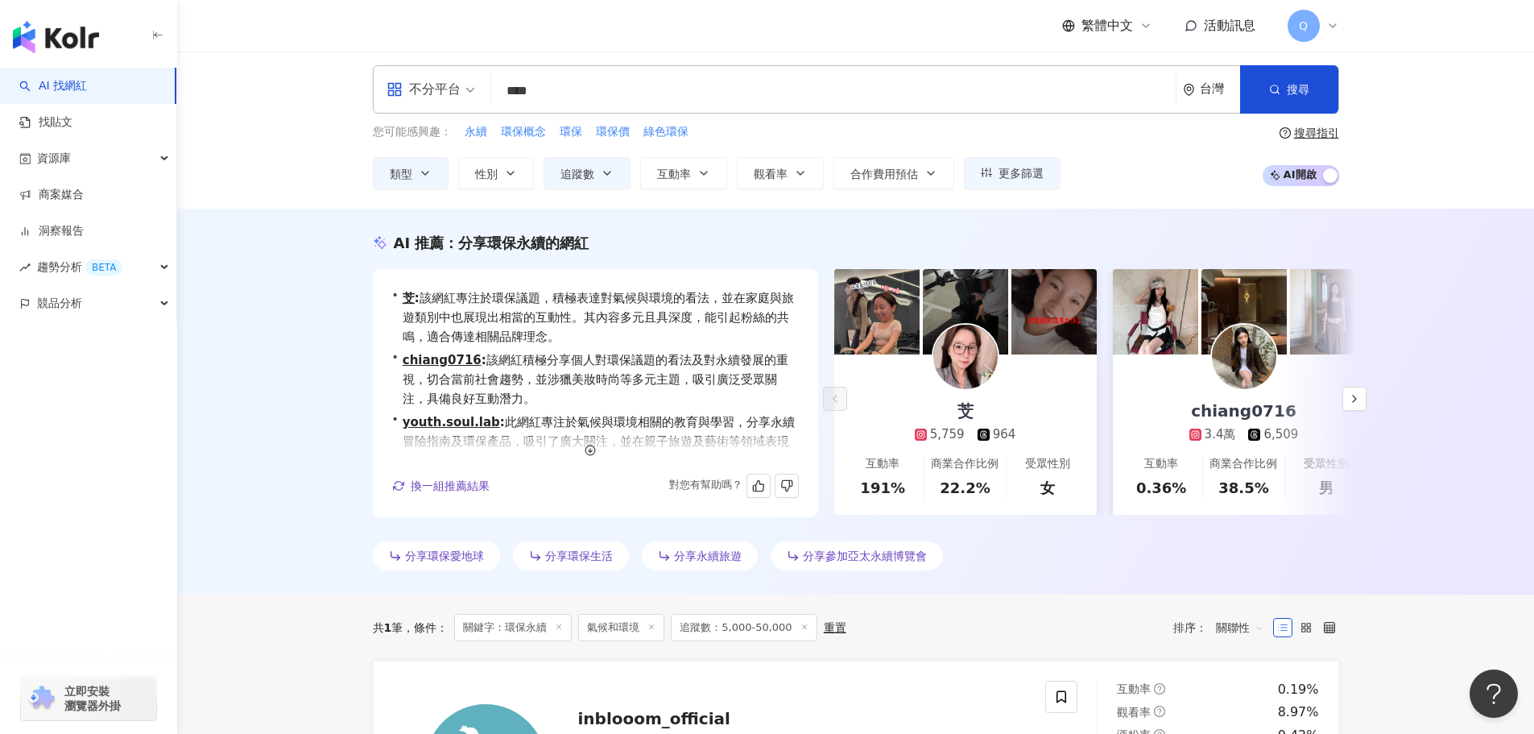
scroll to position [0, 0]
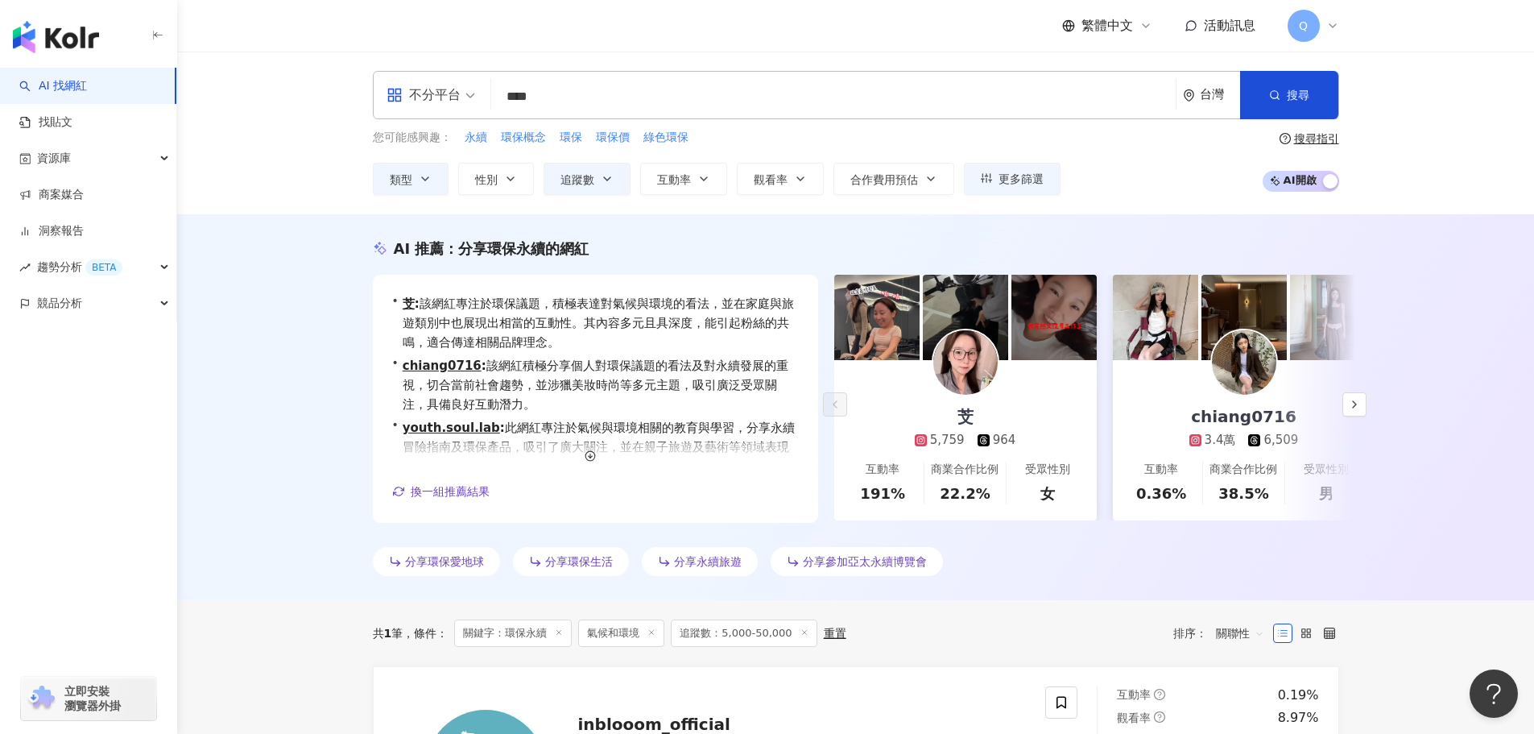
click at [584, 136] on div "您可能感興趣： 永續 環保概念 環保 環保價 綠色環保" at bounding box center [717, 138] width 688 height 18
click at [573, 138] on span "環保" at bounding box center [571, 138] width 23 height 16
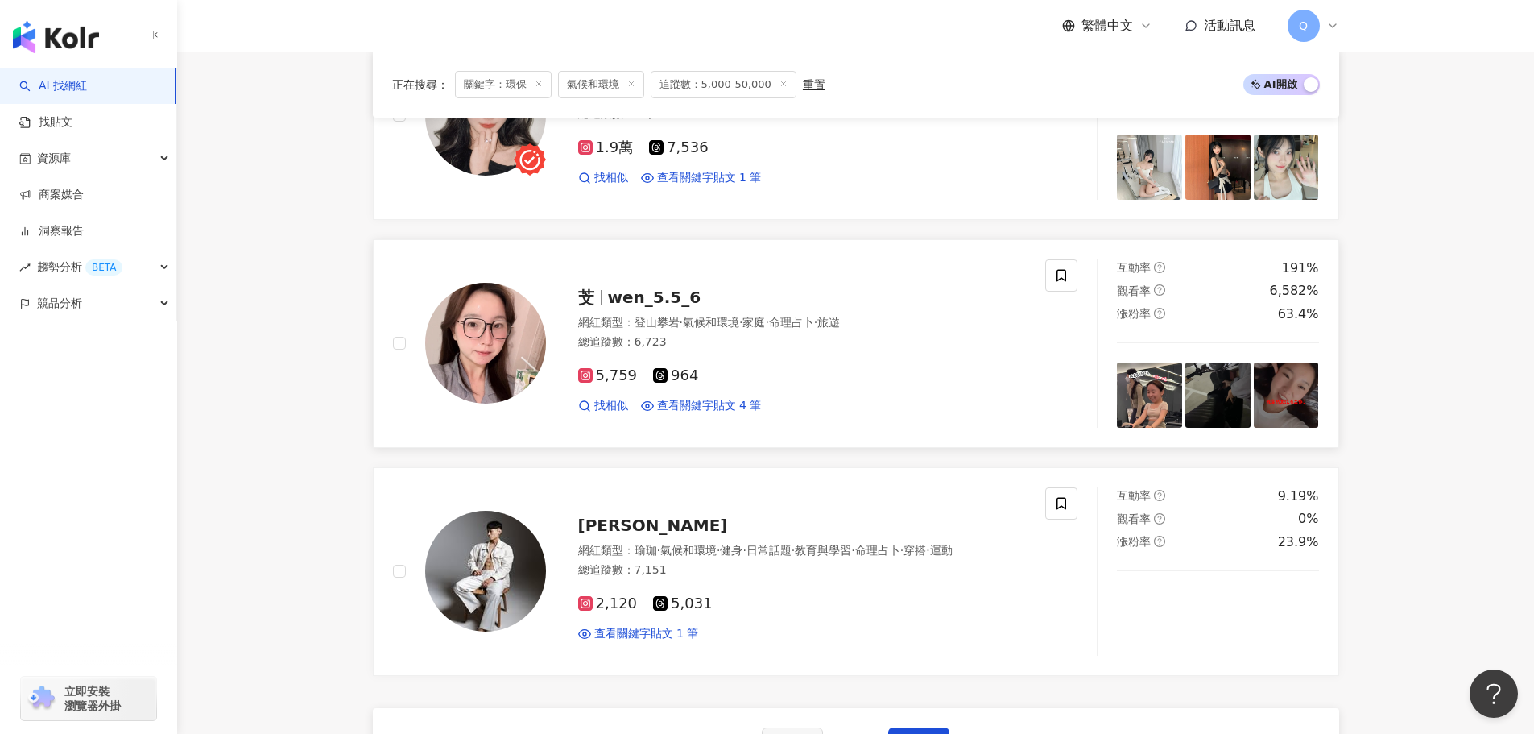
scroll to position [2362, 0]
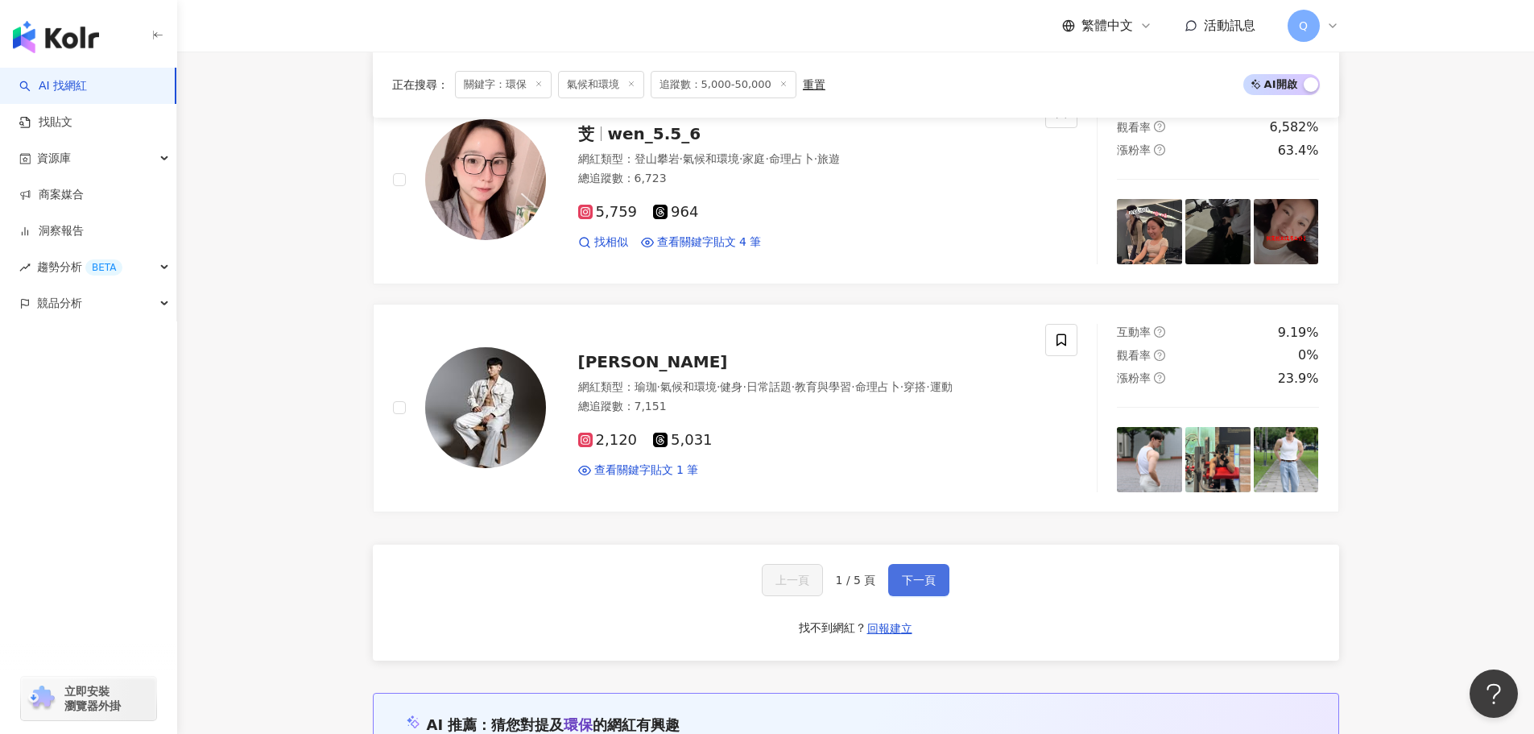
click at [919, 564] on button "下一頁" at bounding box center [918, 580] width 61 height 32
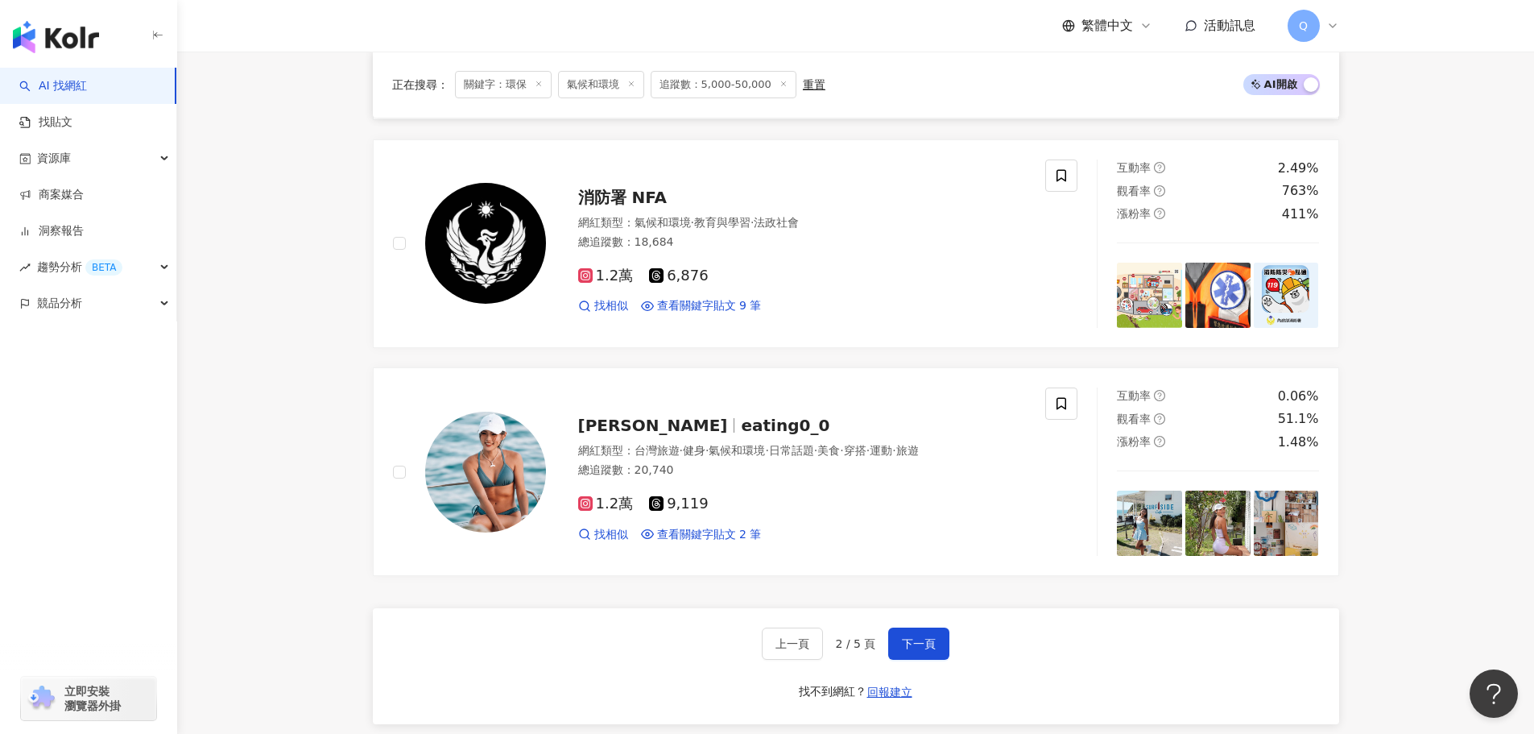
scroll to position [2842, 0]
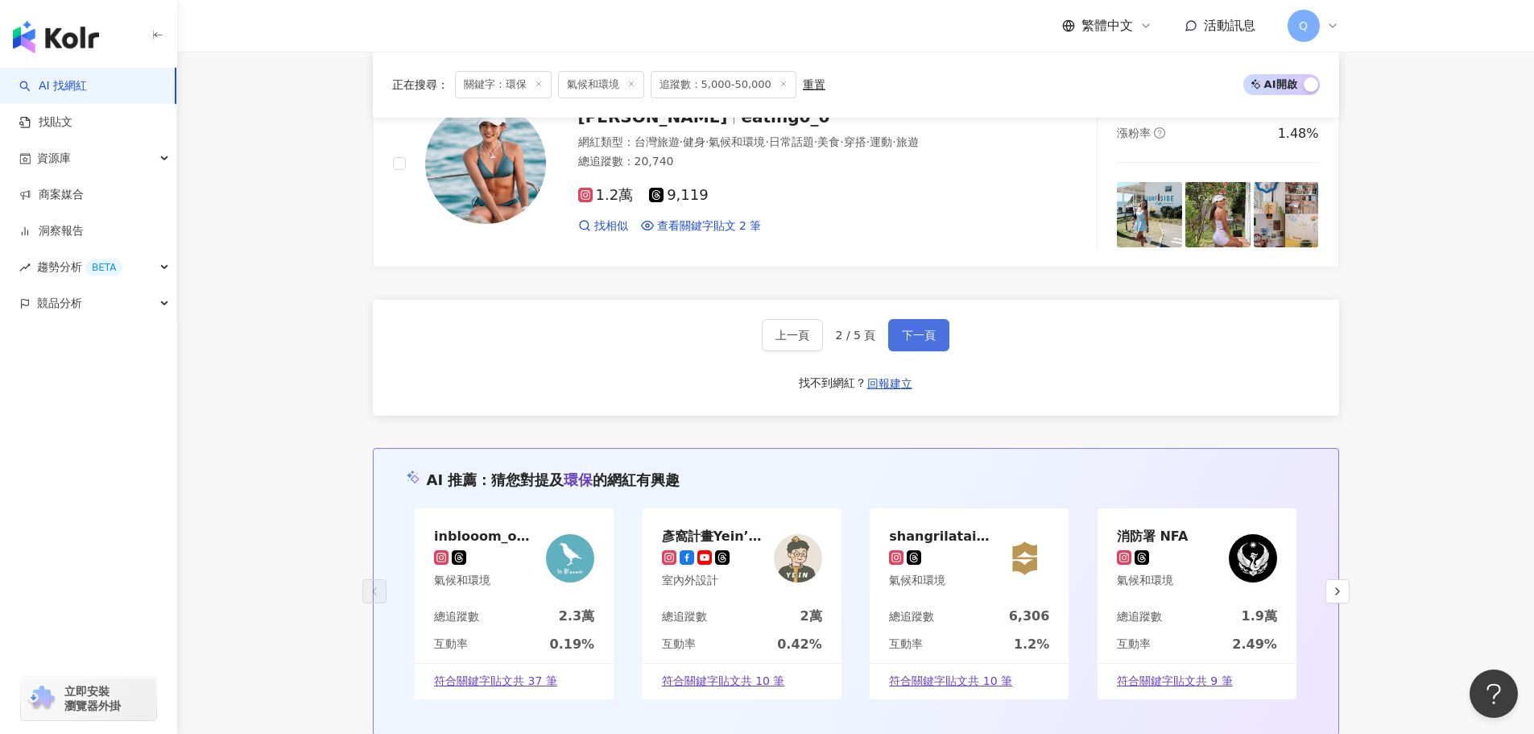
click at [925, 331] on span "下一頁" at bounding box center [919, 335] width 34 height 13
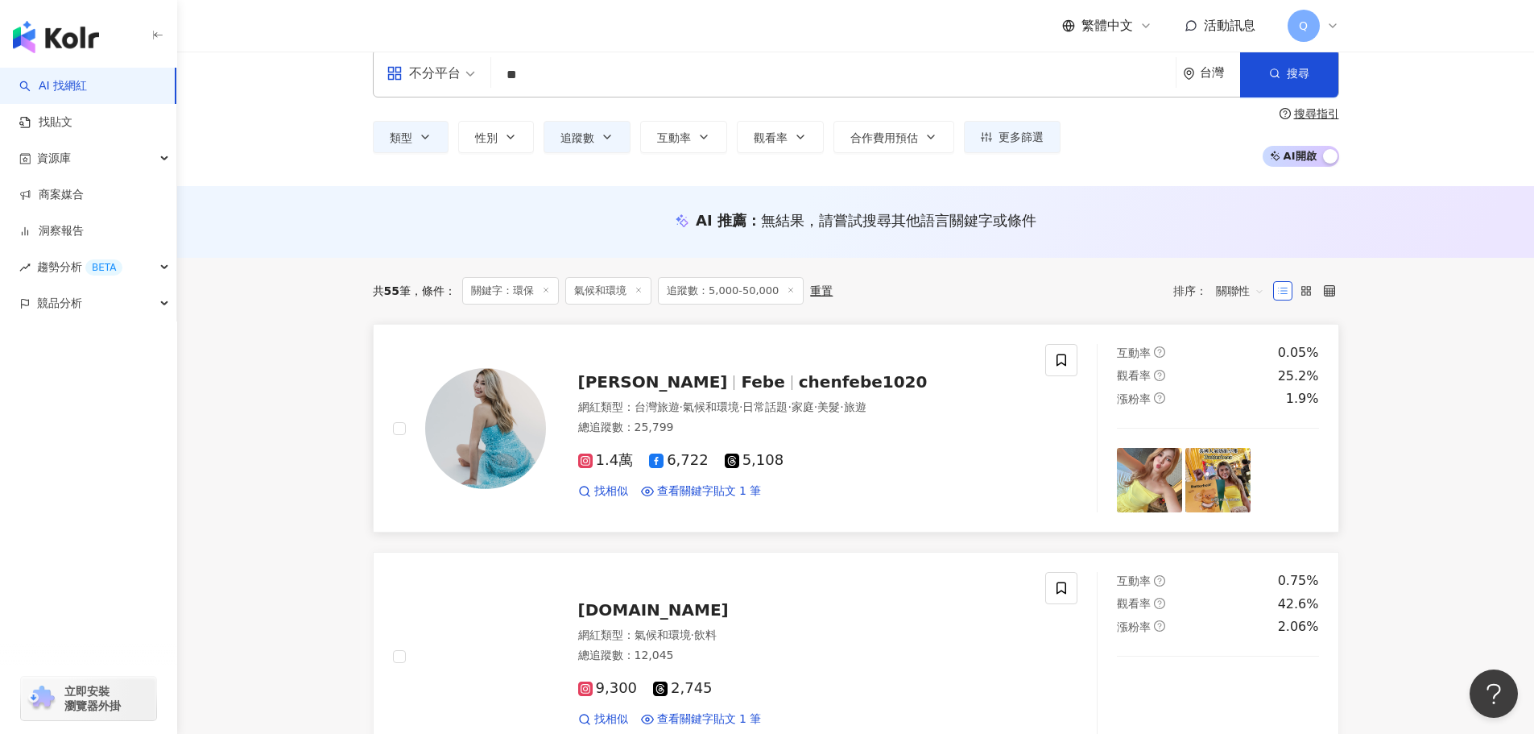
scroll to position [0, 0]
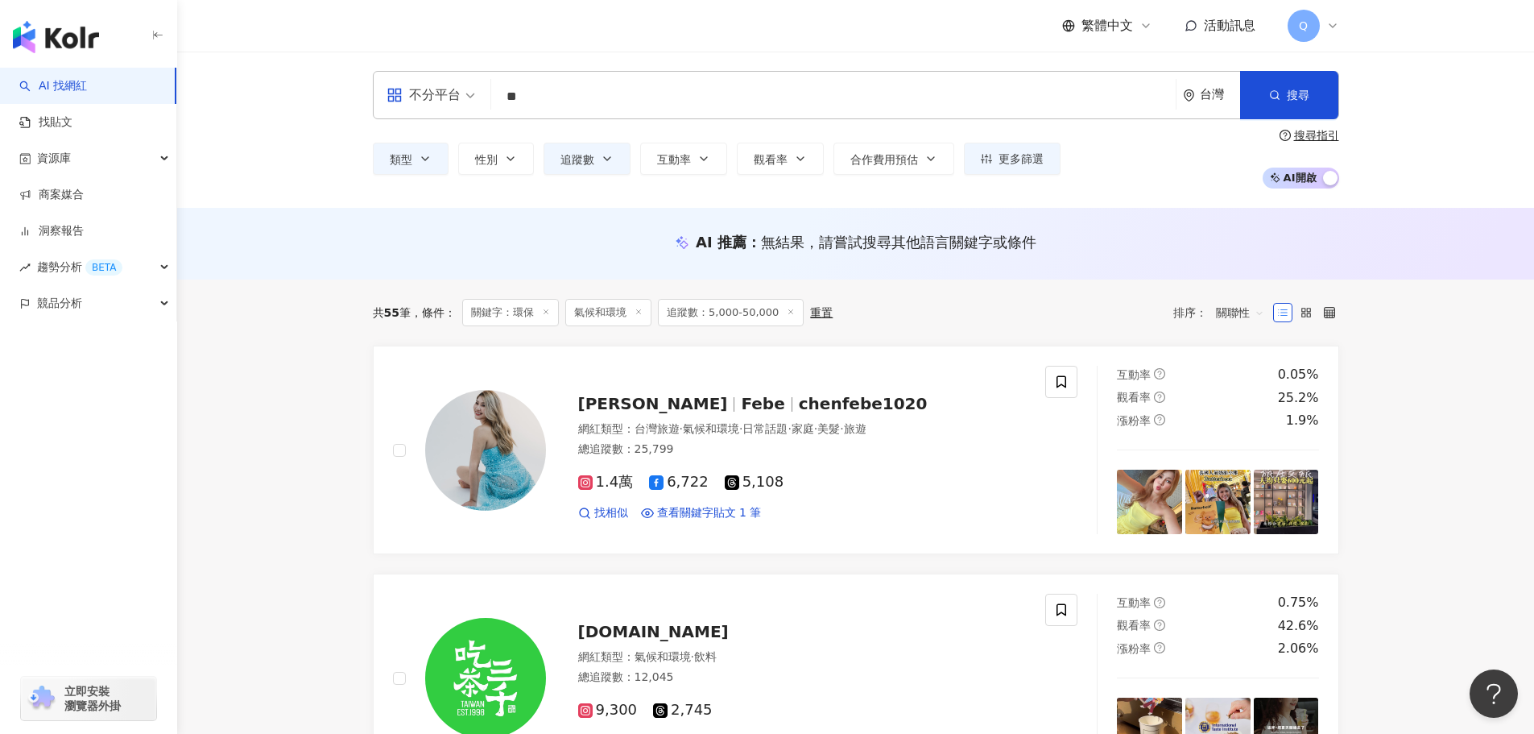
click at [681, 87] on input "**" at bounding box center [834, 96] width 672 height 31
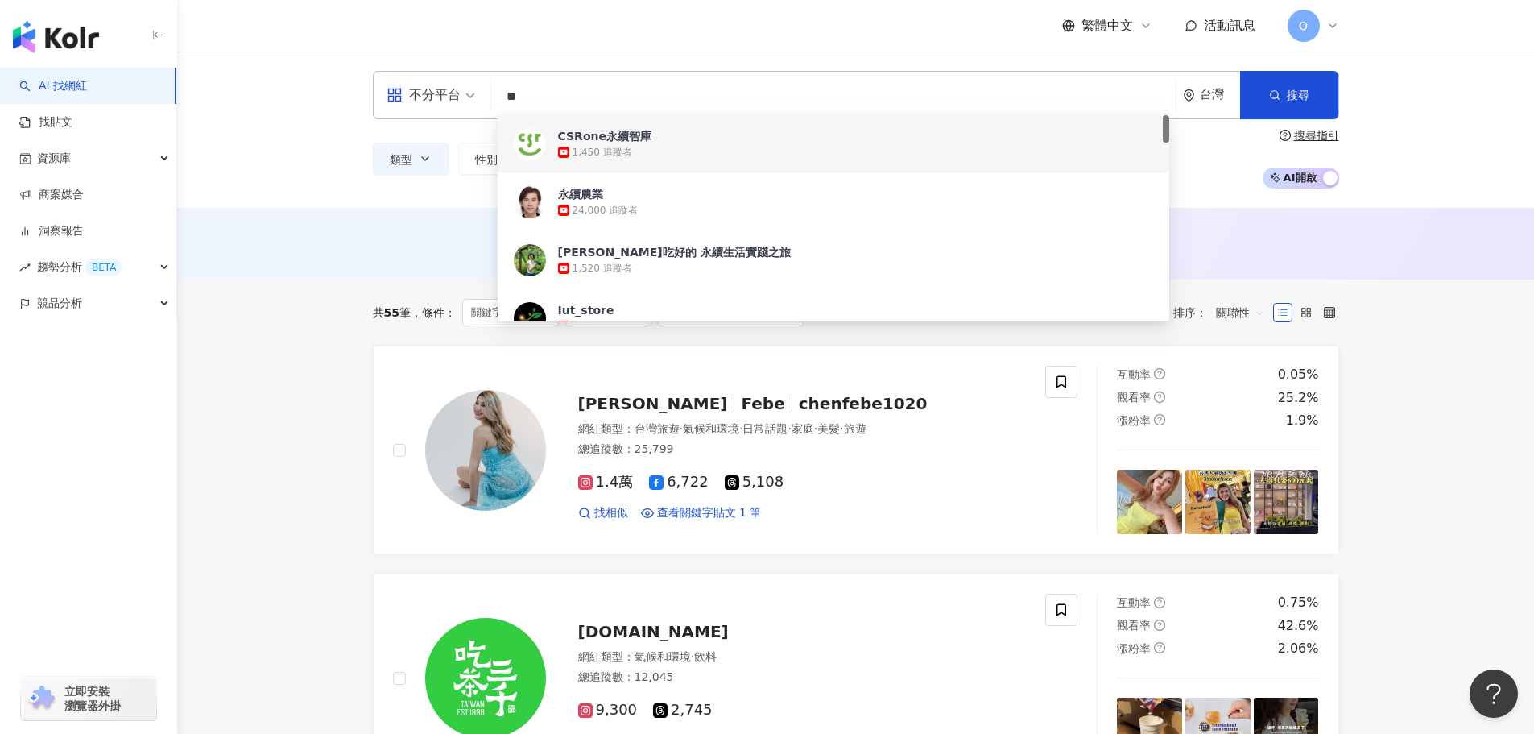
type input "*"
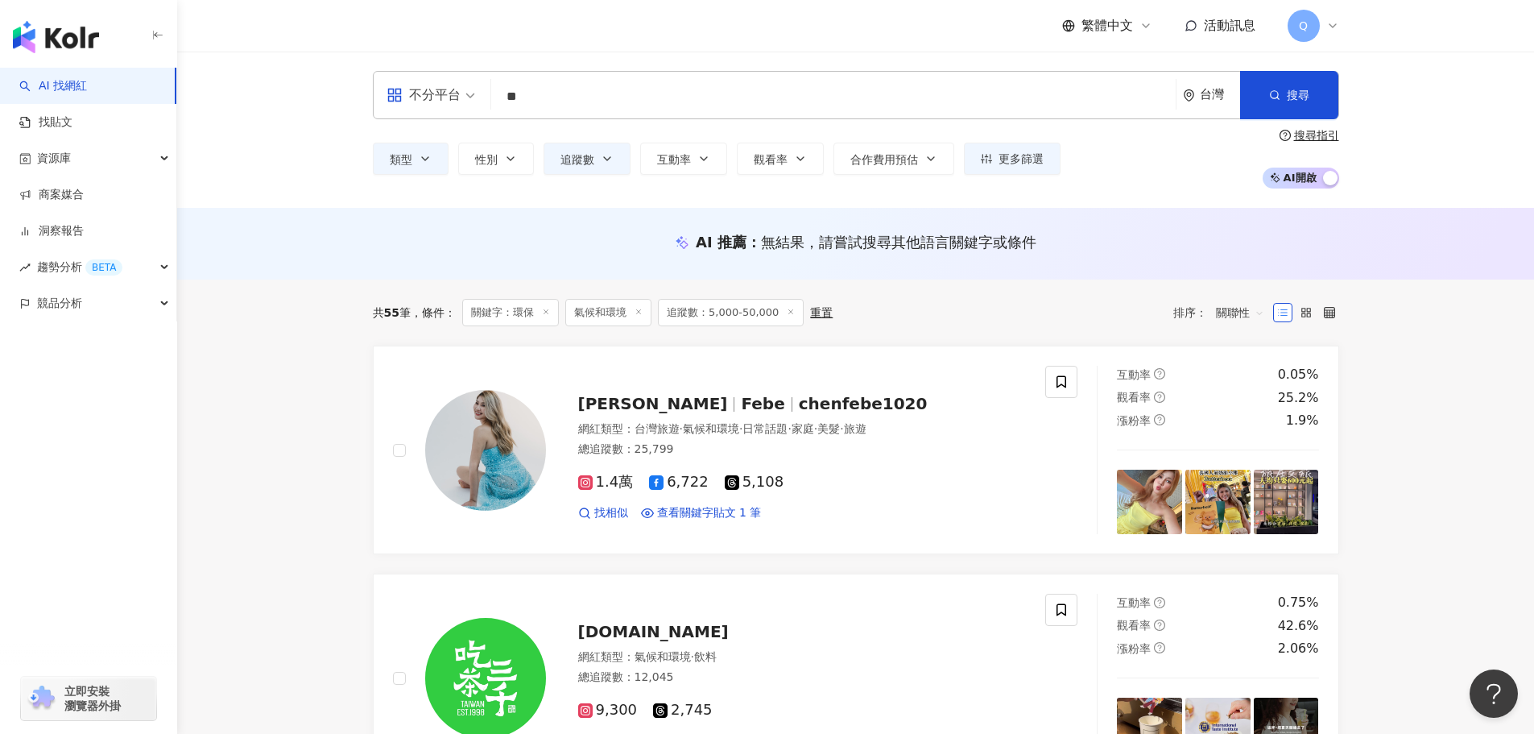
type input "**"
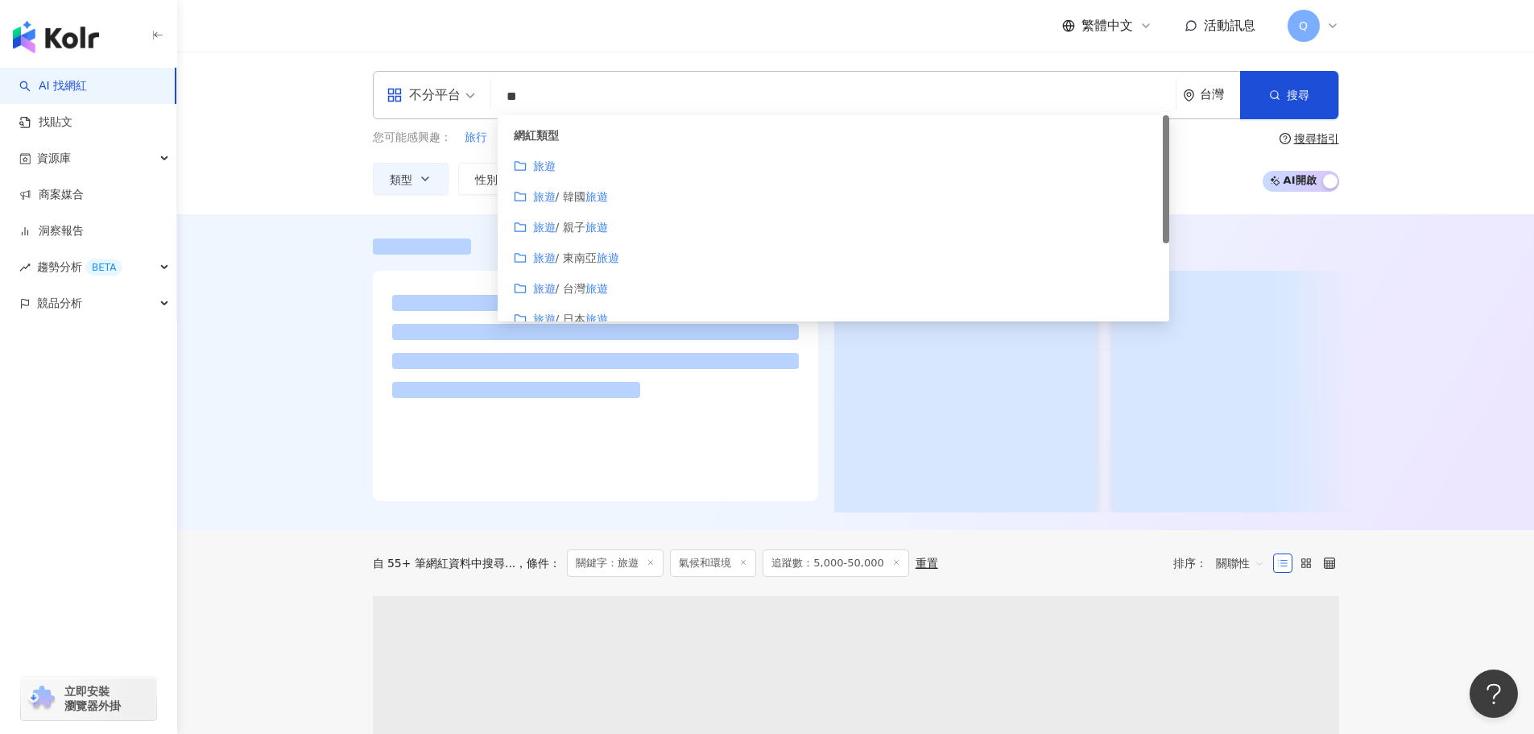
click at [618, 288] on div "旅遊 / 台灣 旅遊" at bounding box center [834, 288] width 640 height 18
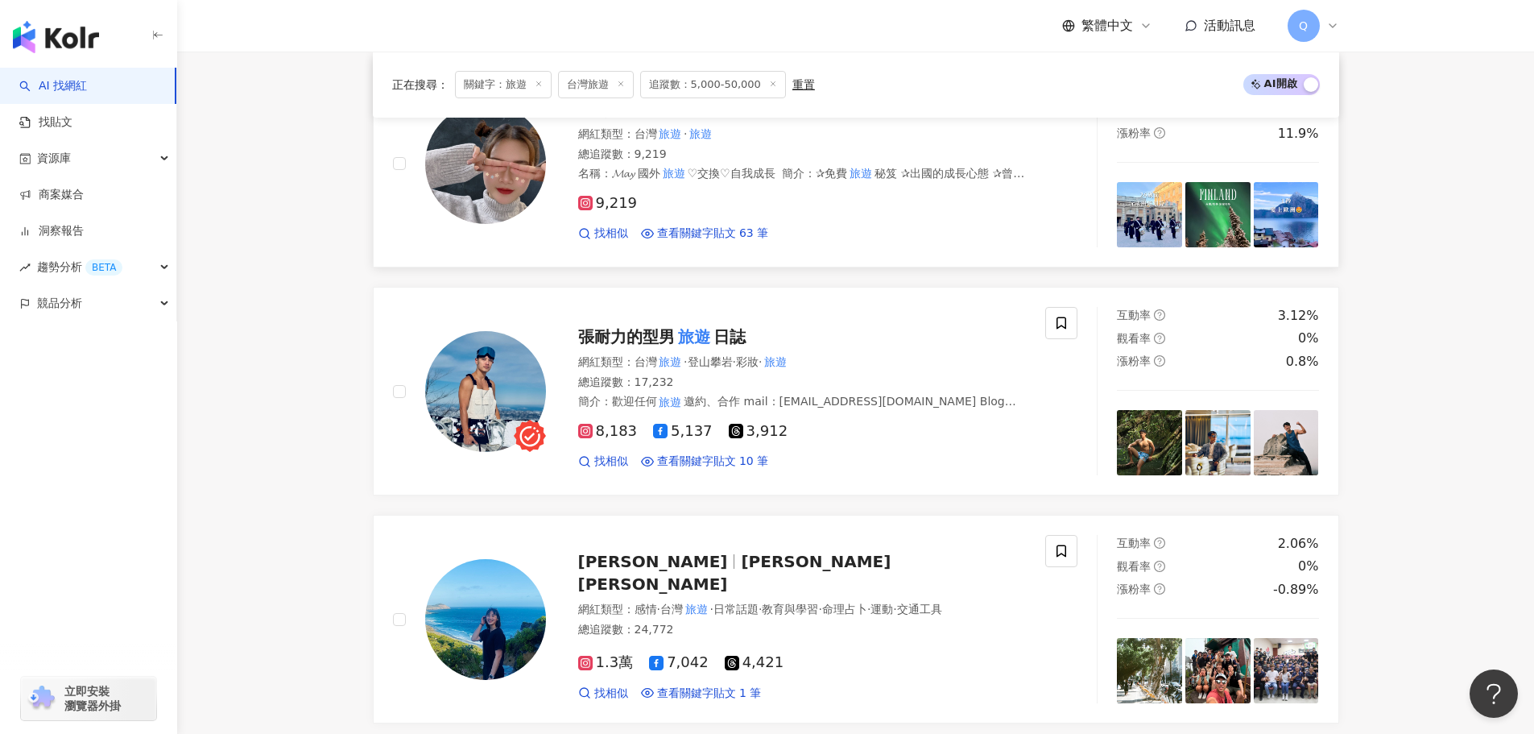
scroll to position [2265, 0]
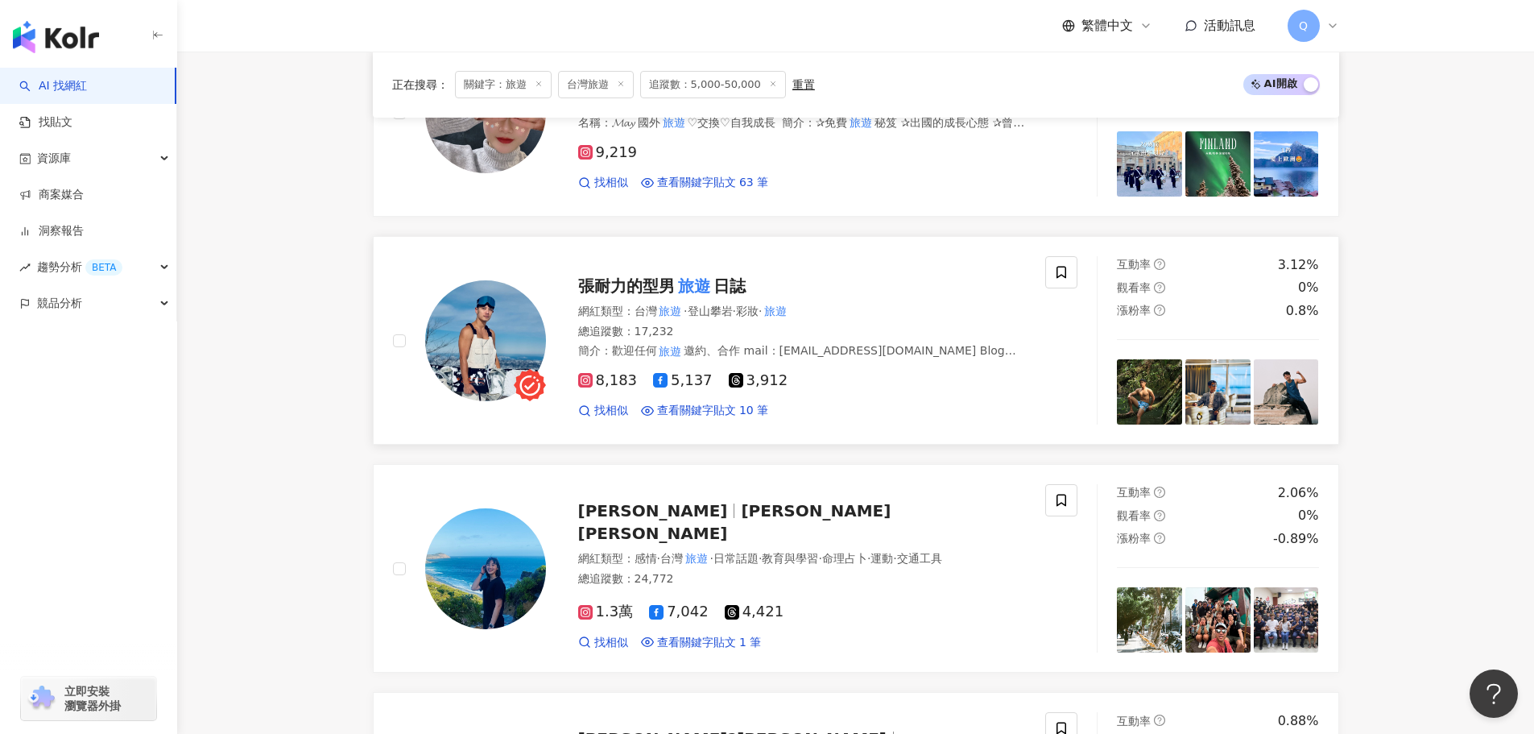
click at [644, 288] on span "張耐力的型男" at bounding box center [626, 285] width 97 height 19
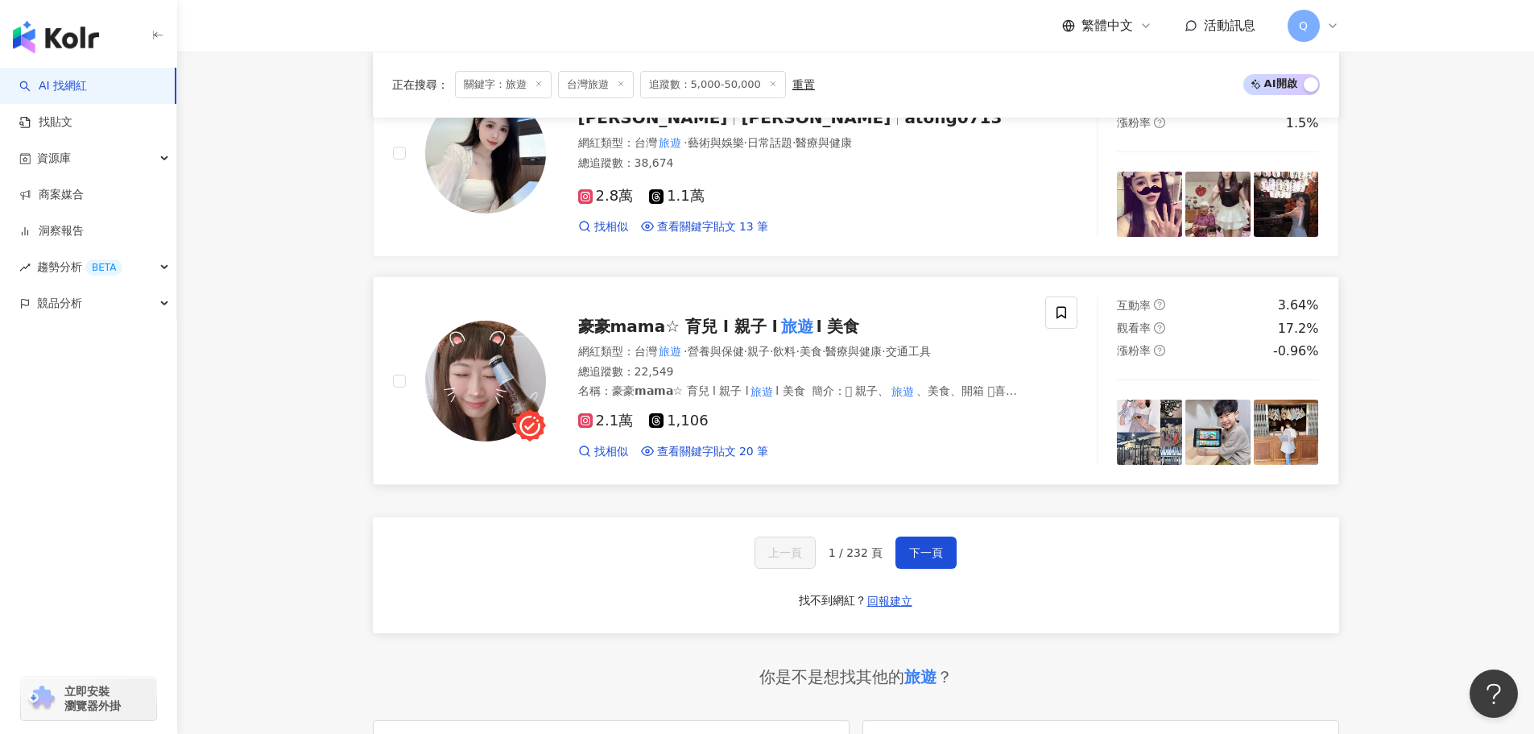
scroll to position [2909, 0]
click at [929, 548] on span "下一頁" at bounding box center [926, 551] width 34 height 13
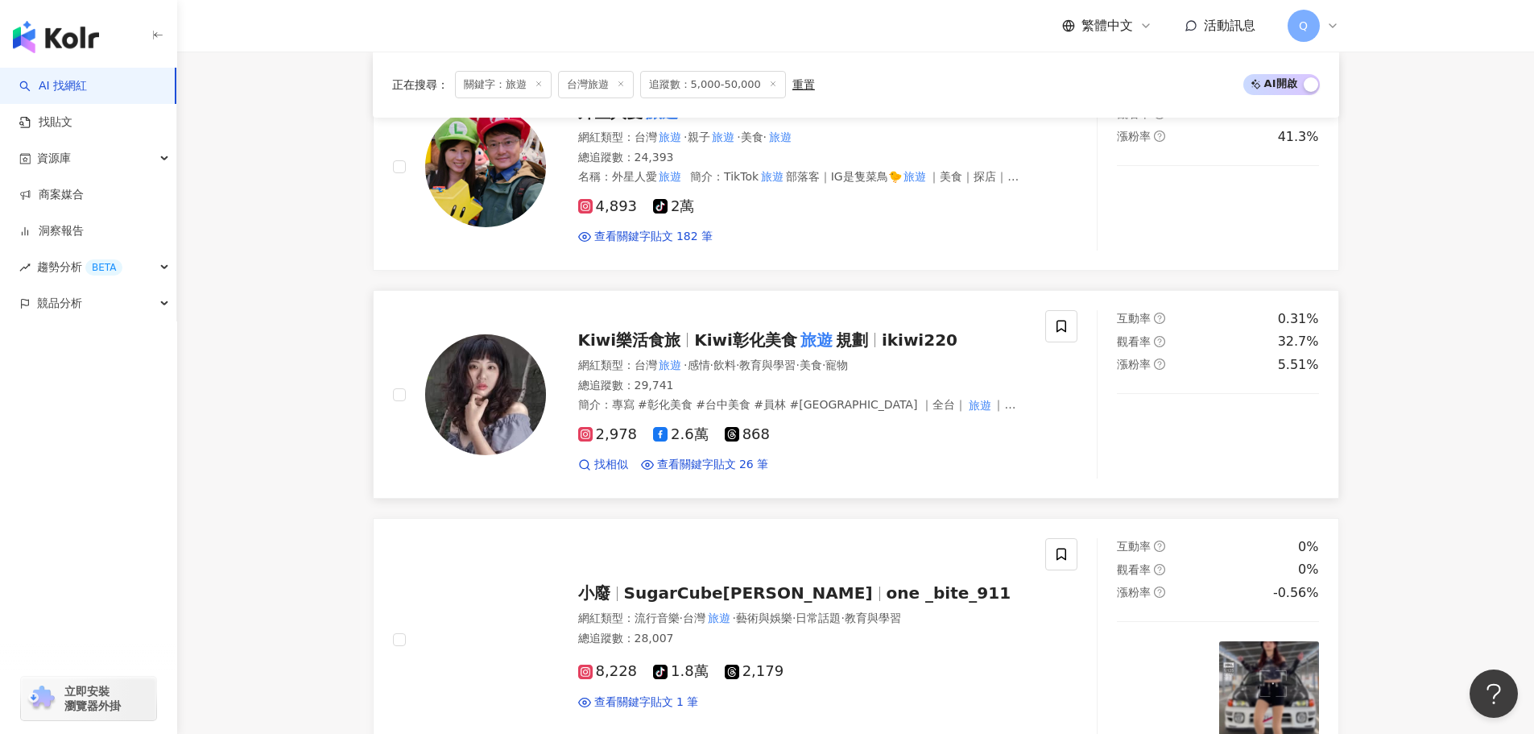
scroll to position [1000, 0]
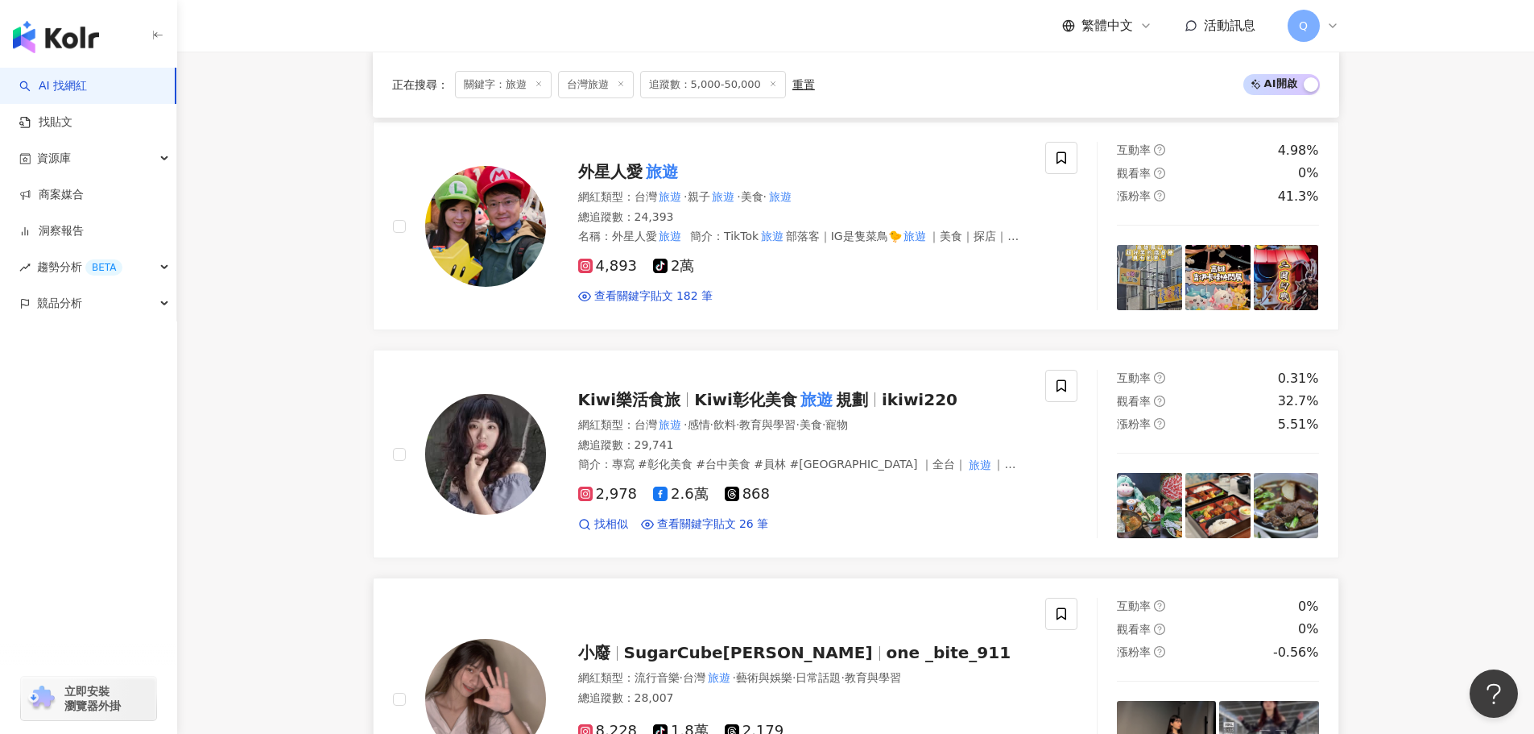
click at [669, 647] on span "SugarCube曉慧" at bounding box center [748, 652] width 249 height 19
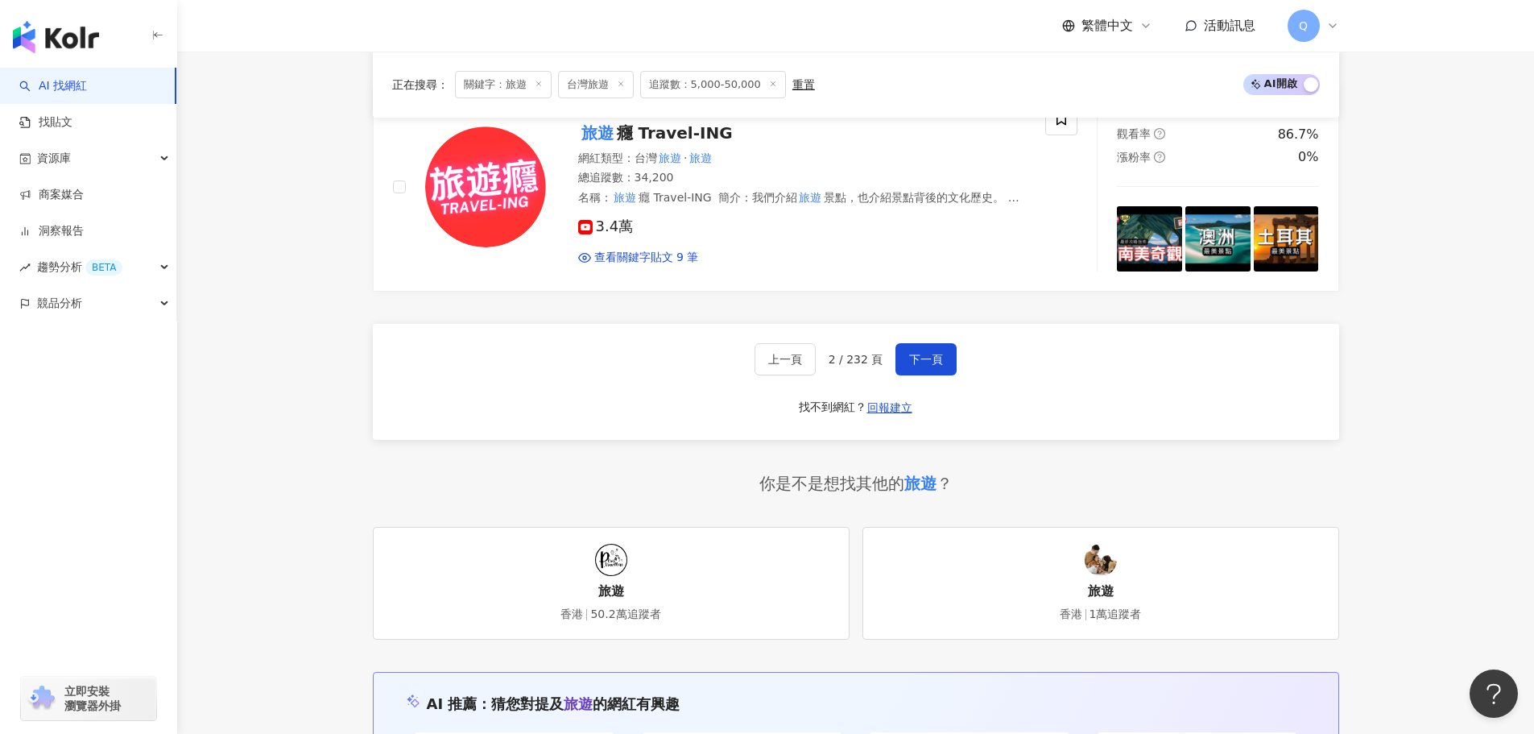
scroll to position [3148, 0]
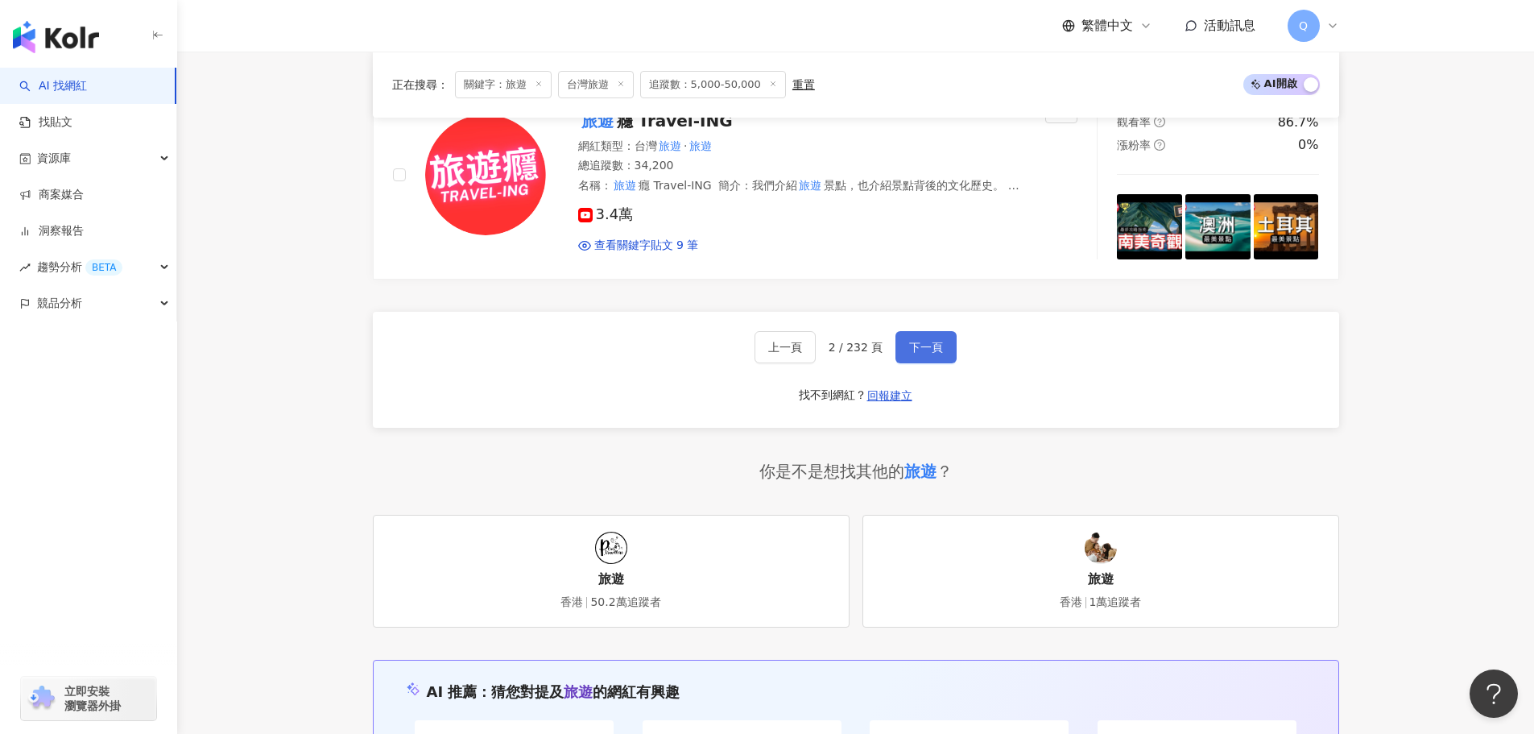
click at [925, 341] on span "下一頁" at bounding box center [926, 347] width 34 height 13
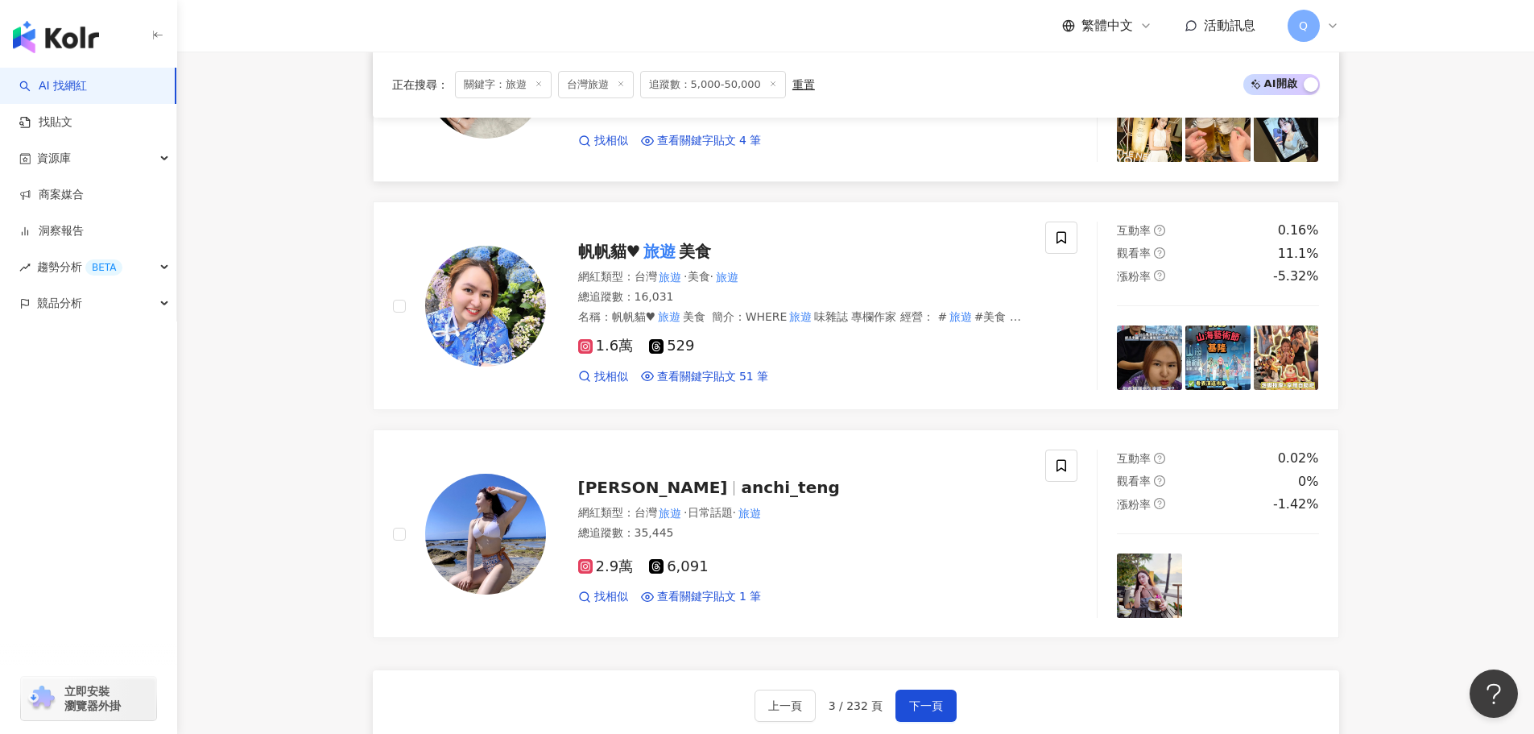
scroll to position [2751, 0]
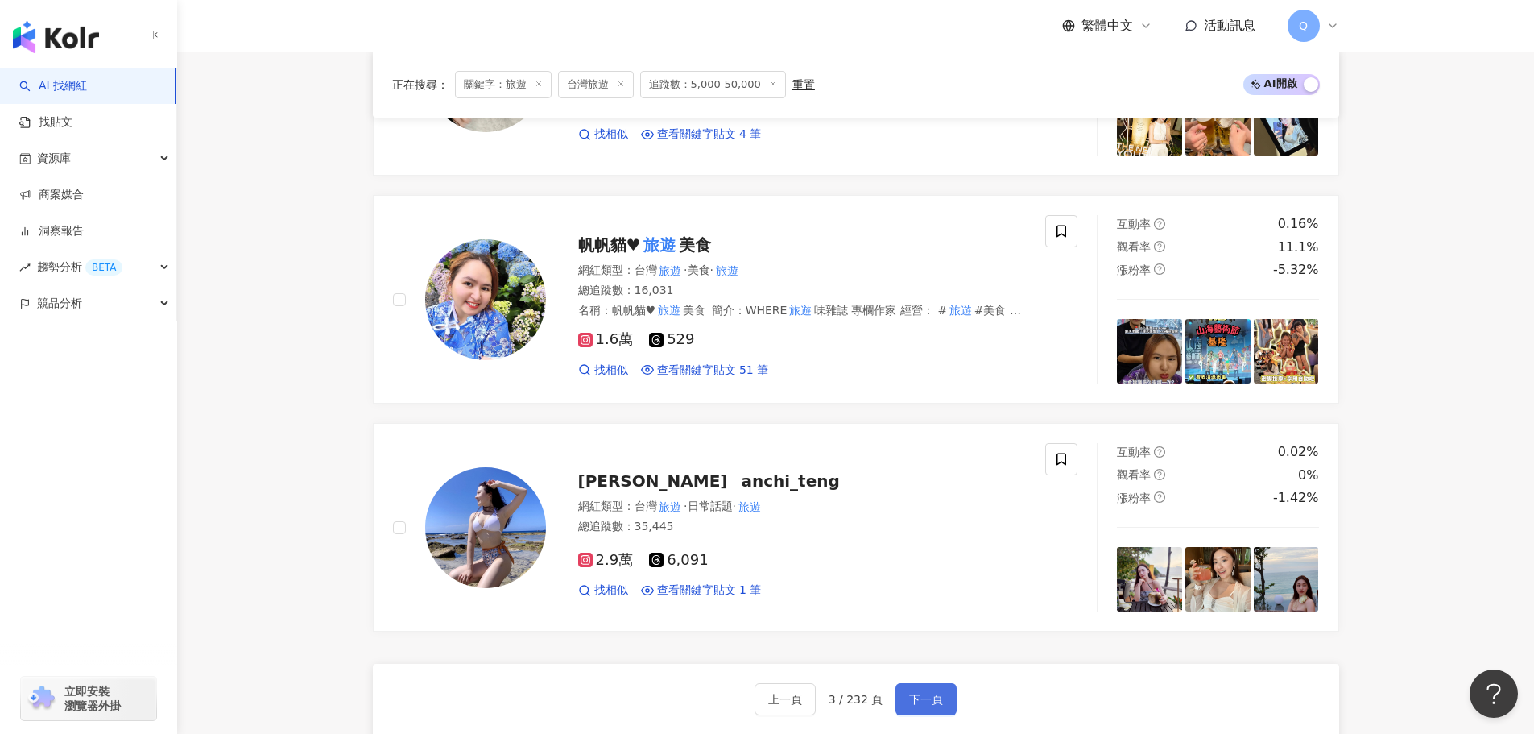
click at [904, 698] on button "下一頁" at bounding box center [926, 699] width 61 height 32
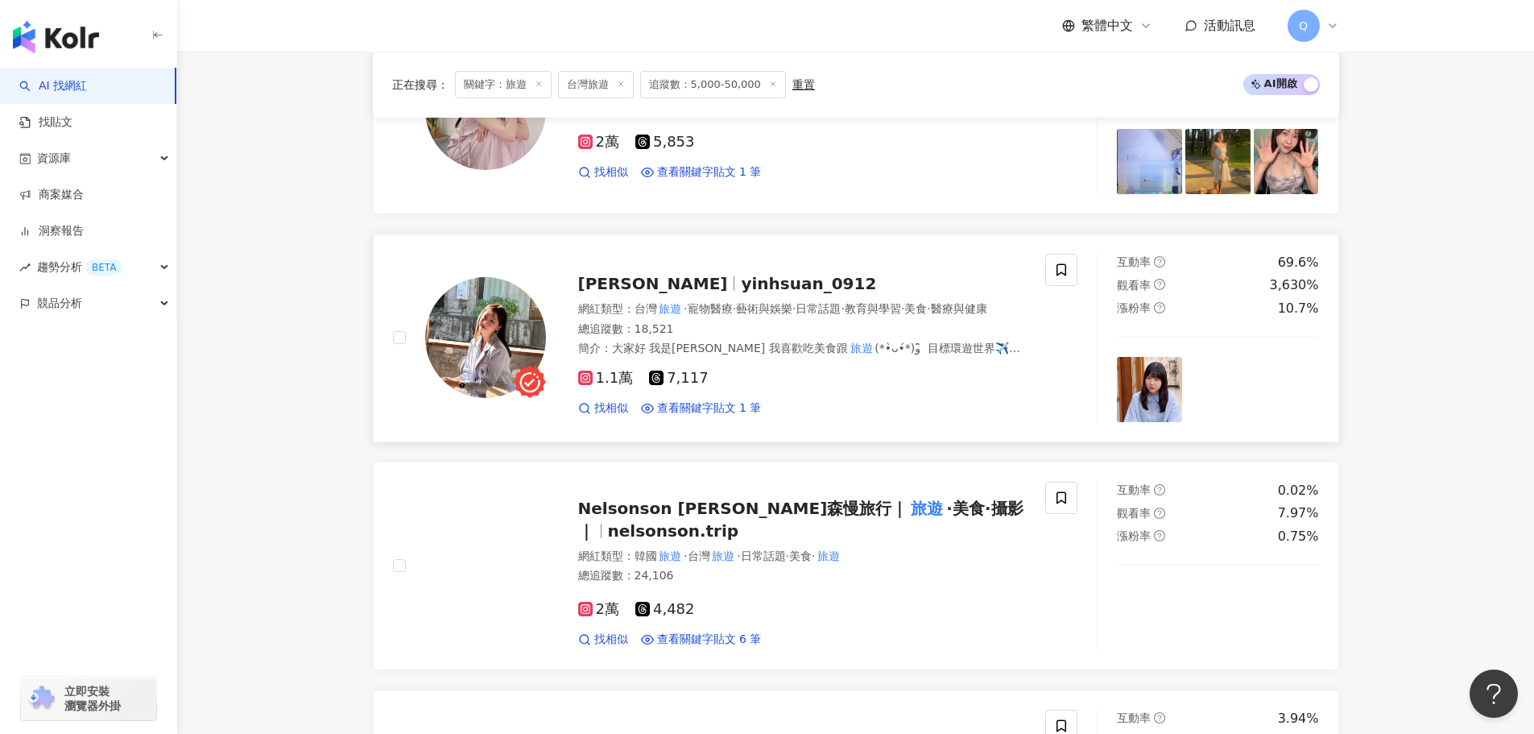
scroll to position [1363, 0]
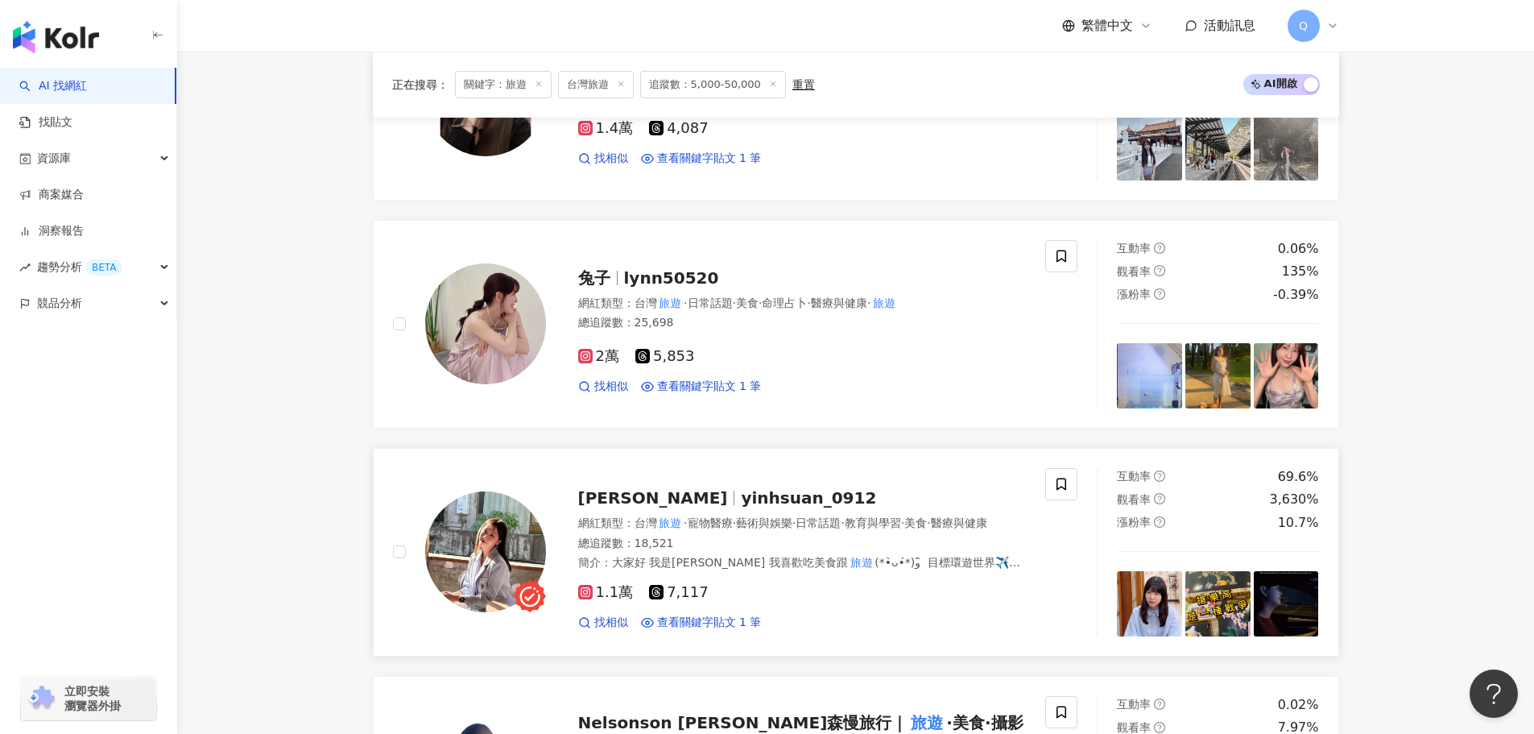
click at [741, 488] on span "yinhsuan_0912" at bounding box center [808, 497] width 135 height 19
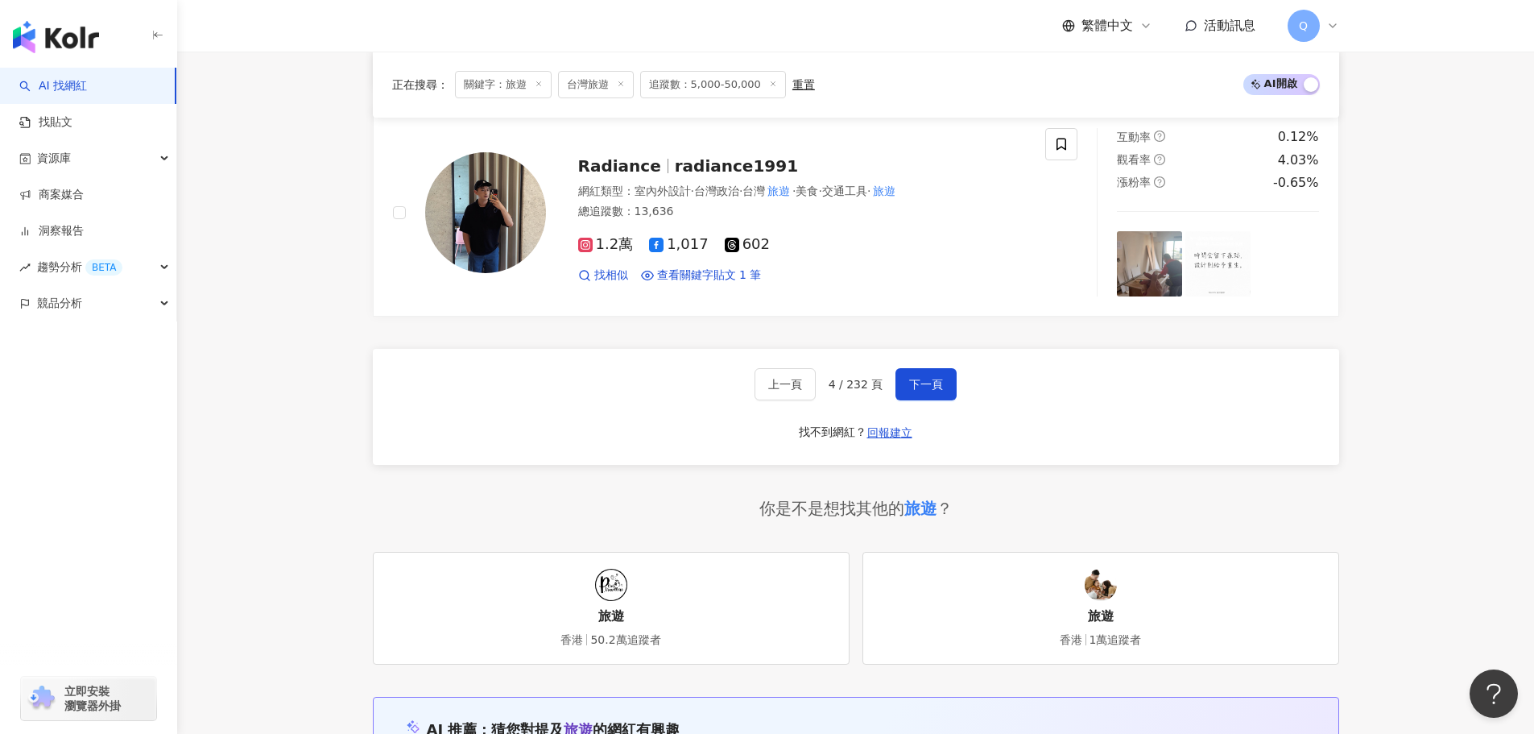
scroll to position [3081, 0]
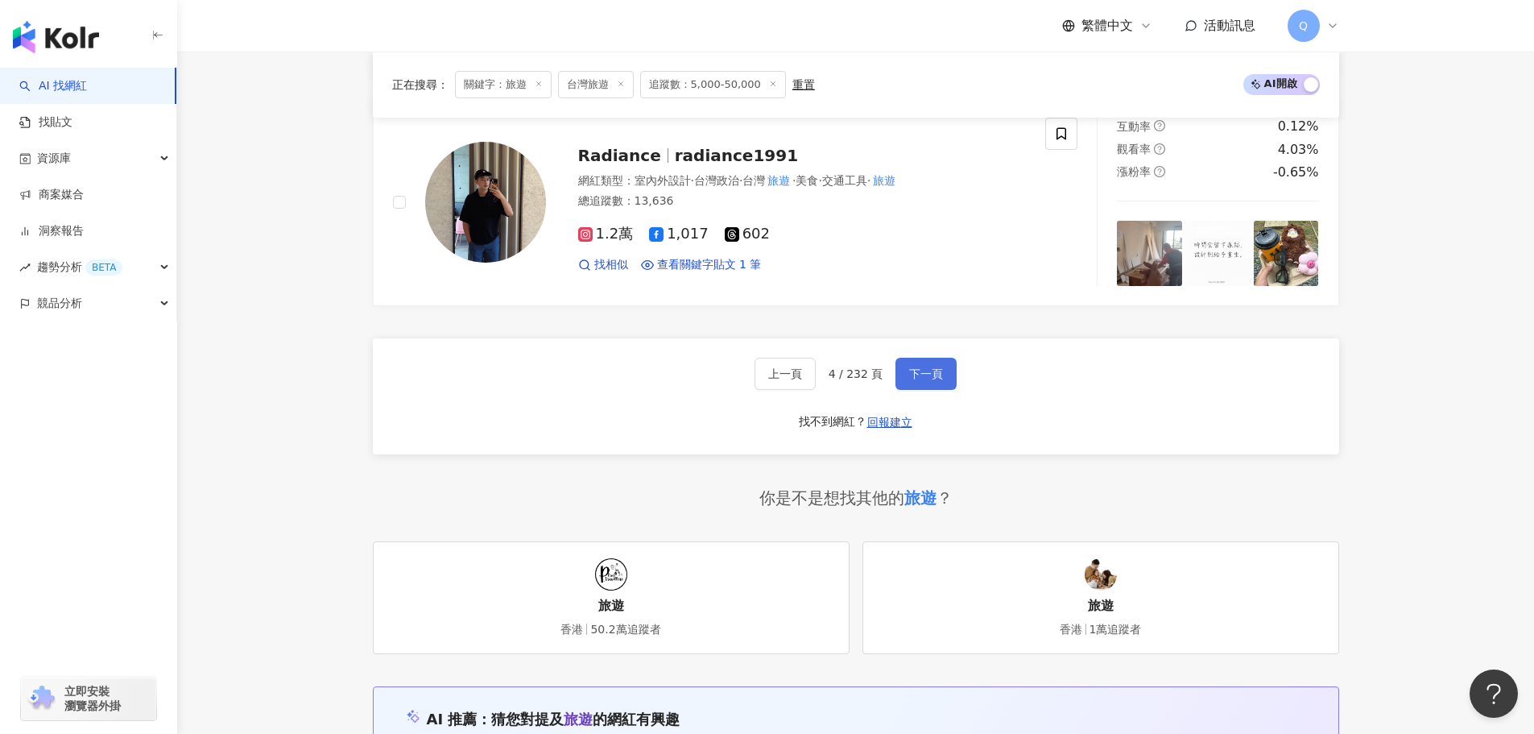
click at [930, 372] on span "下一頁" at bounding box center [926, 373] width 34 height 13
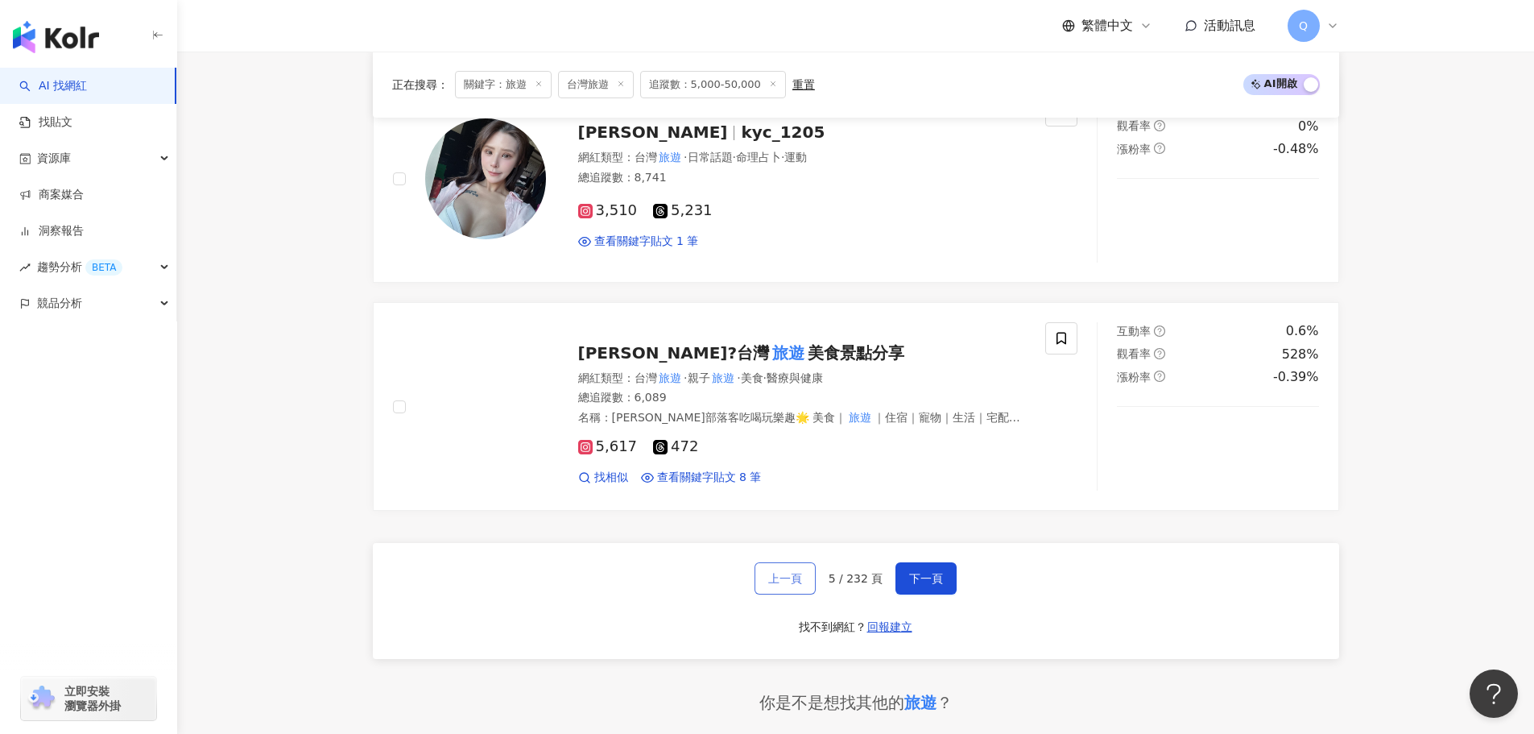
scroll to position [2925, 0]
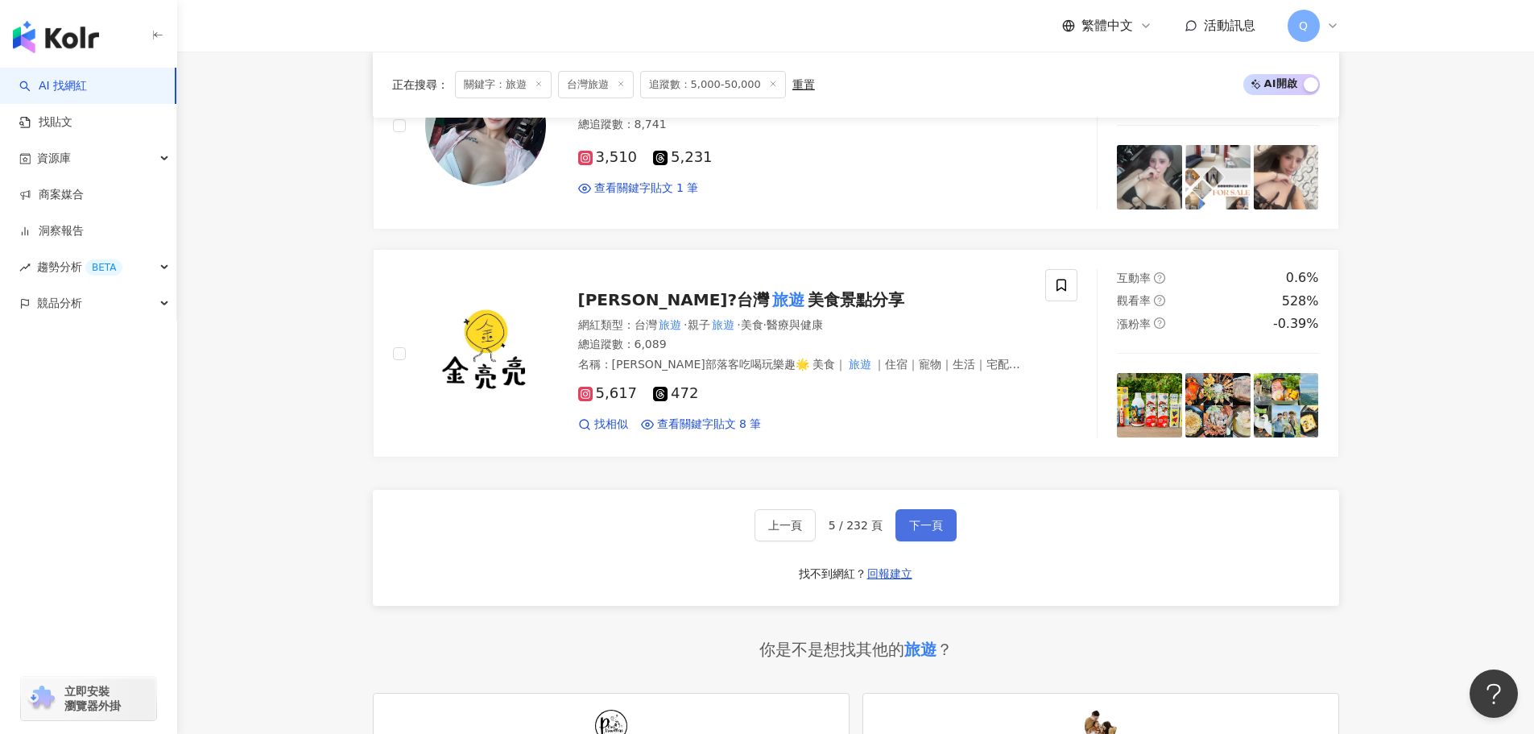
click at [912, 511] on button "下一頁" at bounding box center [926, 525] width 61 height 32
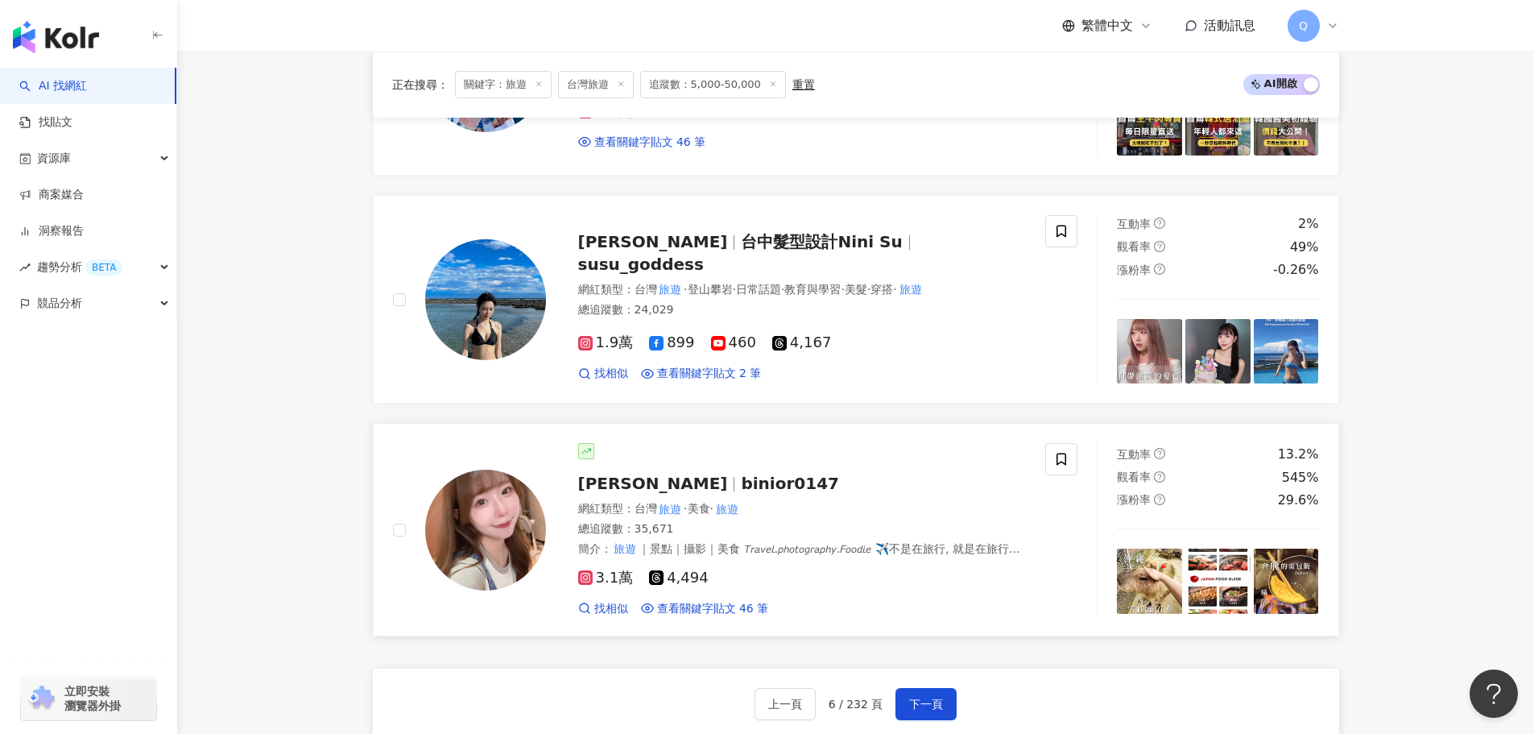
scroll to position [3086, 0]
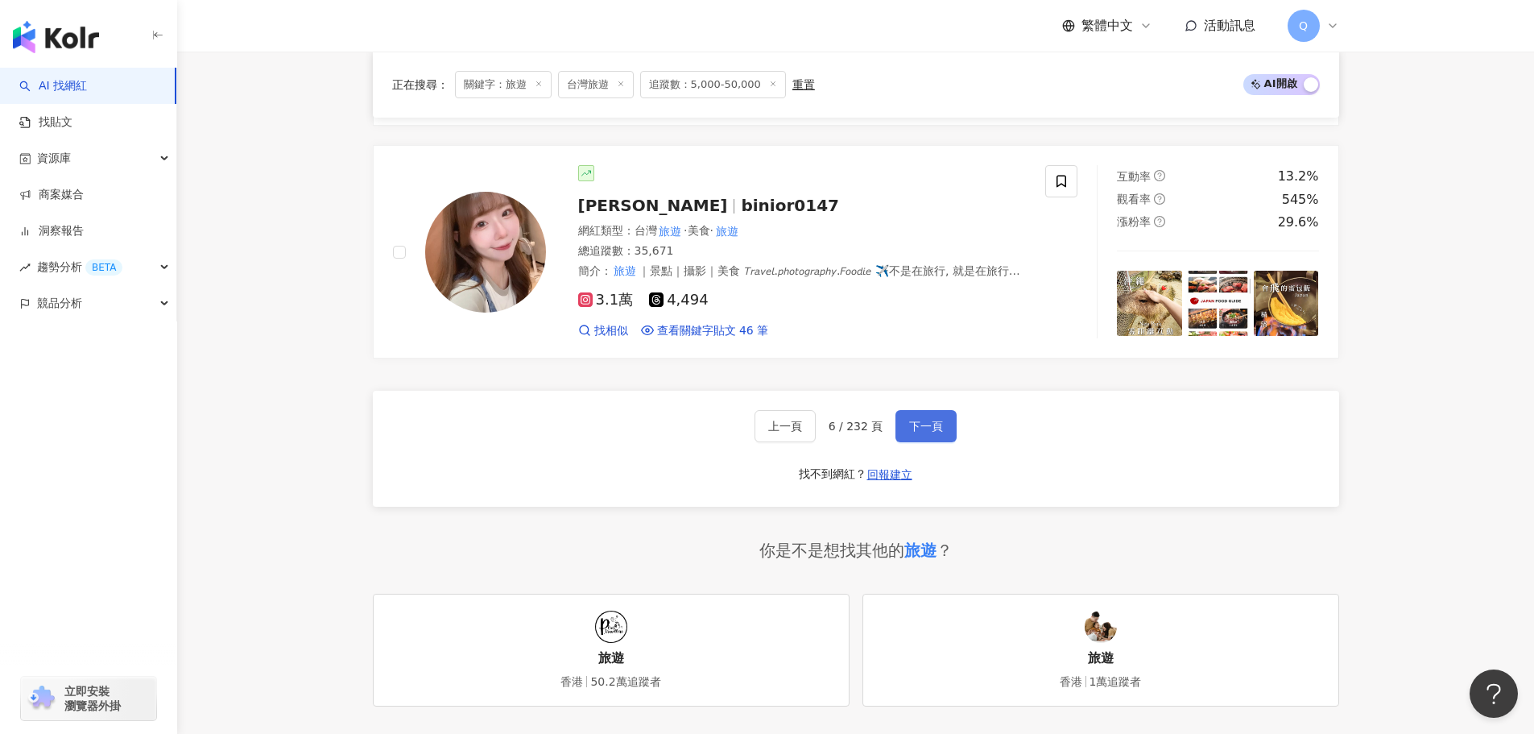
click at [913, 420] on span "下一頁" at bounding box center [926, 426] width 34 height 13
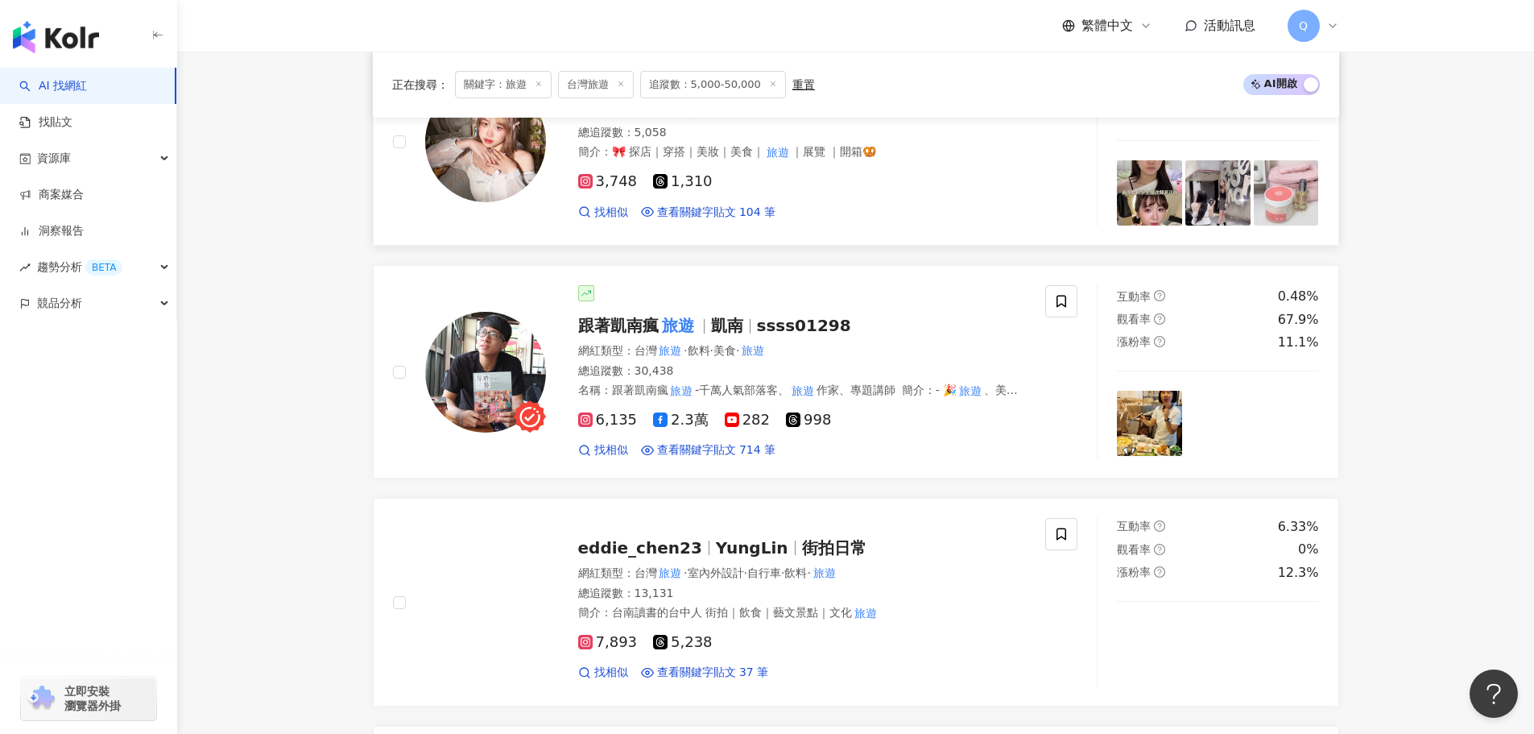
scroll to position [1962, 0]
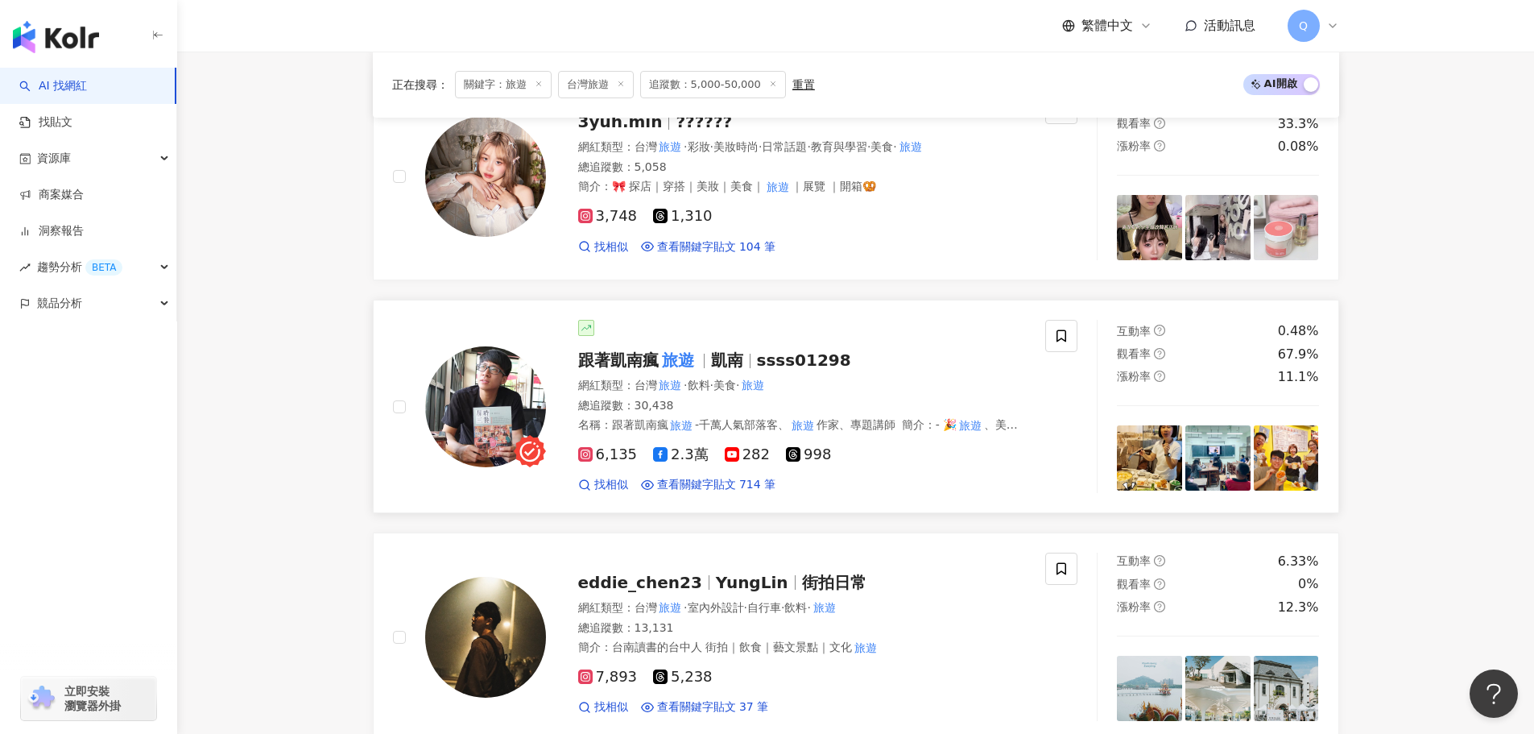
click at [664, 351] on mark "旅遊" at bounding box center [678, 360] width 39 height 26
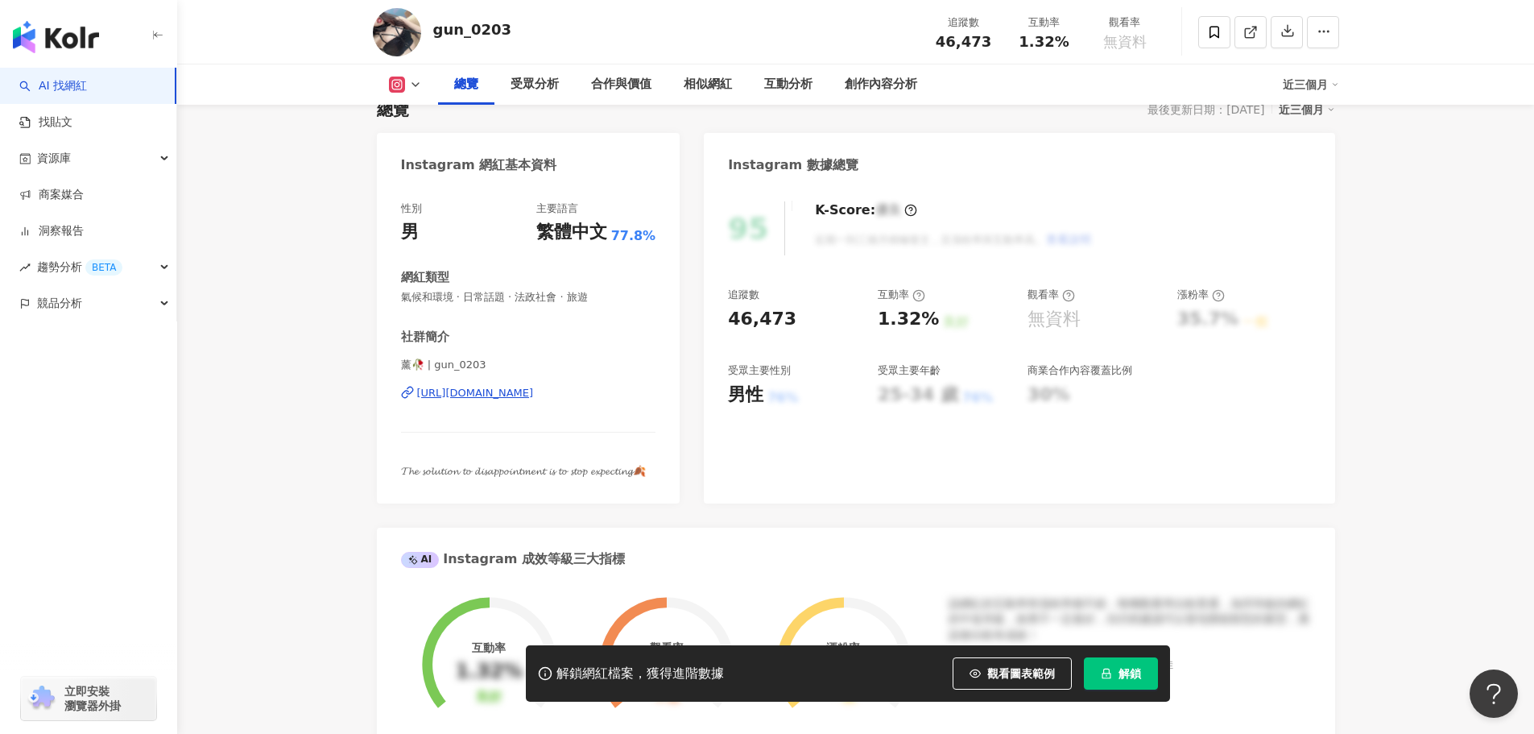
scroll to position [107, 0]
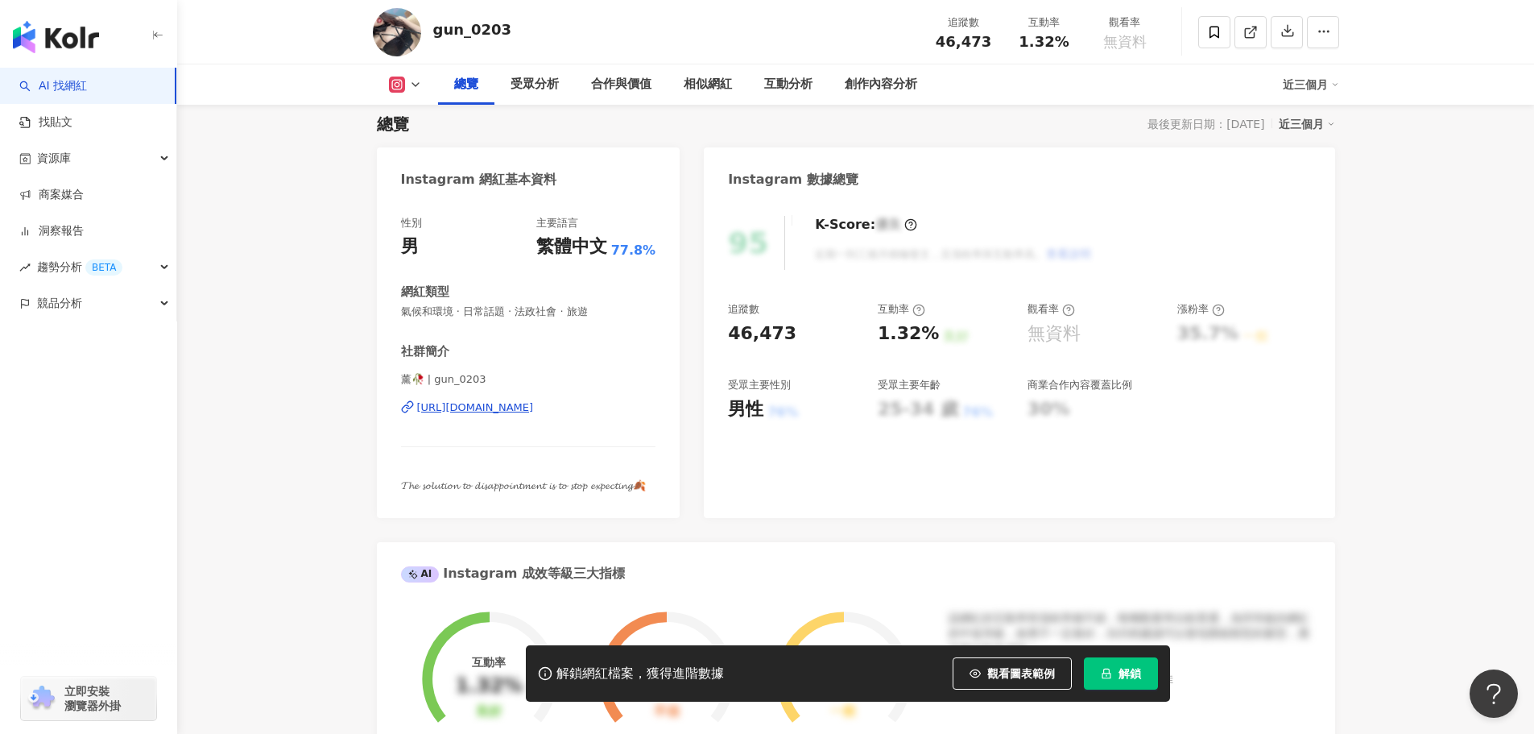
click at [502, 408] on div "https://www.instagram.com/gun_0203/" at bounding box center [475, 407] width 117 height 14
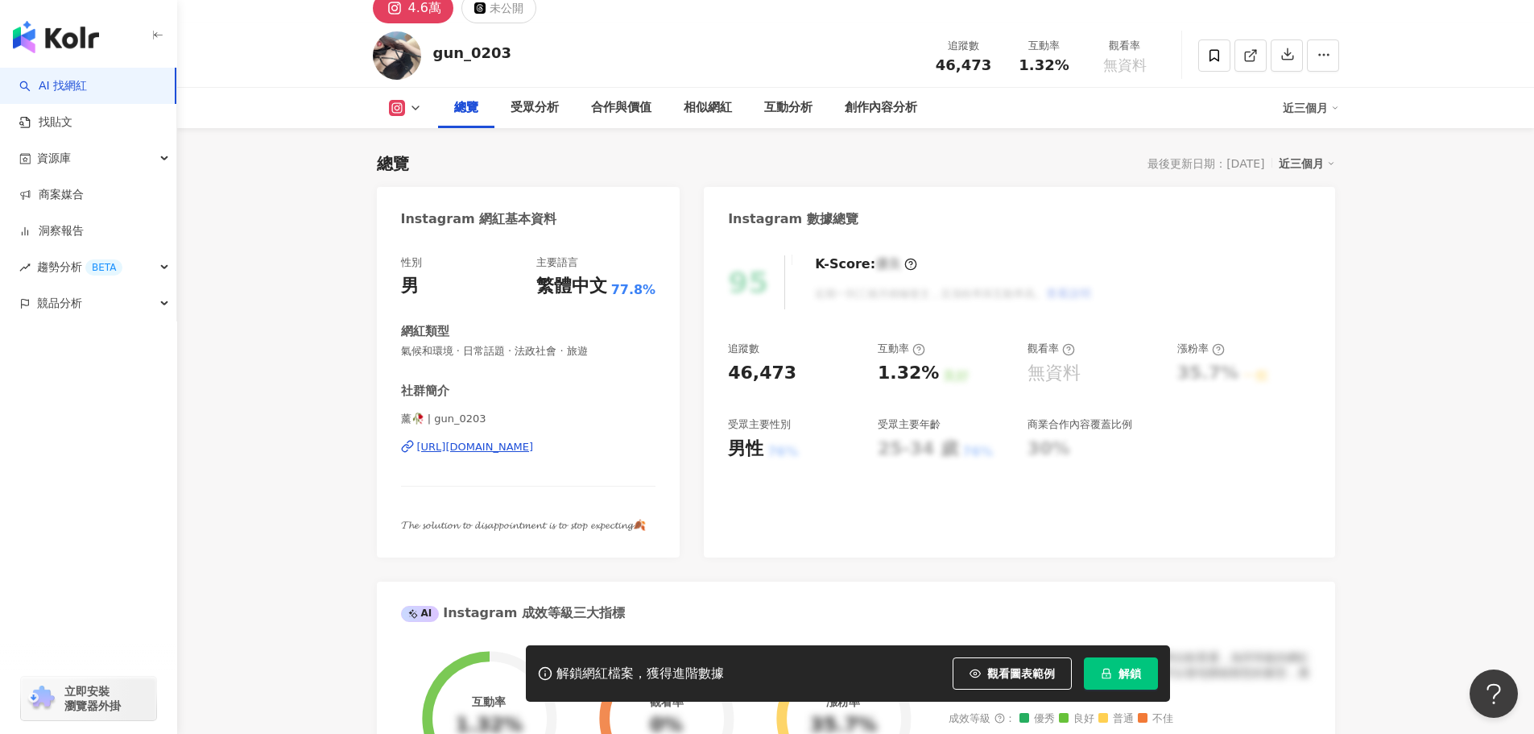
scroll to position [0, 0]
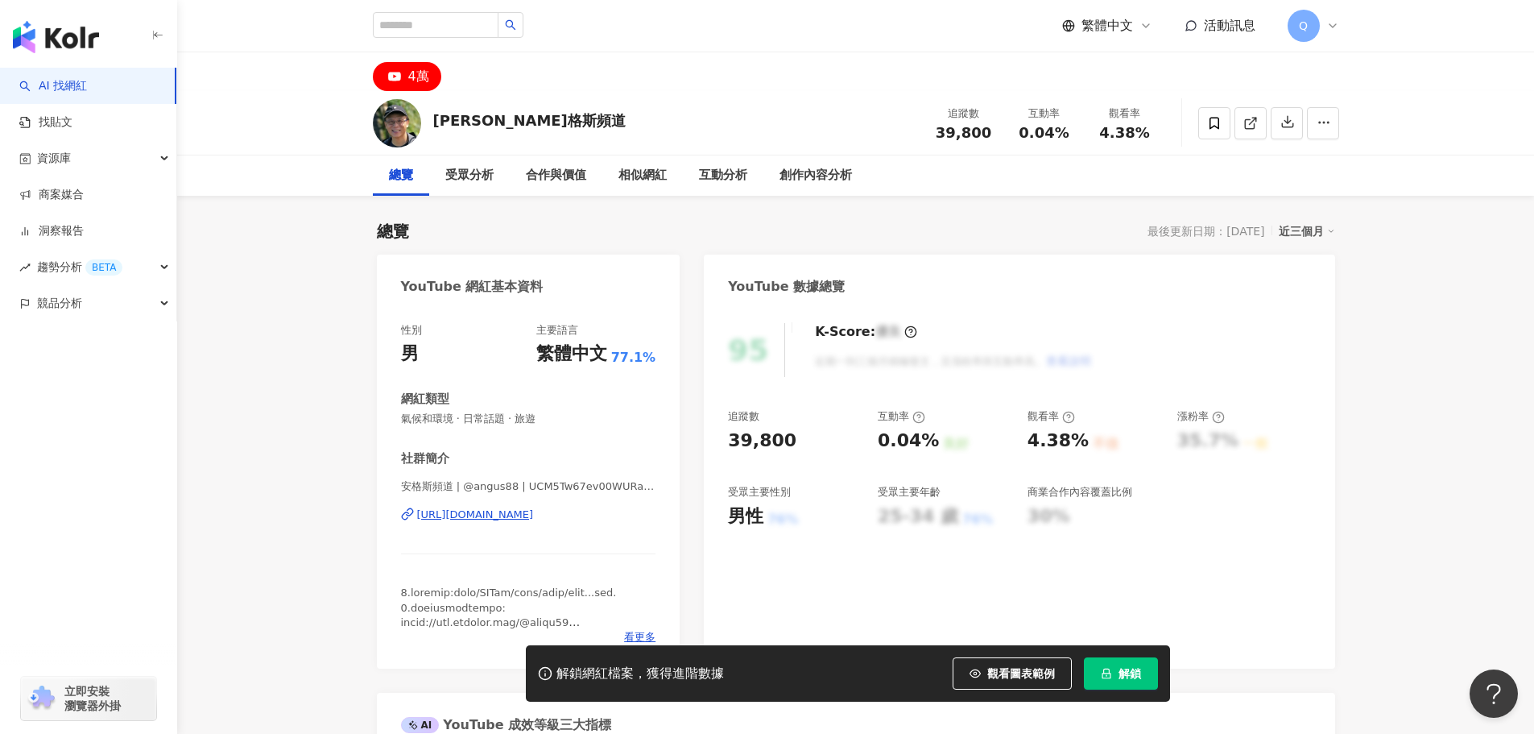
click at [497, 519] on div "https://www.youtube.com/channel/UCM5Tw67ev00WURaF3aPp32g" at bounding box center [475, 514] width 117 height 14
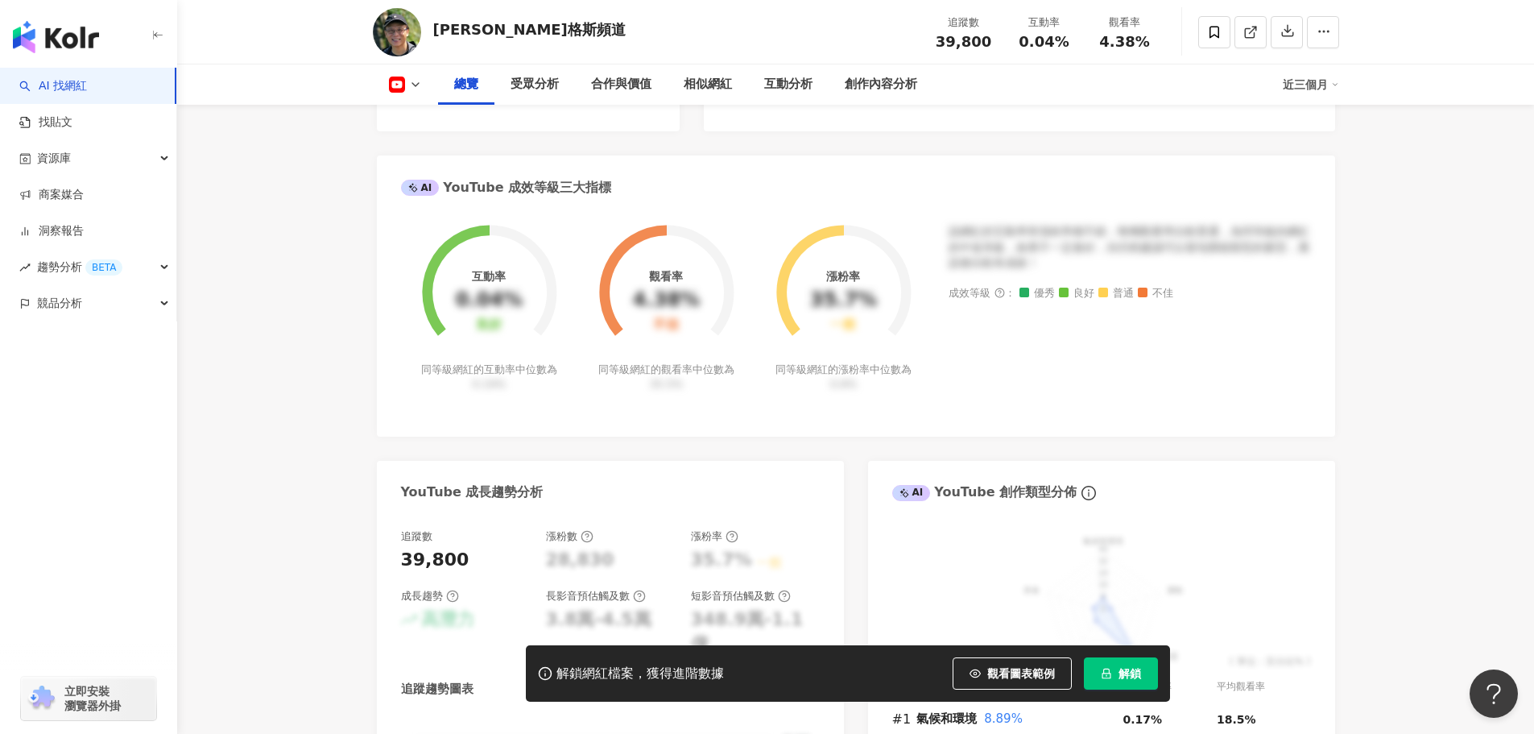
scroll to position [1289, 0]
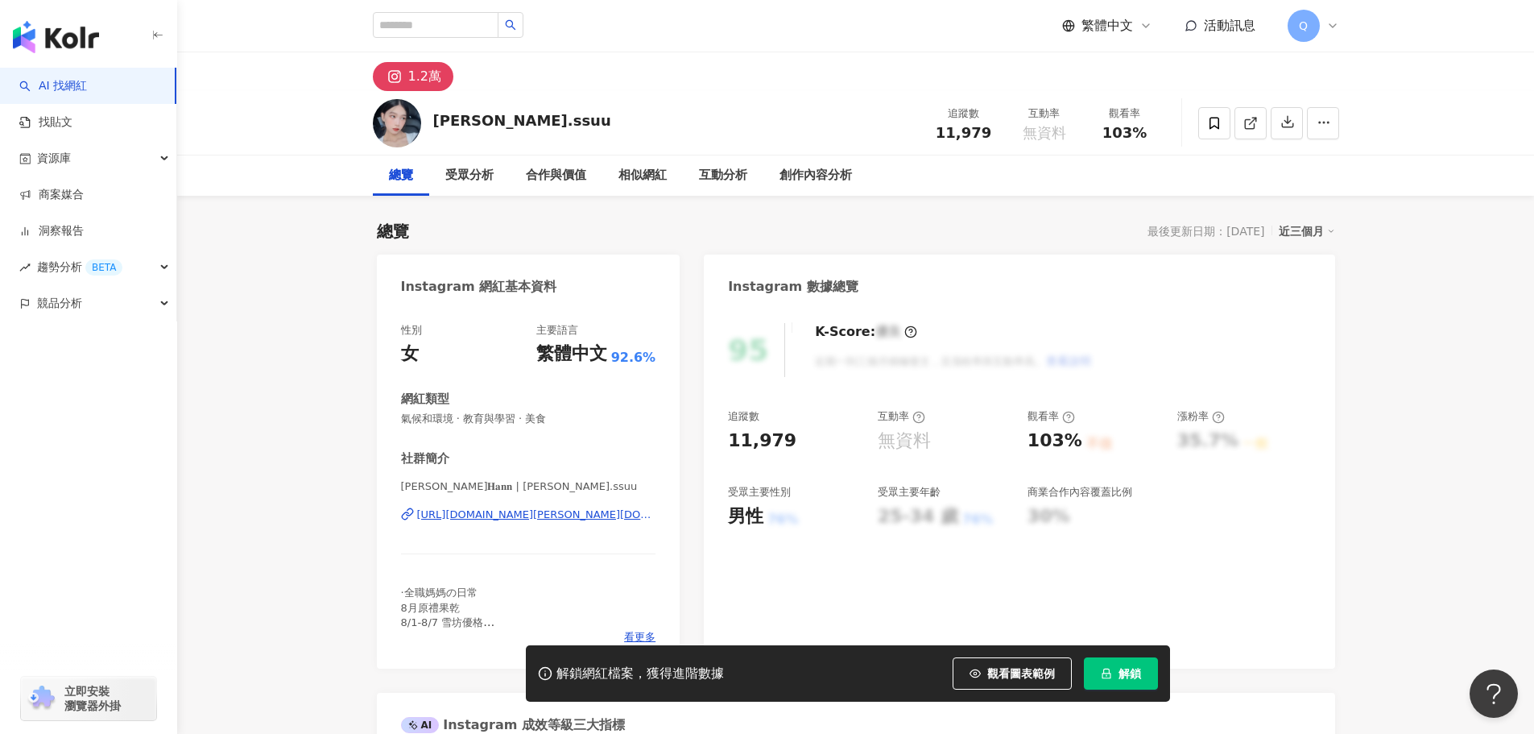
click at [569, 514] on div "https://www.instagram.com/han.ssuu/" at bounding box center [536, 514] width 239 height 14
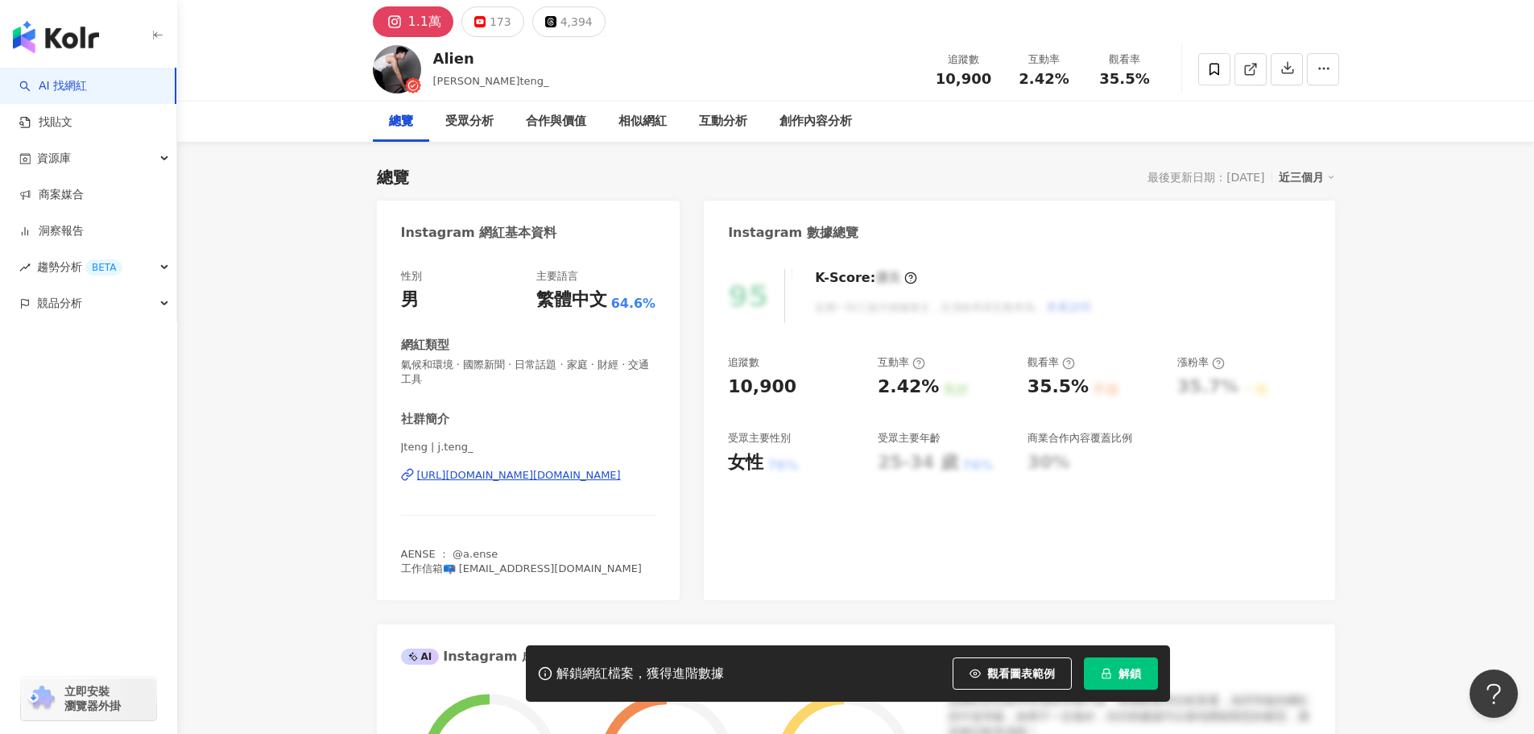
scroll to position [107, 0]
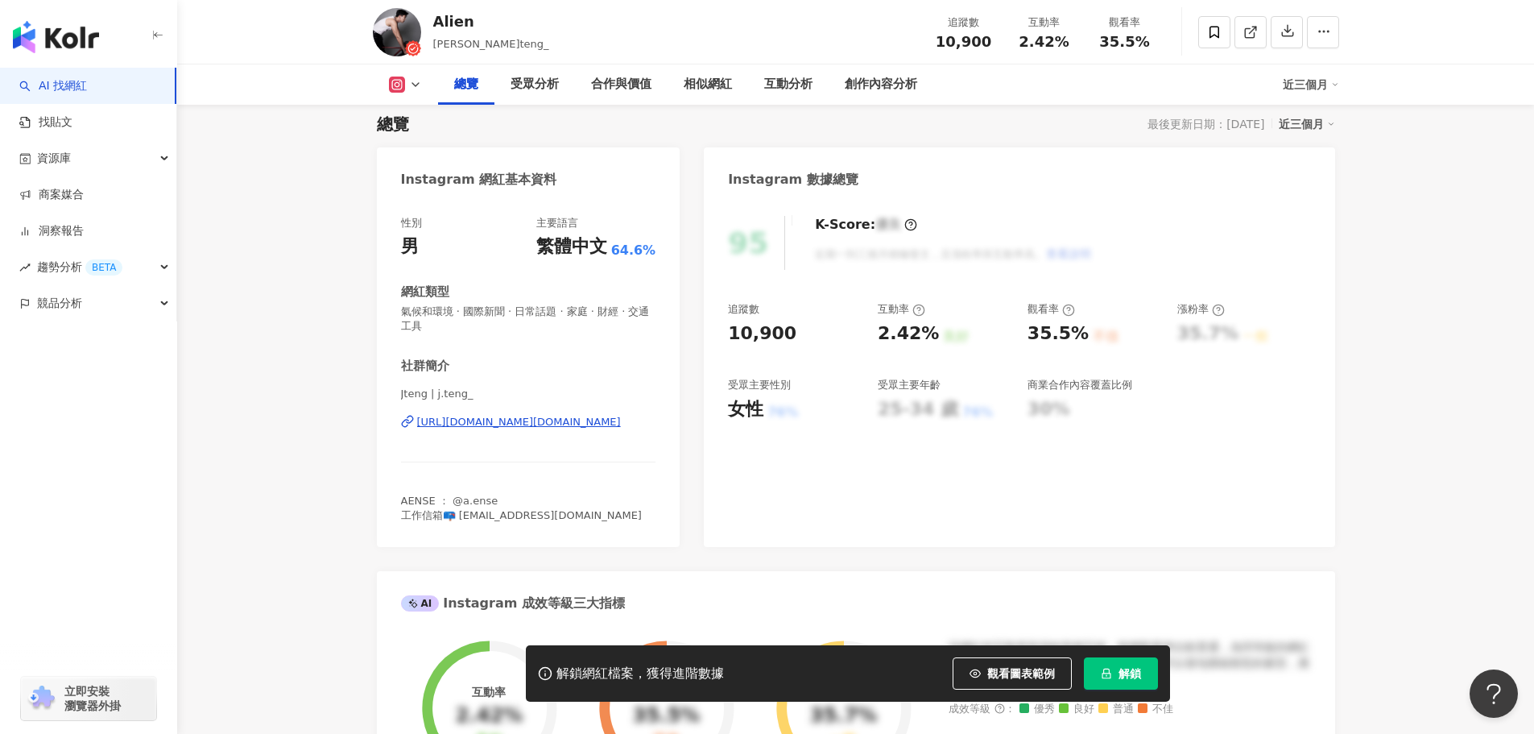
click at [558, 426] on div "https://www.instagram.com/j.teng_/" at bounding box center [519, 422] width 204 height 14
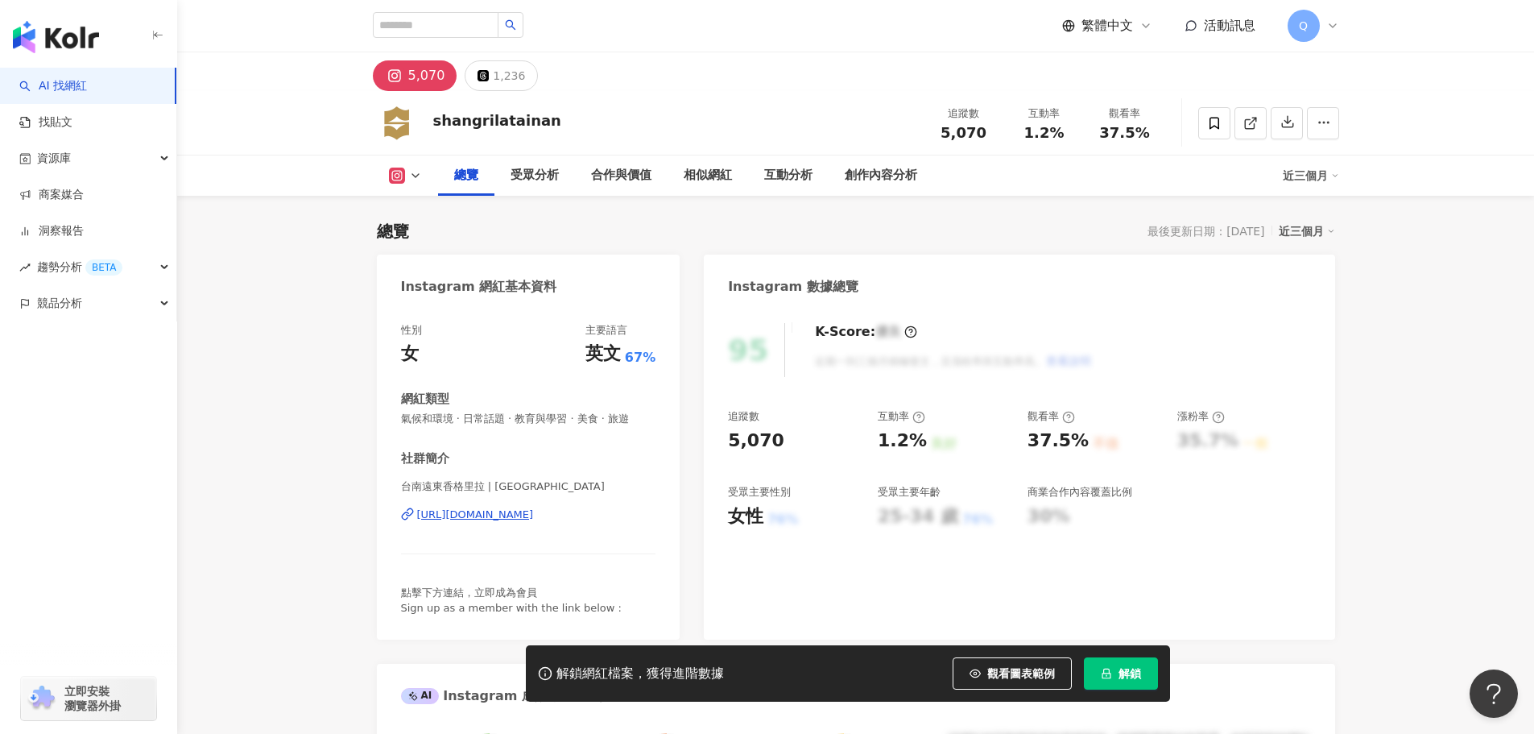
click at [534, 516] on div "https://www.instagram.com/shangrilatainan/" at bounding box center [475, 514] width 117 height 14
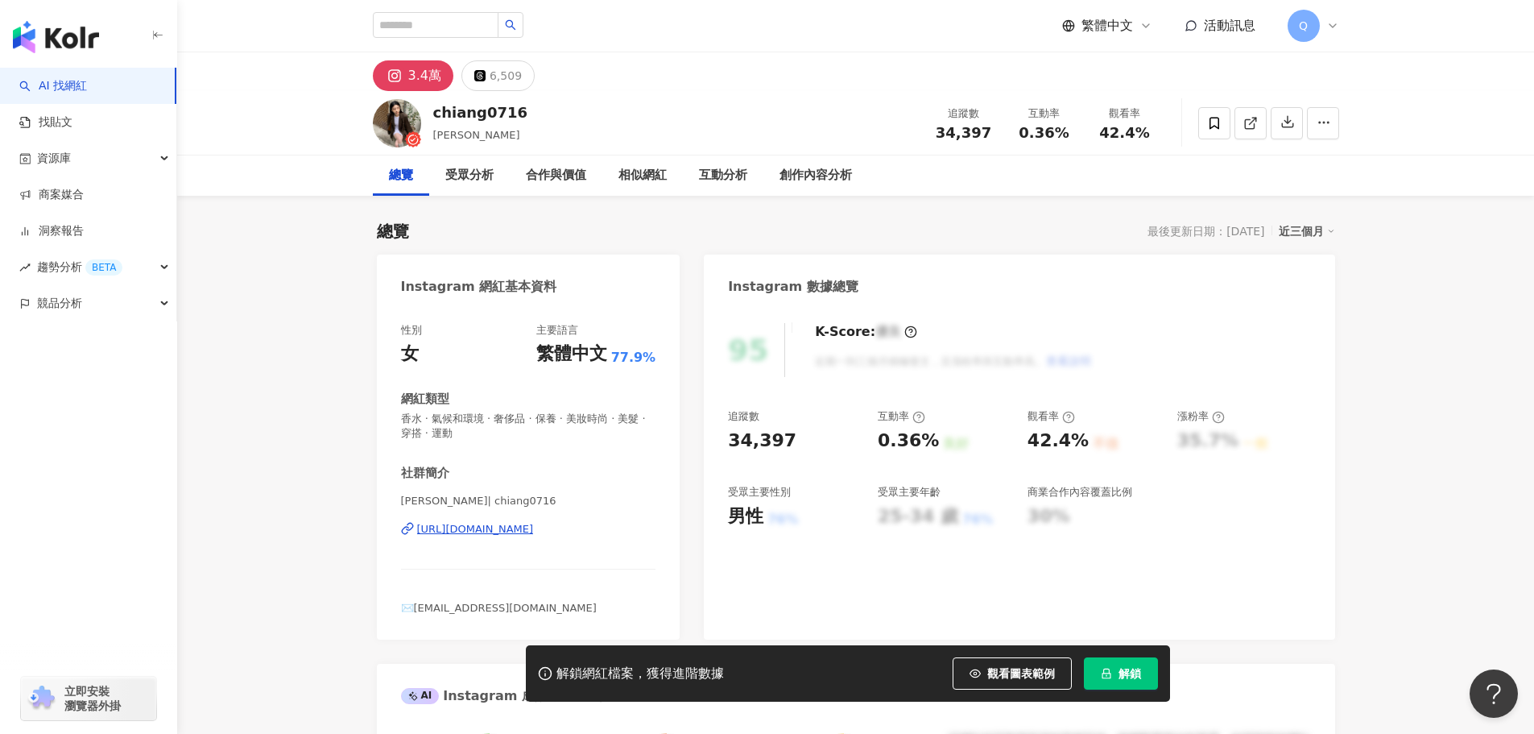
click at [534, 527] on div "[URL][DOMAIN_NAME]" at bounding box center [475, 529] width 117 height 14
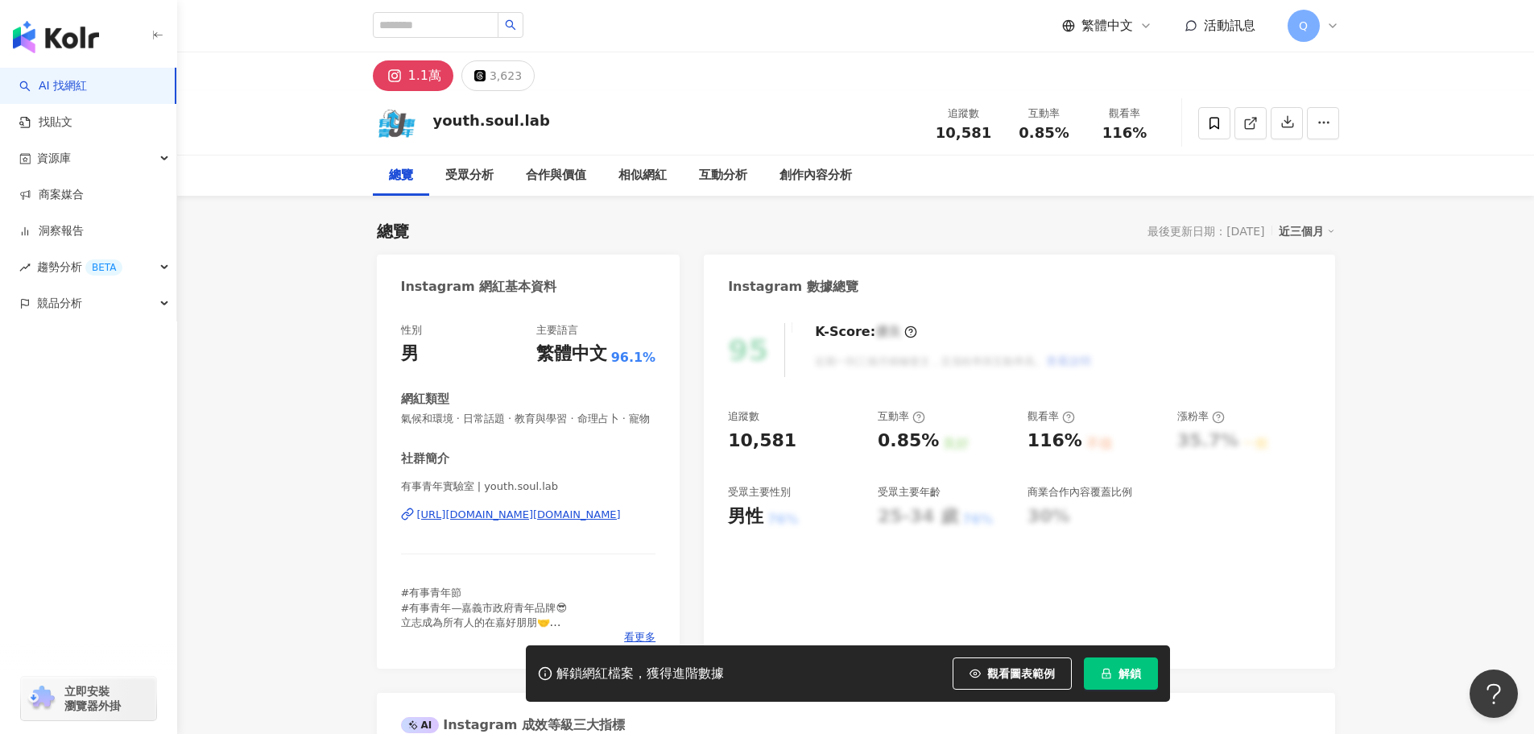
click at [607, 522] on div "[URL][DOMAIN_NAME][DOMAIN_NAME]" at bounding box center [519, 514] width 204 height 14
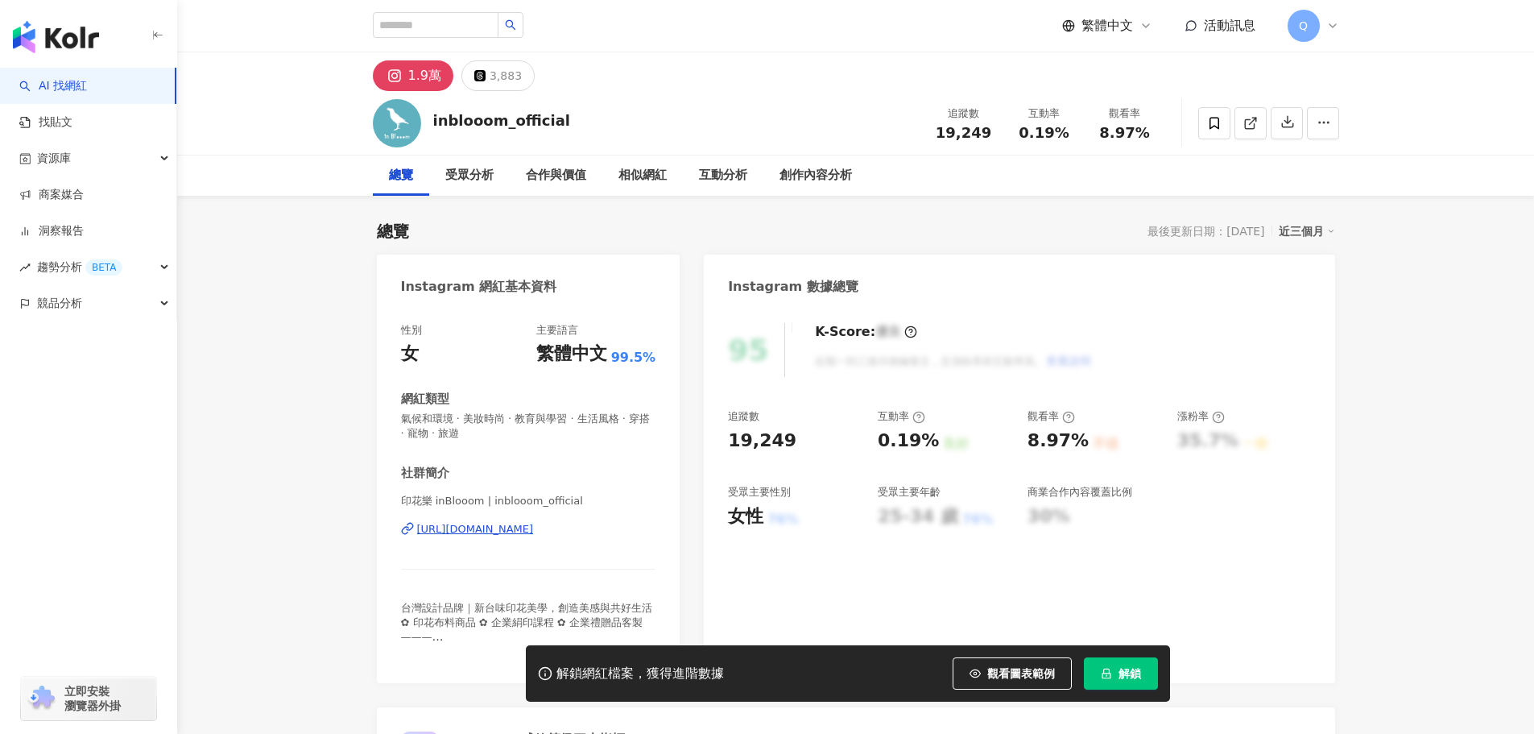
scroll to position [107, 0]
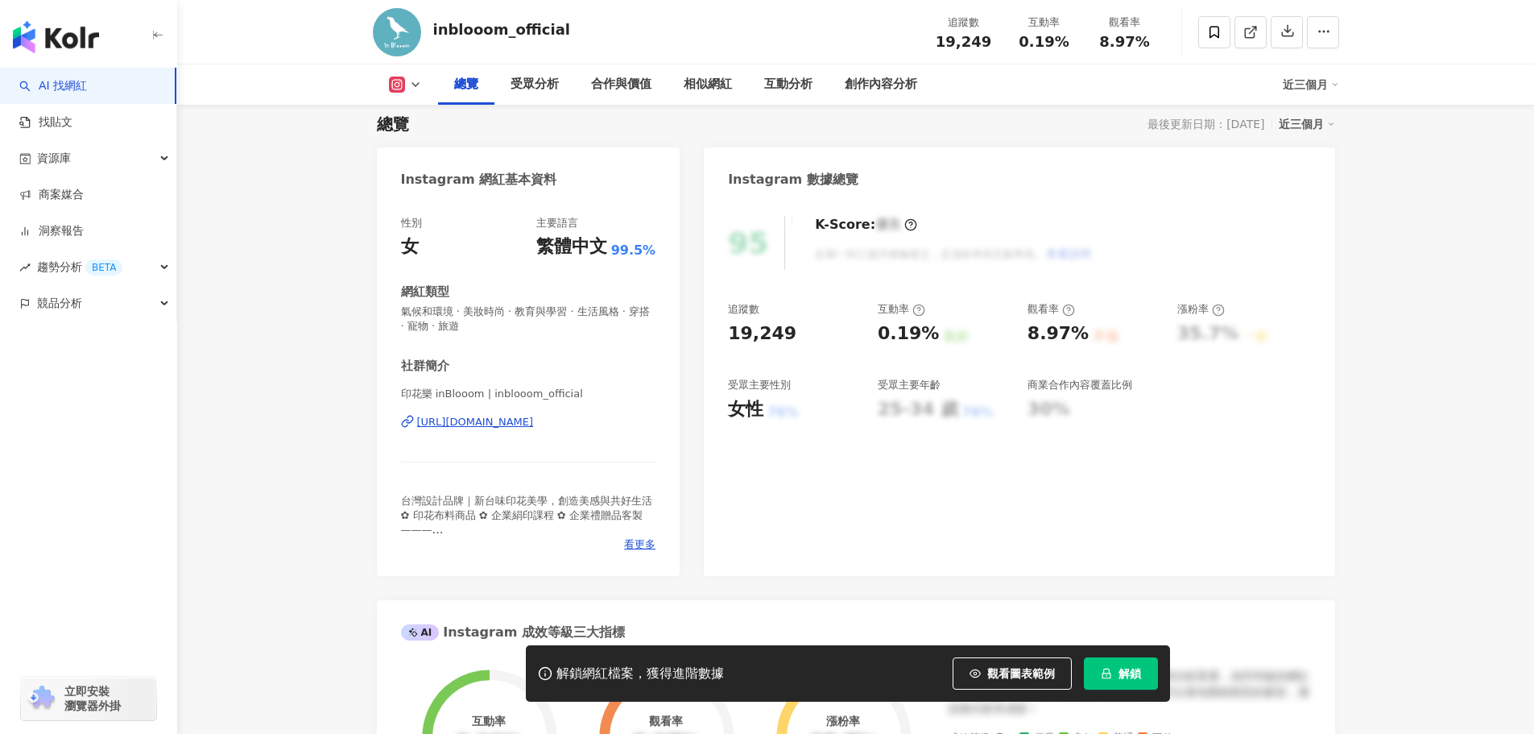
click at [533, 421] on div "https://www.instagram.com/inblooom_official/" at bounding box center [475, 422] width 117 height 14
click at [530, 428] on div "https://www.instagram.com/inblooom_official/" at bounding box center [475, 422] width 117 height 14
click at [534, 423] on div "https://www.instagram.com/inblooom_official/" at bounding box center [475, 422] width 117 height 14
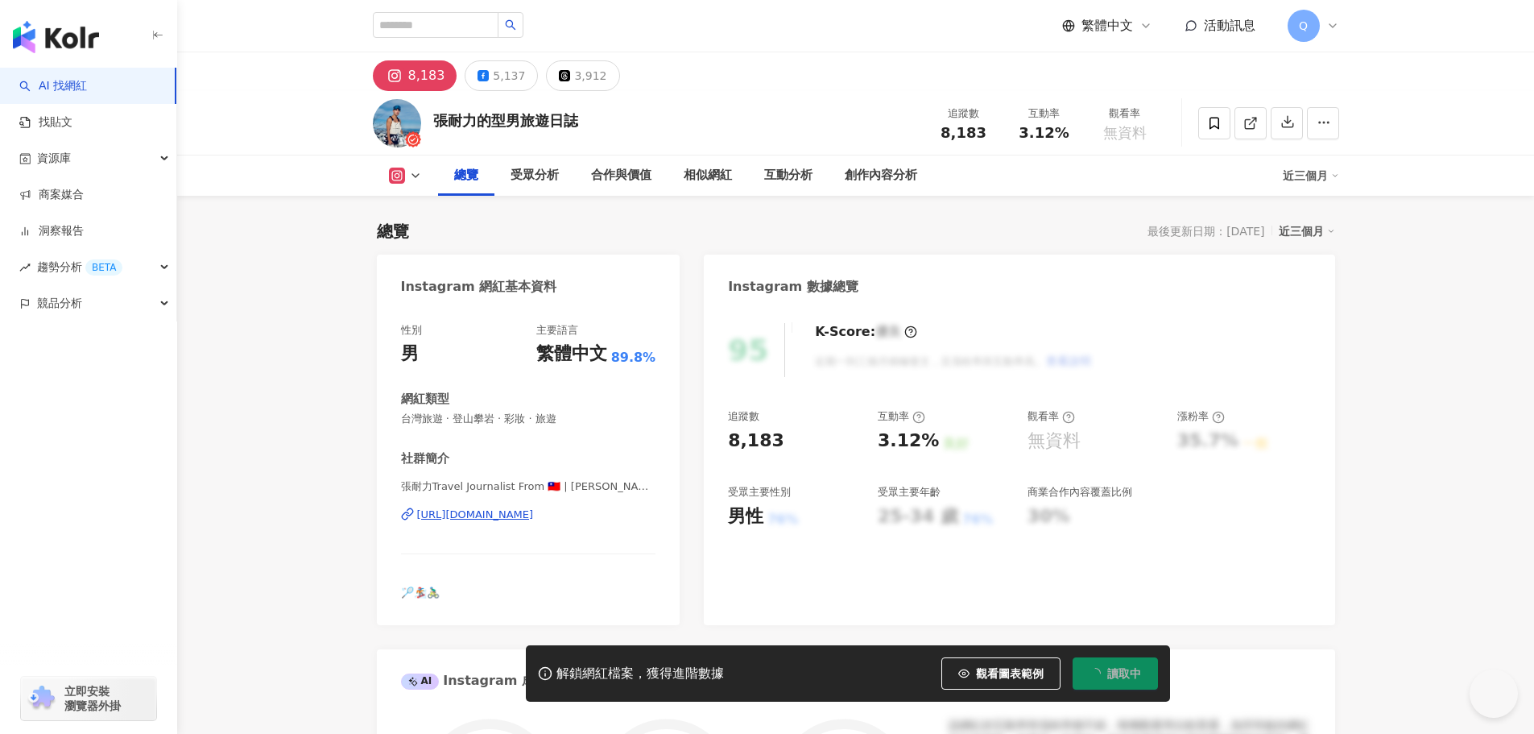
click at [534, 514] on div "https://www.instagram.com/neil_original/" at bounding box center [475, 514] width 117 height 14
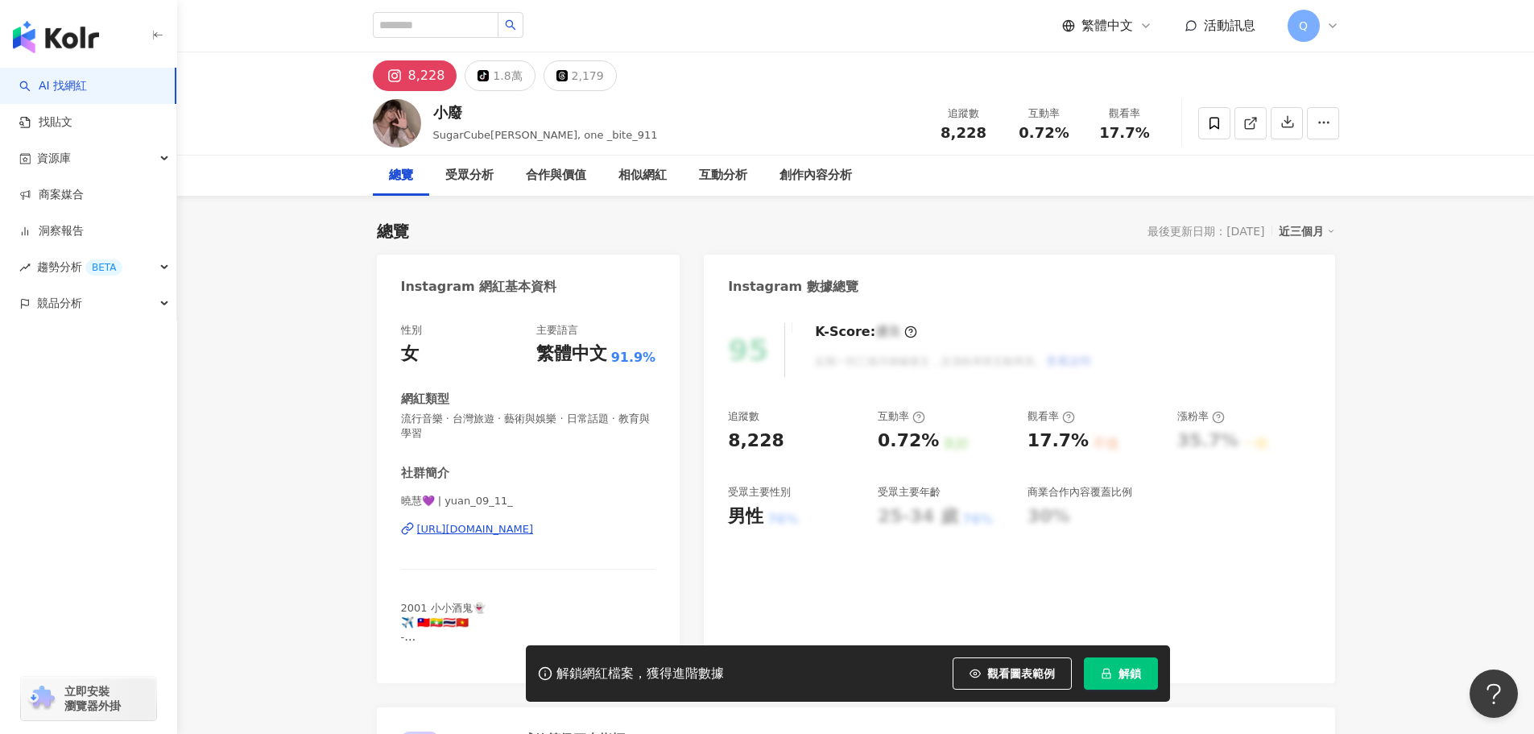
click at [534, 532] on div "https://www.instagram.com/yuan_09_11_/" at bounding box center [475, 529] width 117 height 14
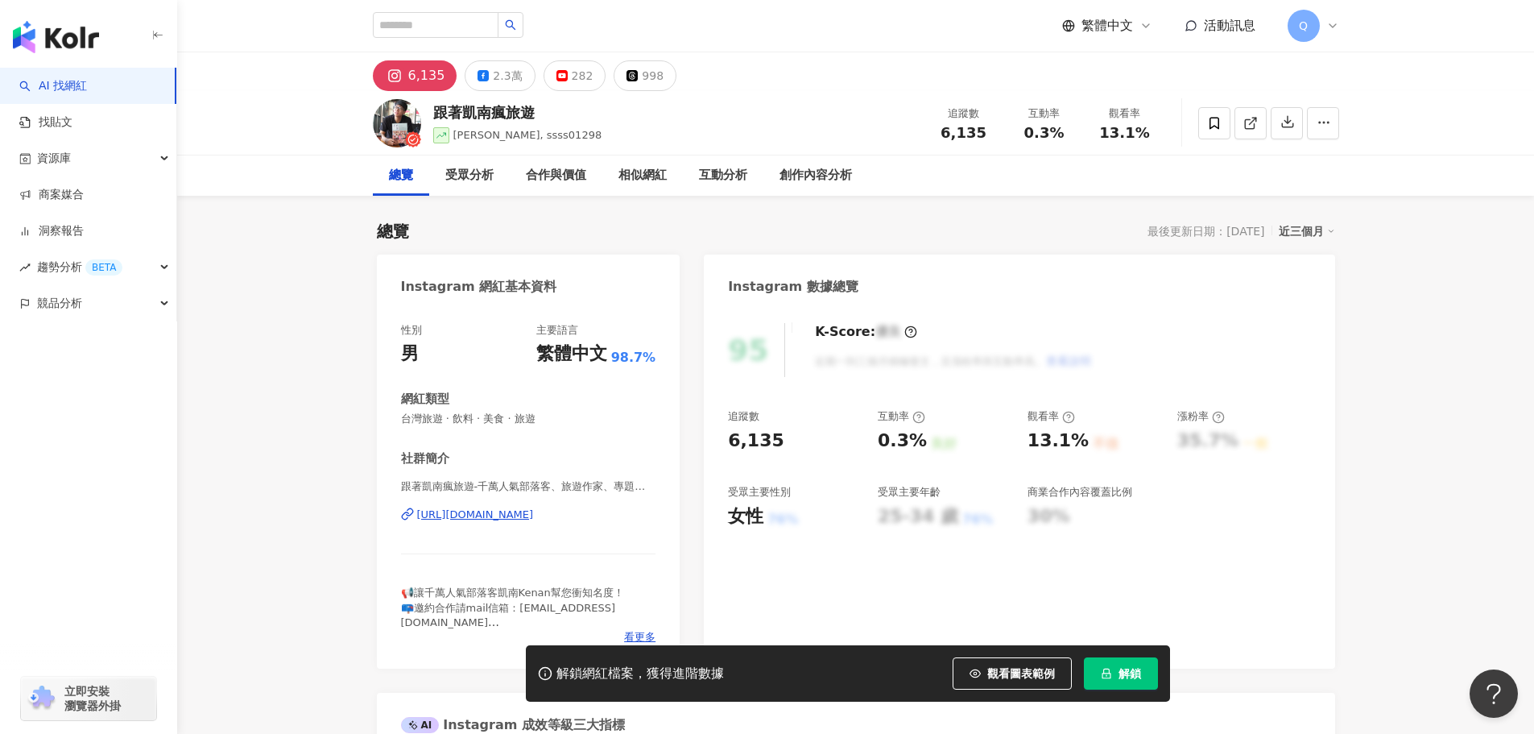
click at [532, 526] on div "跟著凱南瘋旅遊-千萬人氣部落客、旅遊作家、專題講師 | ssss01298 [URL][DOMAIN_NAME]" at bounding box center [528, 526] width 255 height 94
click at [532, 520] on div "[URL][DOMAIN_NAME]" at bounding box center [475, 514] width 117 height 14
